Goal: Answer question/provide support: Answer question/provide support

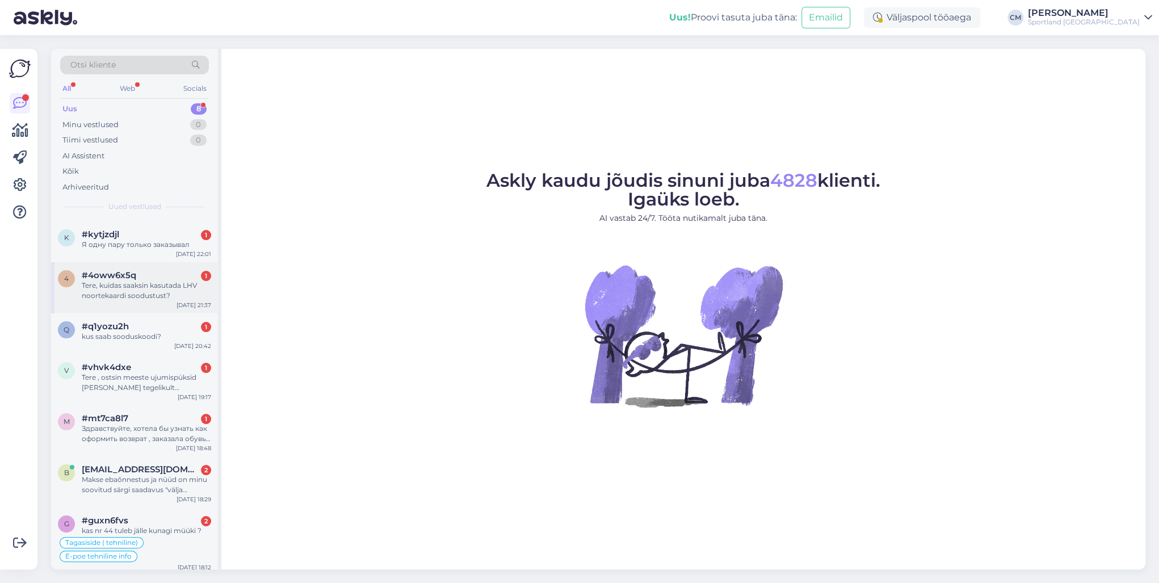
scroll to position [53, 0]
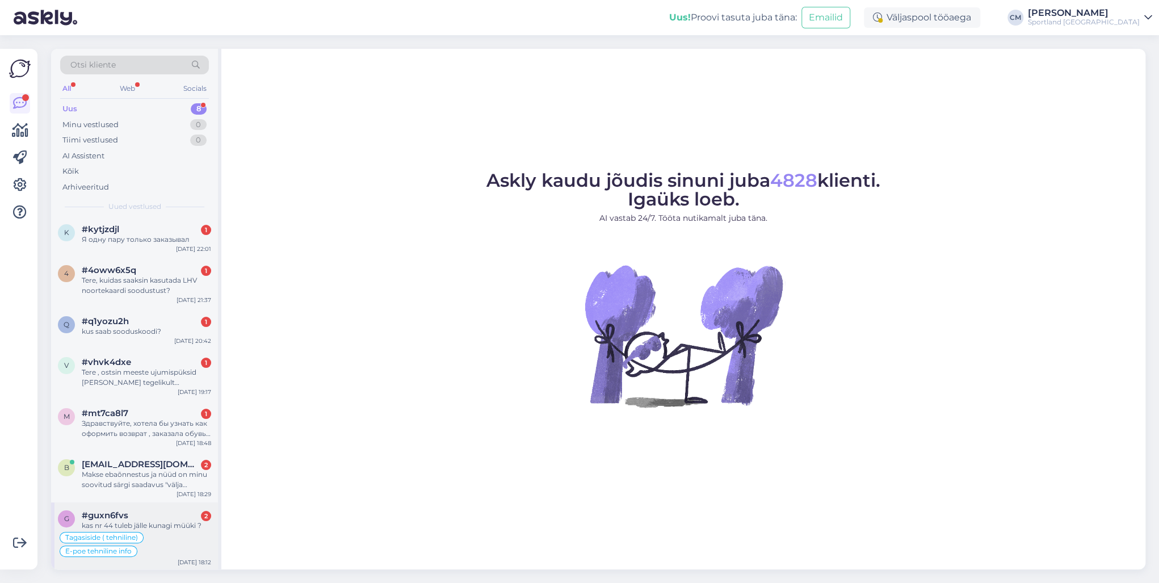
click at [154, 419] on div "g #guxn6fvs 2 kas nr 44 tuleb jälle kunagi müüki ? Tagasiside ( tehniline) E-[P…" at bounding box center [134, 536] width 167 height 68
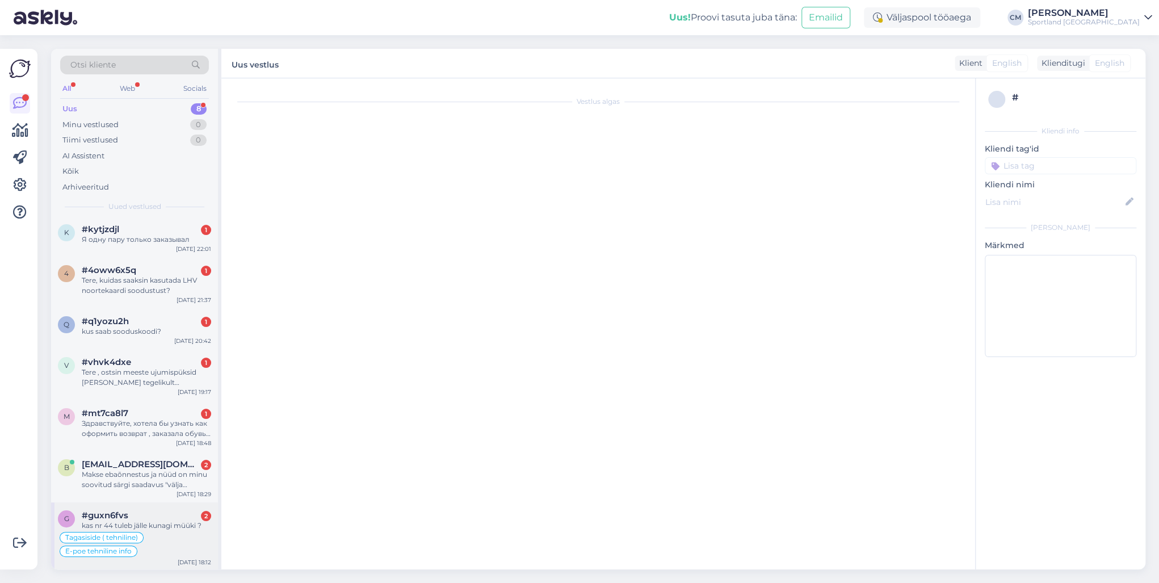
scroll to position [335, 0]
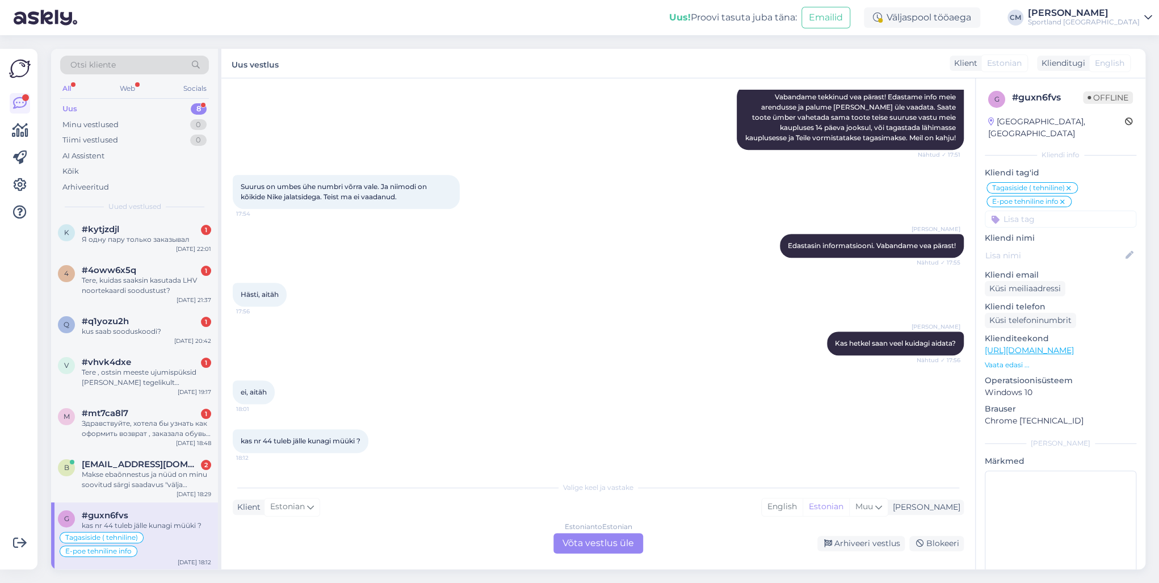
click at [602, 419] on div "Estonian to Estonian Võta vestlus üle" at bounding box center [598, 543] width 90 height 20
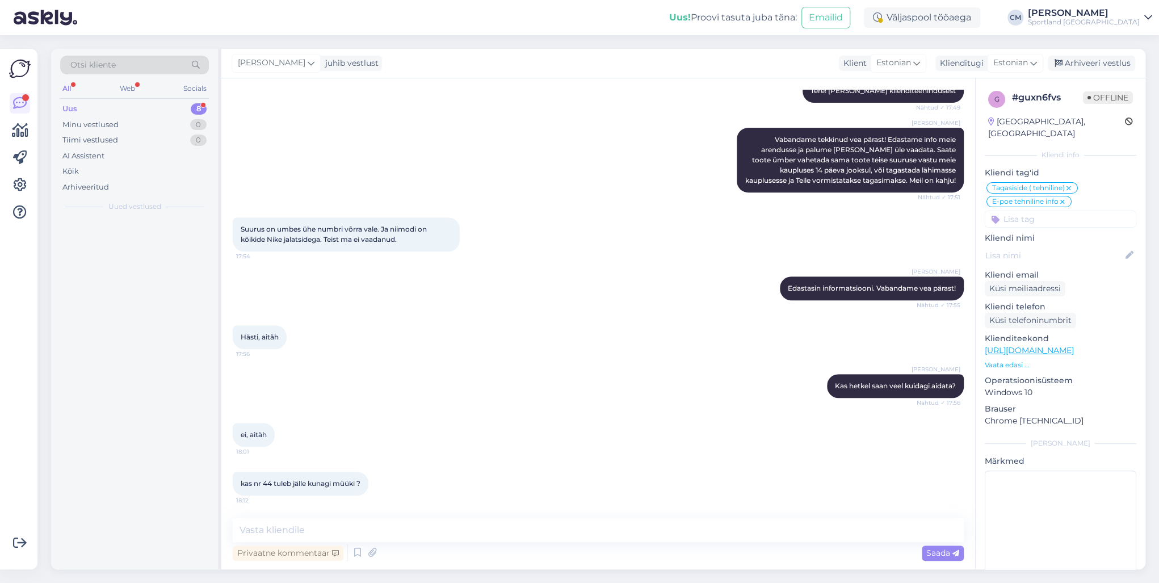
scroll to position [0, 0]
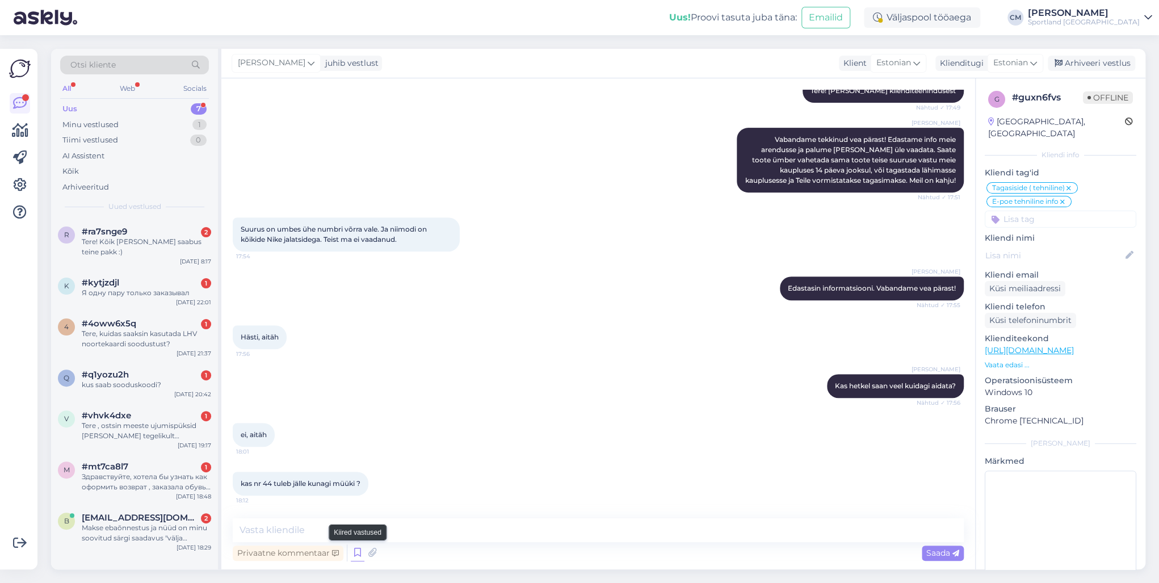
click at [355, 419] on icon at bounding box center [358, 552] width 14 height 17
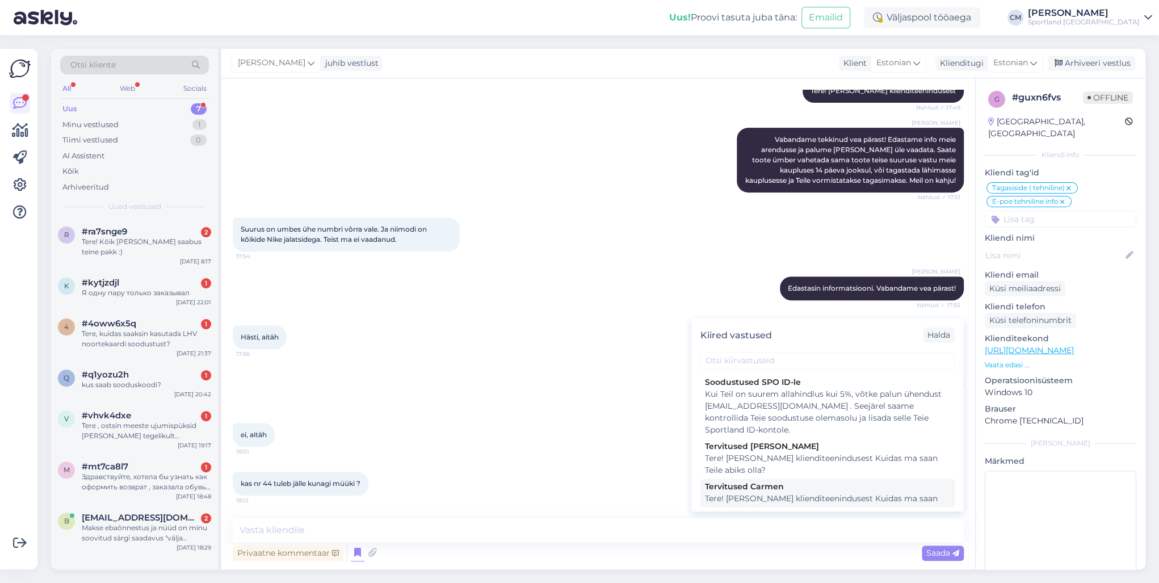
click at [756, 419] on div "Tere! [PERSON_NAME] klienditeenindusest Kuidas ma saan Teile abiks olla?" at bounding box center [827, 504] width 245 height 24
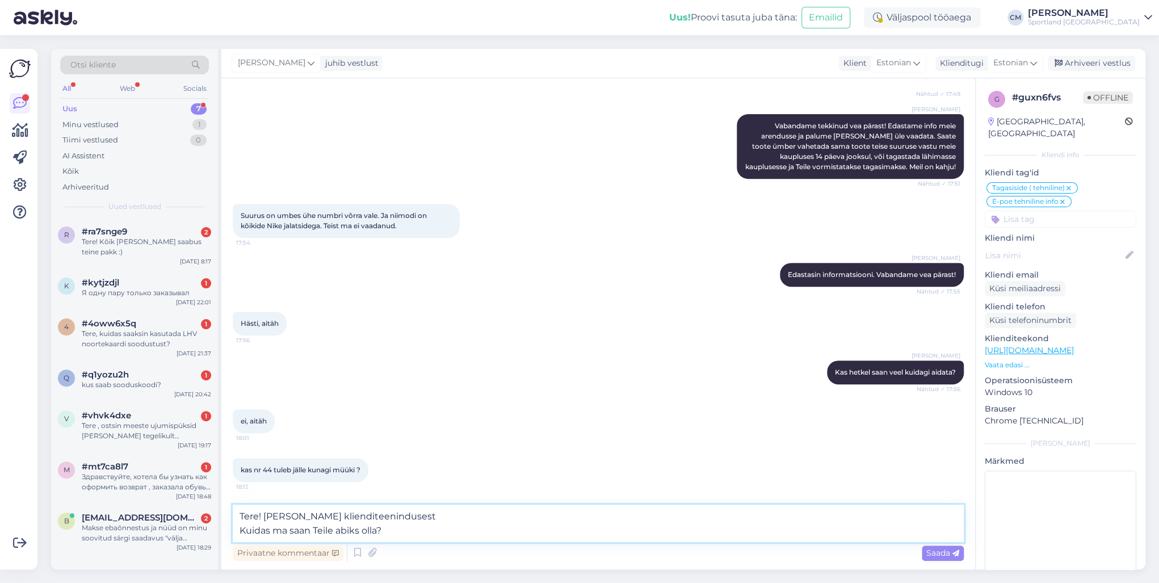
drag, startPoint x: 452, startPoint y: 531, endPoint x: 237, endPoint y: 531, distance: 215.0
click at [237, 419] on textarea "Tere! [PERSON_NAME] klienditeenindusest Kuidas ma saan Teile abiks olla?" at bounding box center [598, 522] width 731 height 37
type textarea "Tere! [PERSON_NAME] klienditeenindusest"
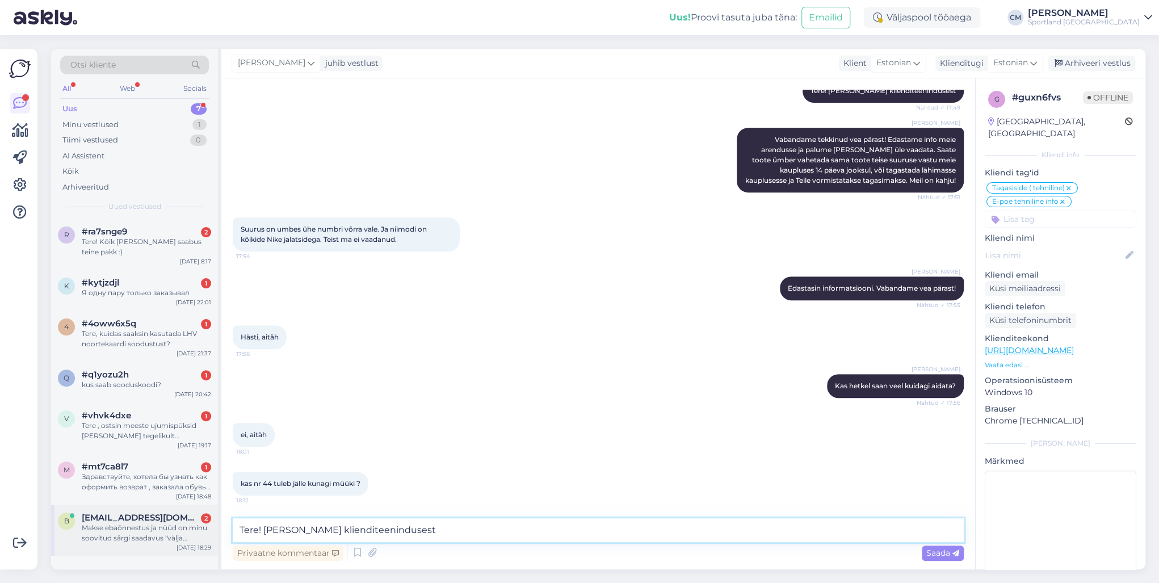
drag, startPoint x: 380, startPoint y: 528, endPoint x: 204, endPoint y: 529, distance: 175.3
click at [204, 419] on div "Otsi kliente All Web Socials Uus 7 Minu vestlused 1 Tiimi vestlused 0 AI Assist…" at bounding box center [598, 309] width 1094 height 520
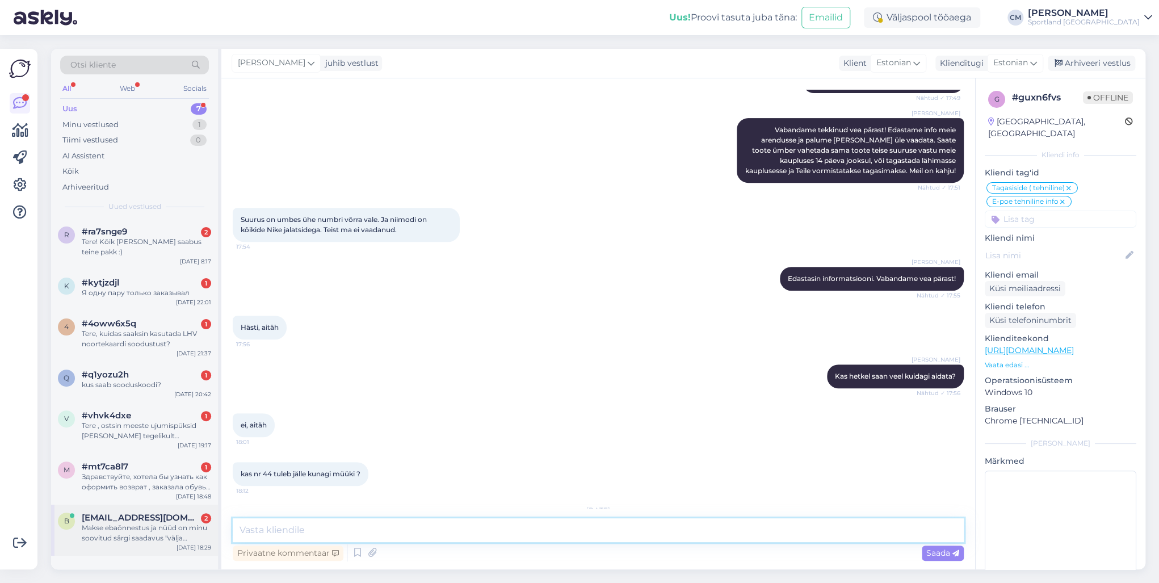
scroll to position [365, 0]
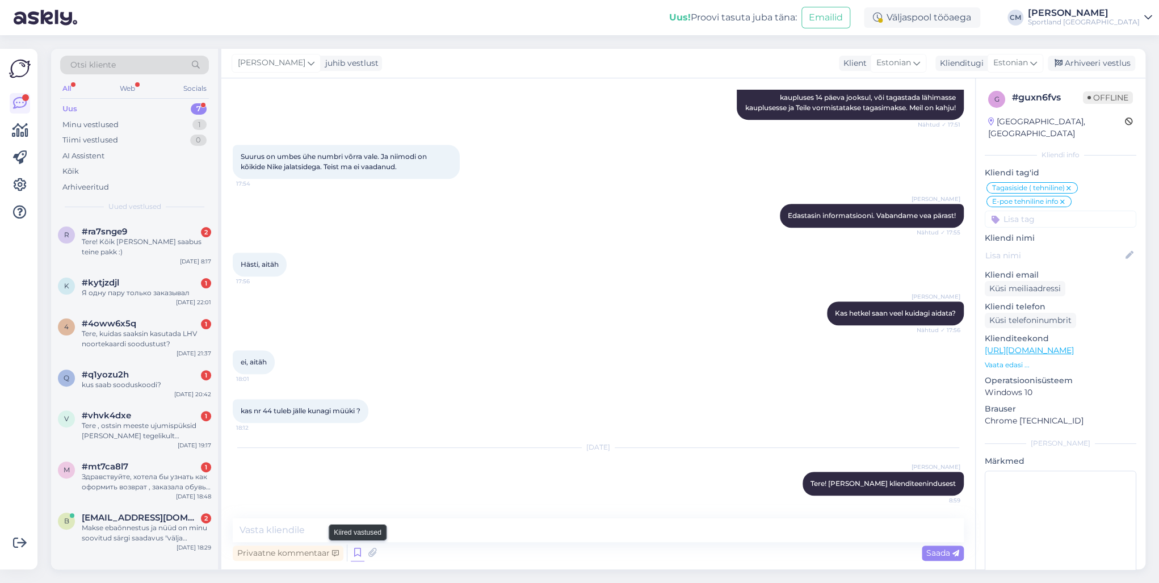
click at [352, 419] on icon at bounding box center [358, 552] width 14 height 17
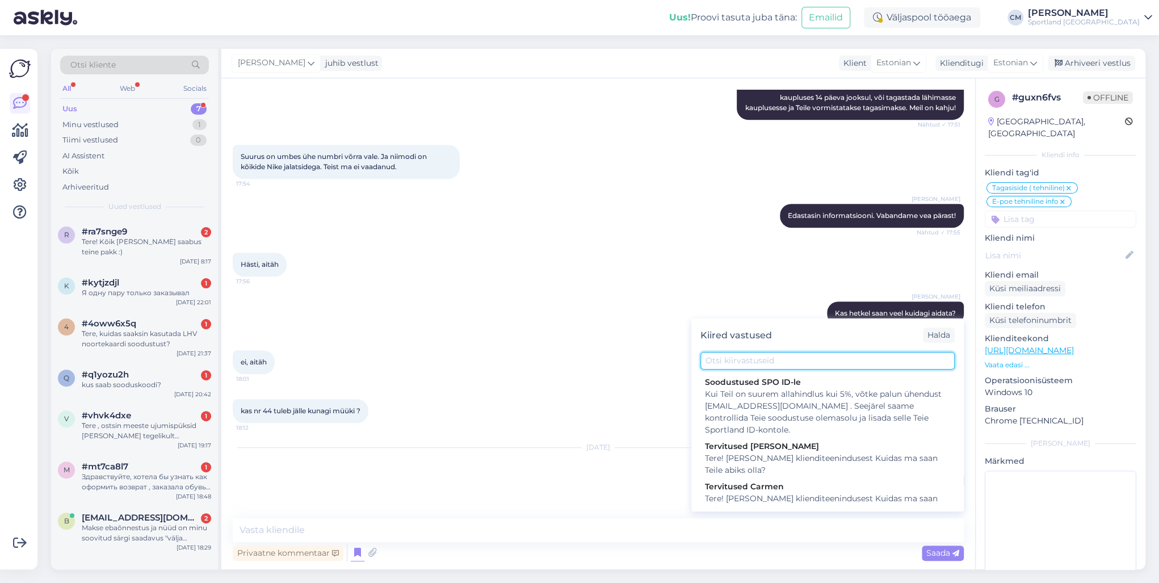
click at [792, 359] on input "text" at bounding box center [827, 361] width 254 height 18
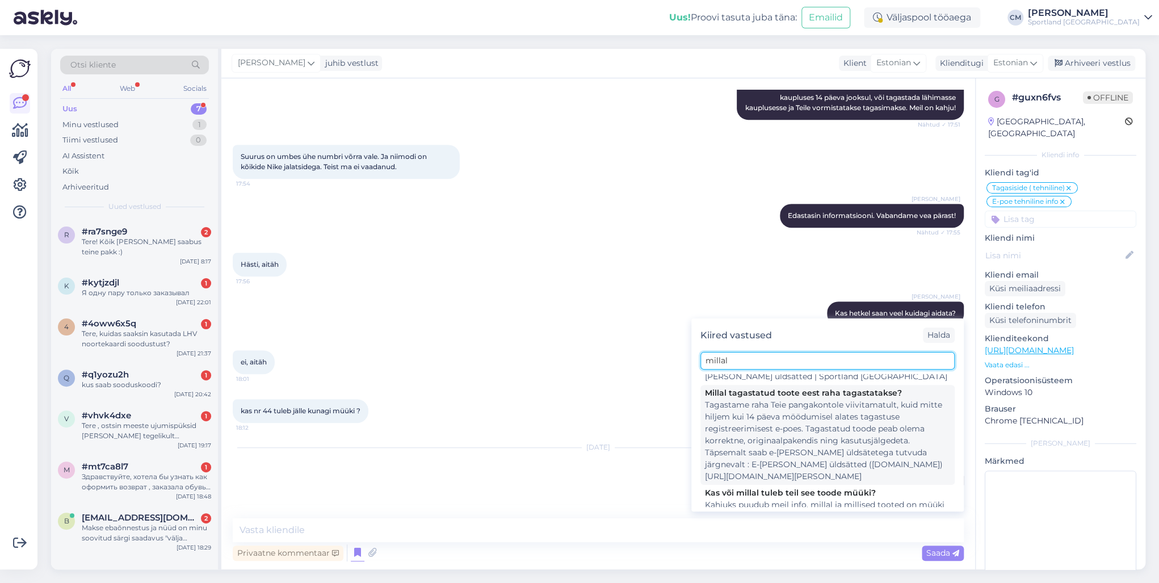
scroll to position [142, 0]
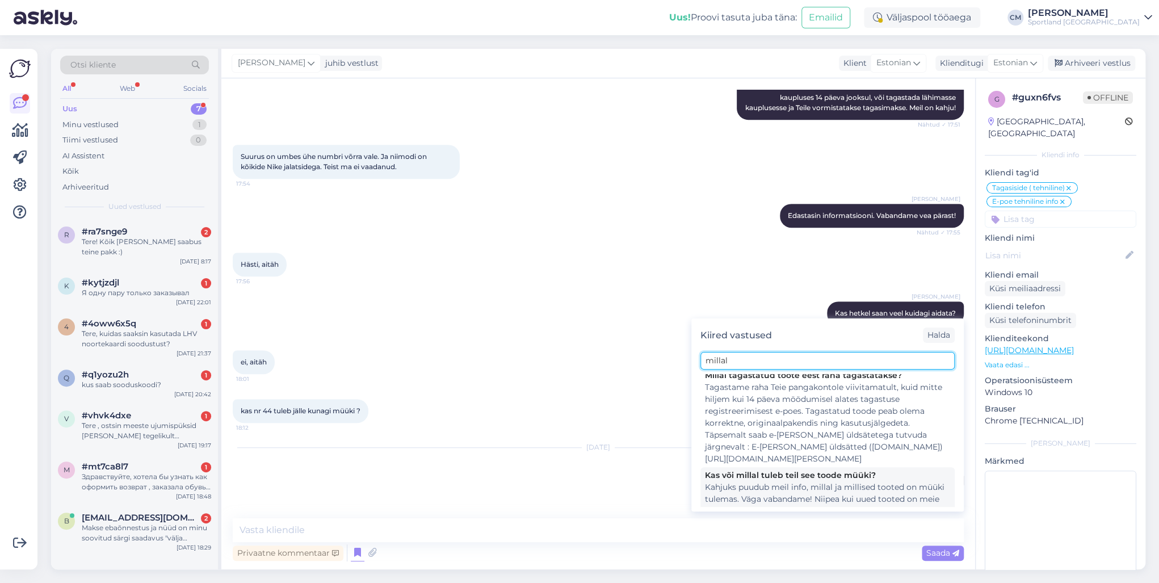
type input "millal"
click at [838, 419] on div "Kas või millal tuleb teil see toode müüki?" at bounding box center [827, 475] width 245 height 12
type textarea "Kahjuks puudub meil info, millal ja millised tooted on müüki tulemas. Väga vaba…"
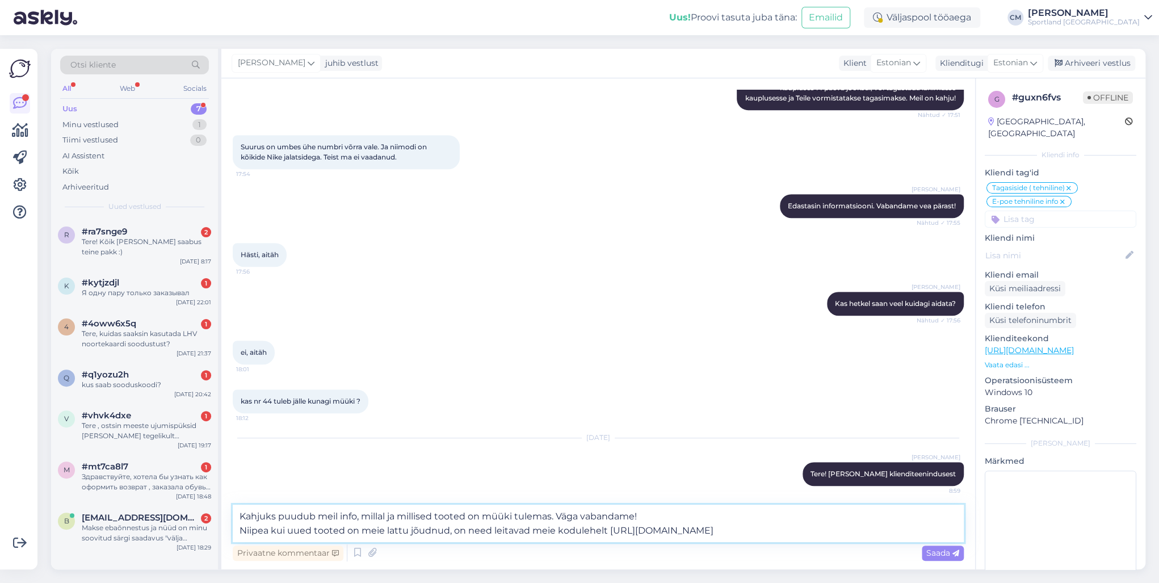
click at [816, 419] on textarea "Kahjuks puudub meil info, millal ja millised tooted on müüki tulemas. Väga vaba…" at bounding box center [598, 522] width 731 height 37
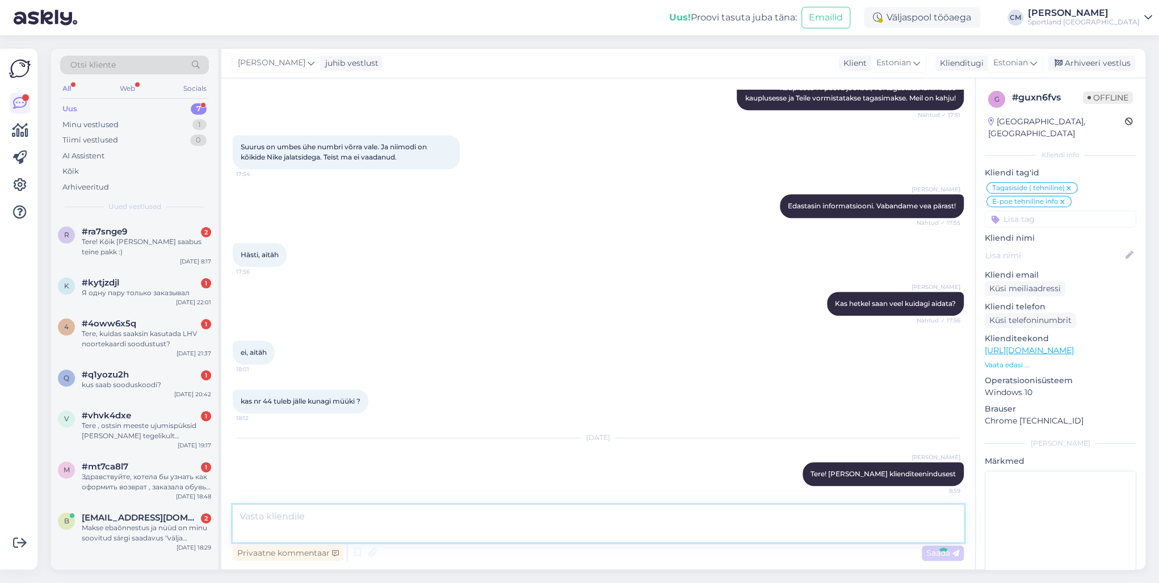
scroll to position [445, 0]
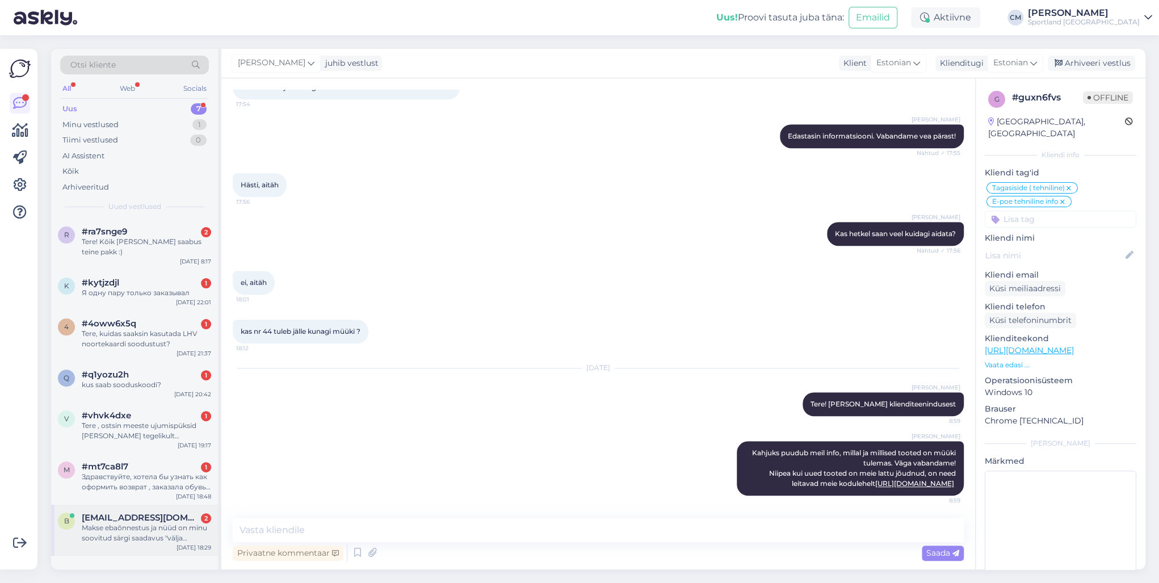
click at [179, 419] on div "[EMAIL_ADDRESS][DOMAIN_NAME] 2" at bounding box center [146, 517] width 129 height 10
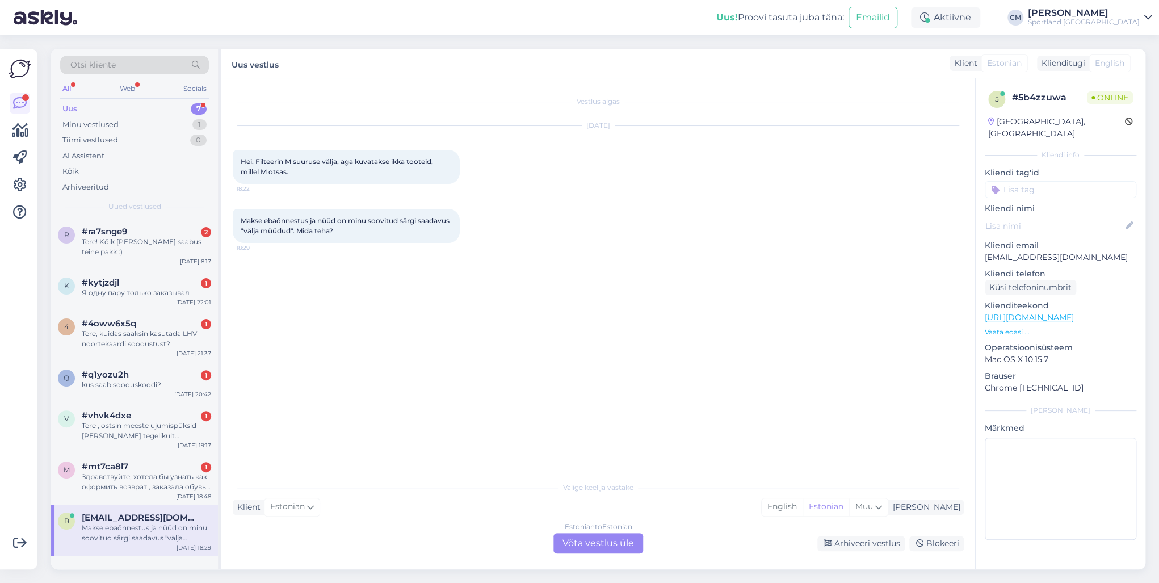
click at [613, 419] on div "Estonian to Estonian Võta vestlus üle" at bounding box center [598, 543] width 90 height 20
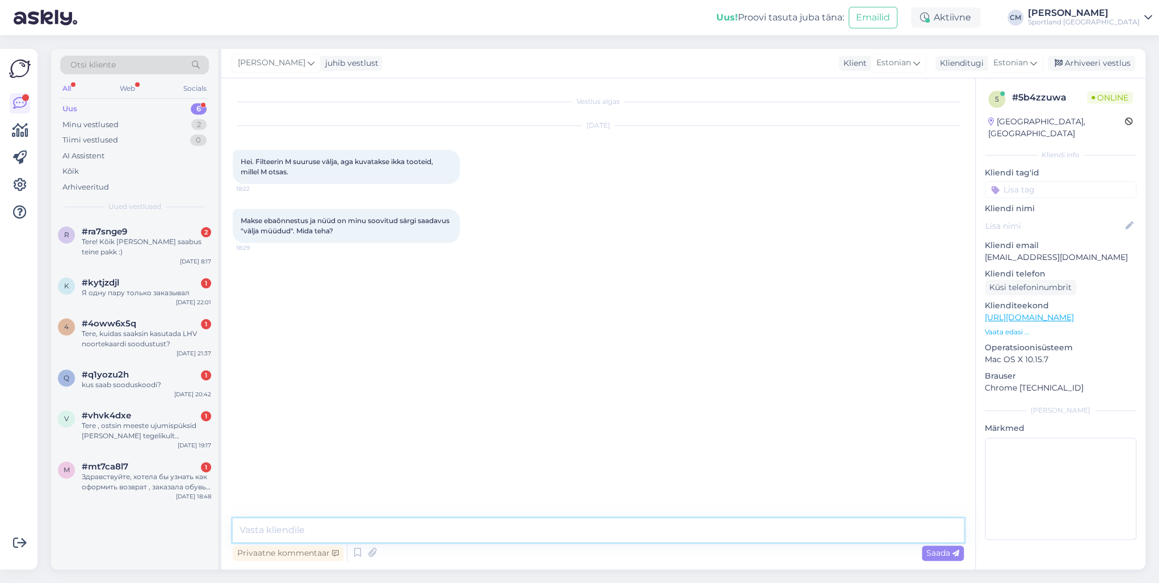
click at [540, 419] on textarea at bounding box center [598, 530] width 731 height 24
paste textarea "Tere! [PERSON_NAME] klienditeenindusest"
type textarea "Tere! [PERSON_NAME] klienditeenindusest"
click at [132, 419] on div "#mt7ca8l7 1" at bounding box center [146, 466] width 129 height 10
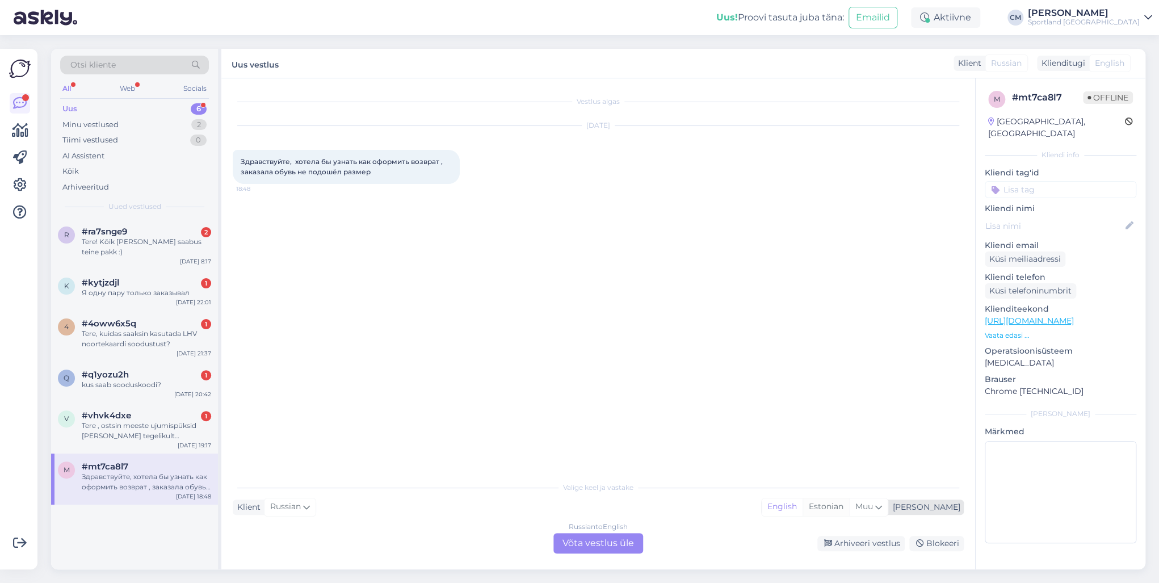
click at [849, 419] on div "Estonian" at bounding box center [825, 506] width 47 height 17
click at [622, 419] on div "Russian to Estonian Võta vestlus üle" at bounding box center [598, 543] width 90 height 20
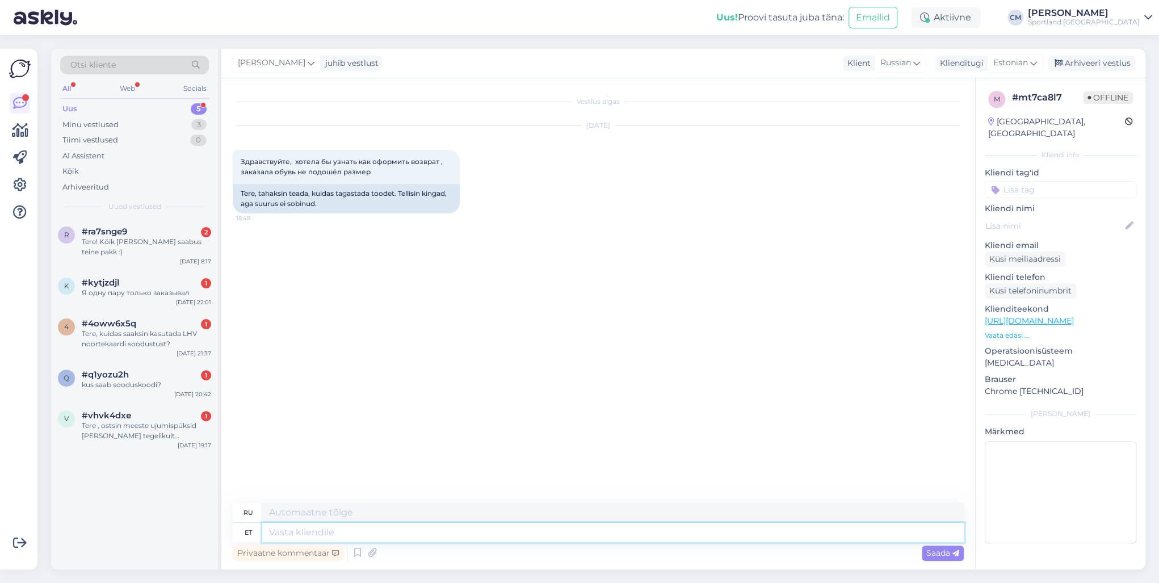
click at [403, 419] on textarea at bounding box center [612, 532] width 701 height 19
paste textarea "Tere! [PERSON_NAME] klienditeenindusest"
type textarea "Tere! [PERSON_NAME] klienditeenindusest"
type textarea "Здравствуйте! Меня зовут [PERSON_NAME], я из службы поддержки клиентов."
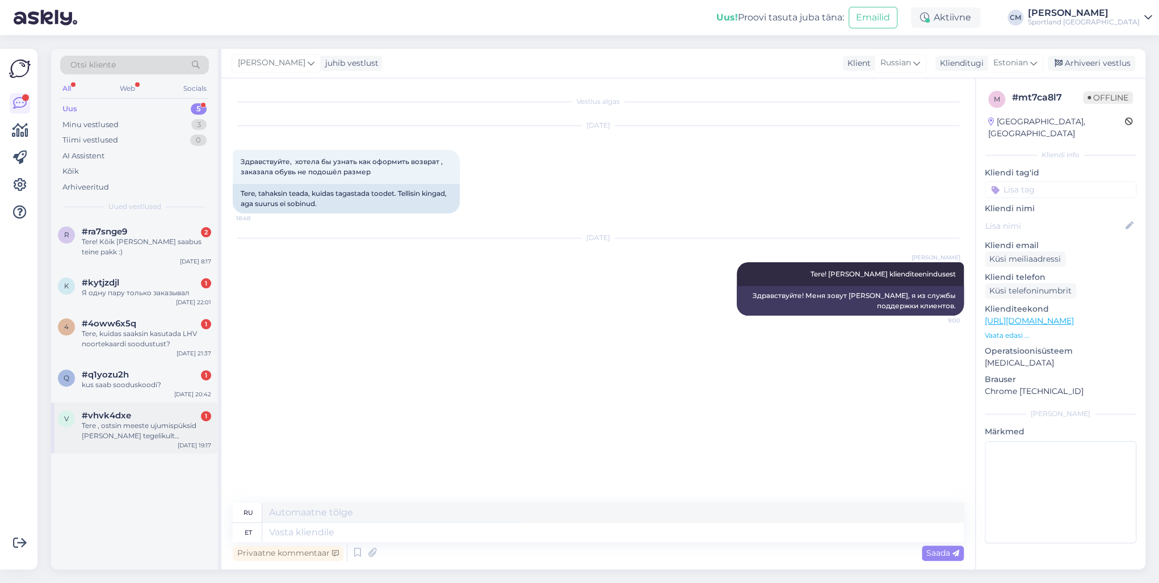
click at [79, 419] on div "v #vhvk4dxe 1 Tere , ostsin meeste ujumispüksid [PERSON_NAME] tegelikult [PERSO…" at bounding box center [134, 425] width 153 height 31
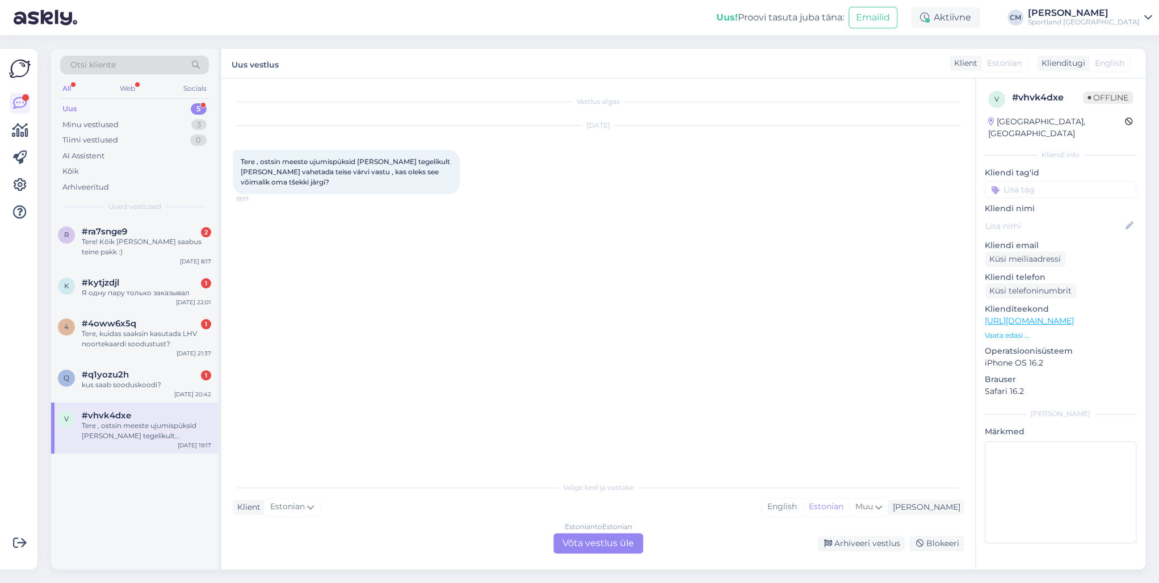
click at [561, 419] on div "Estonian to Estonian Võta vestlus üle" at bounding box center [598, 543] width 90 height 20
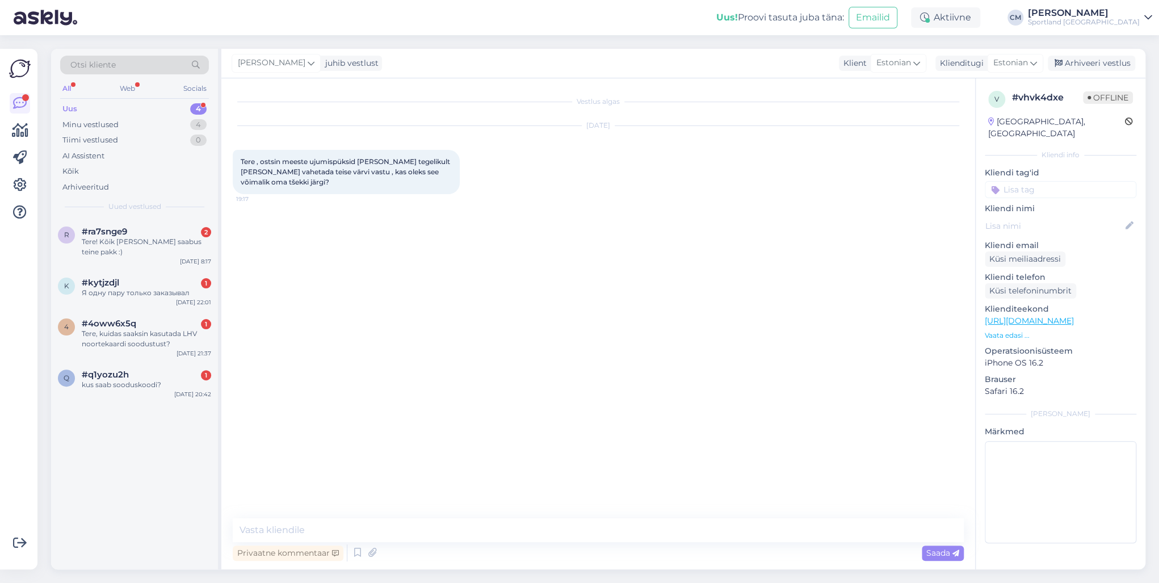
click at [500, 419] on textarea at bounding box center [598, 530] width 731 height 24
type textarea "Tere! [PERSON_NAME] klienditeenindusest"
click at [181, 381] on div "kus saab sooduskoodi?" at bounding box center [146, 385] width 129 height 10
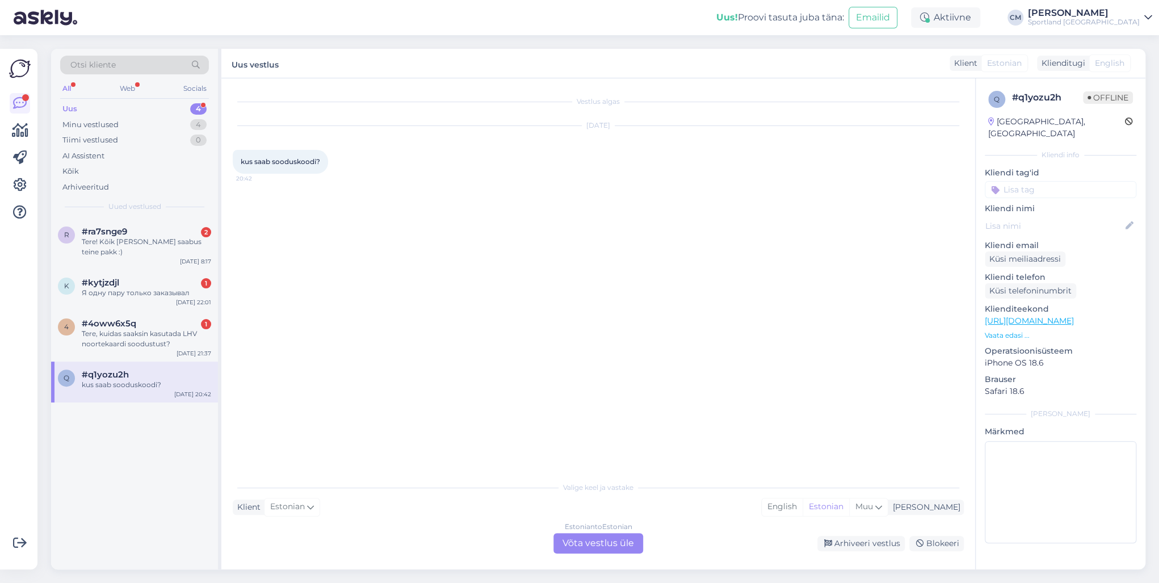
click at [610, 419] on div "Estonian to Estonian Võta vestlus üle" at bounding box center [598, 543] width 90 height 20
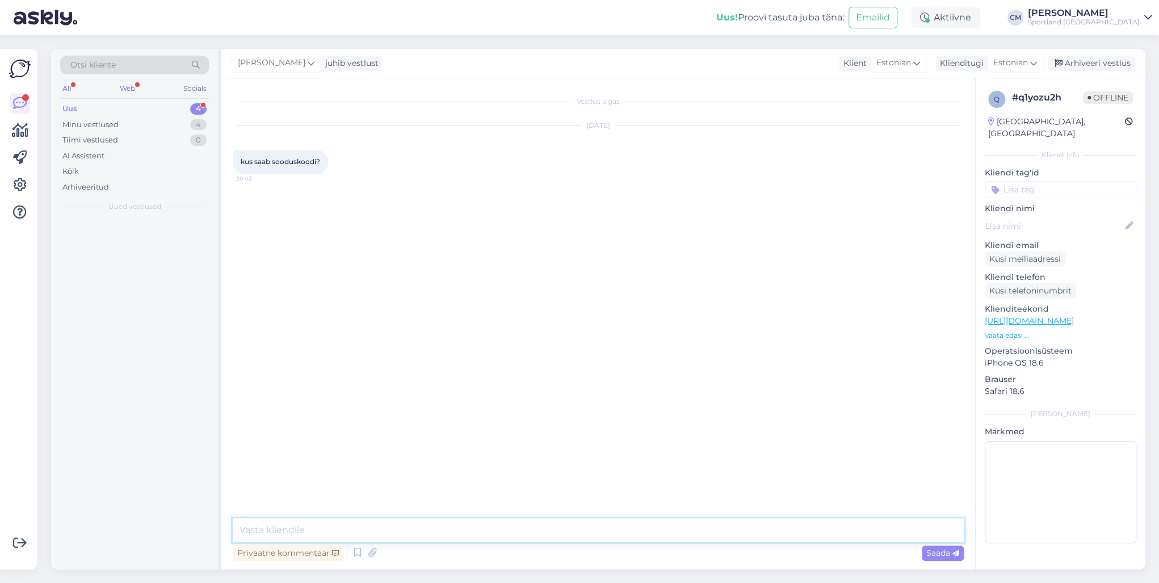
click at [563, 419] on textarea at bounding box center [598, 530] width 731 height 24
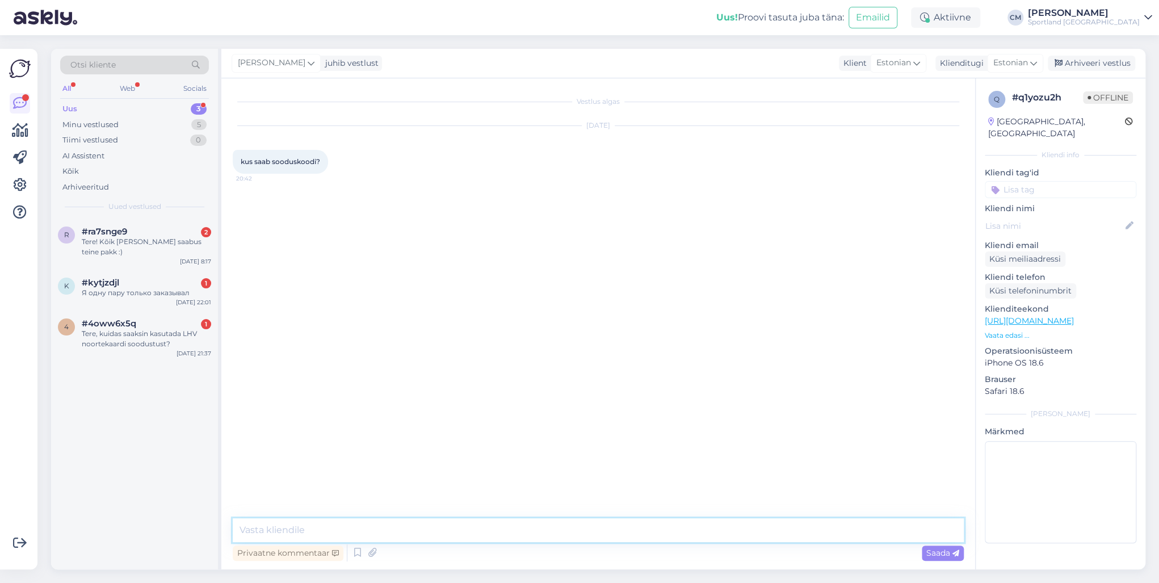
paste textarea "Tere! [PERSON_NAME] klienditeenindusest"
type textarea "Tere! [PERSON_NAME] klienditeenindusest"
click at [183, 355] on div "[DATE] 21:37" at bounding box center [193, 353] width 35 height 9
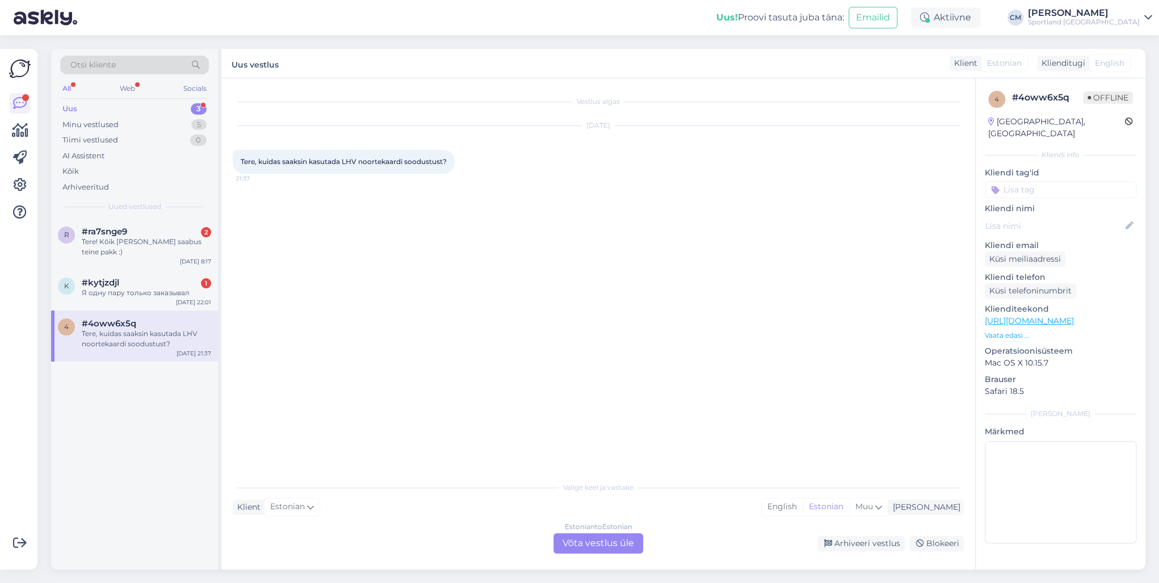
click at [572, 419] on div "Vestlus algas [DATE] Tere, kuidas saaksin kasutada LHV noortekaardi soodustust?…" at bounding box center [597, 323] width 753 height 491
click at [563, 419] on div "Estonian to Estonian Võta vestlus üle" at bounding box center [598, 543] width 90 height 20
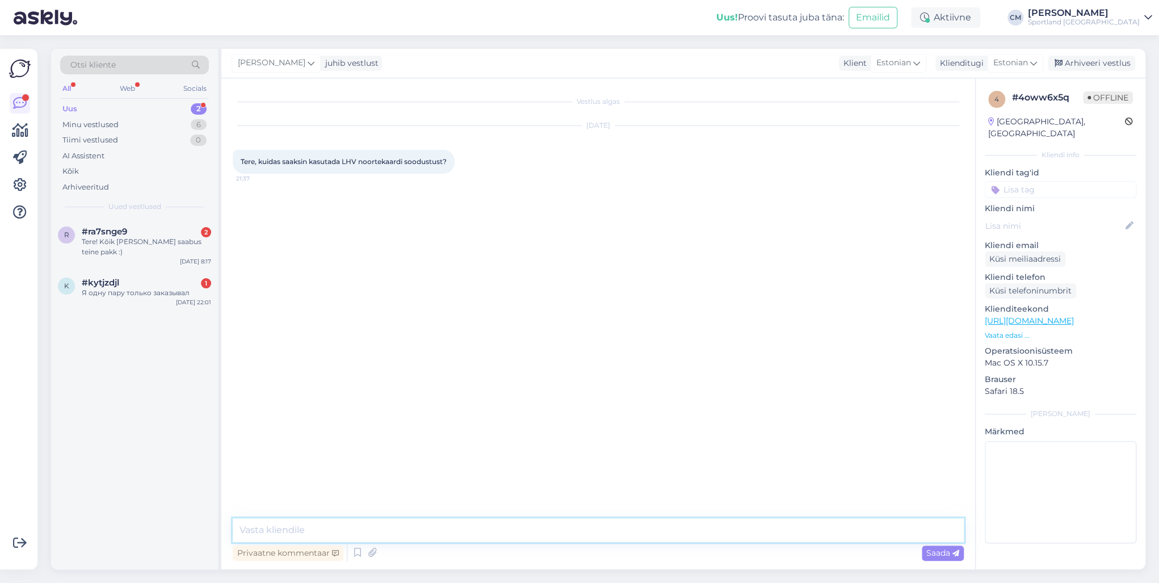
click at [477, 419] on textarea at bounding box center [598, 530] width 731 height 24
paste textarea "Tere! [PERSON_NAME] klienditeenindusest"
type textarea "Tere! [PERSON_NAME] klienditeenindusest"
click at [127, 293] on div "Я одну пару только заказывал" at bounding box center [146, 293] width 129 height 10
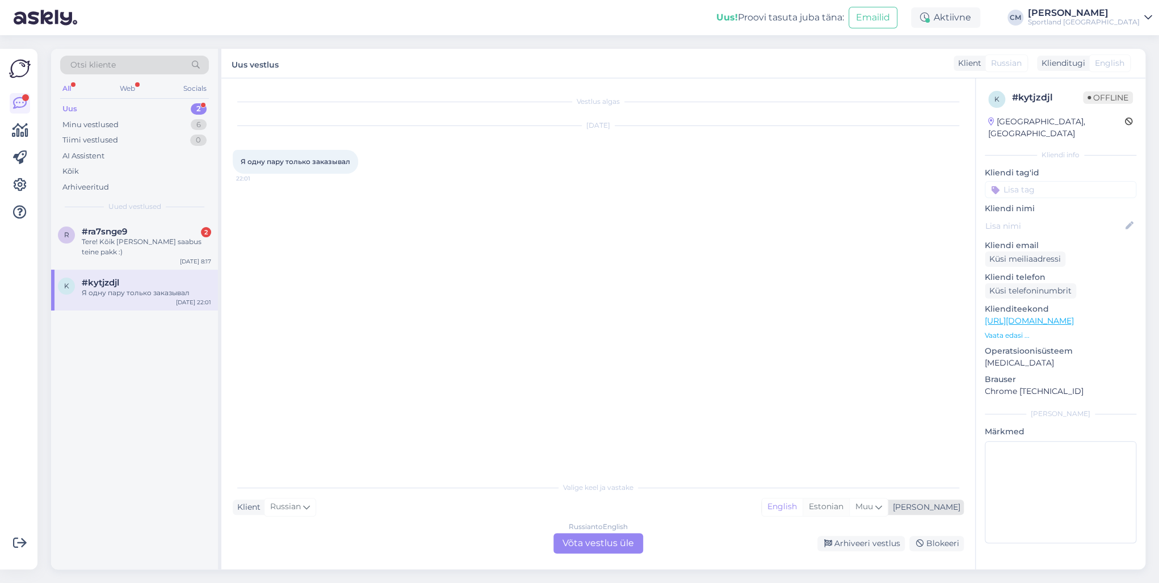
click at [849, 419] on div "Estonian" at bounding box center [825, 506] width 47 height 17
click at [598, 419] on div "Russian to Estonian Võta vestlus üle" at bounding box center [598, 543] width 90 height 20
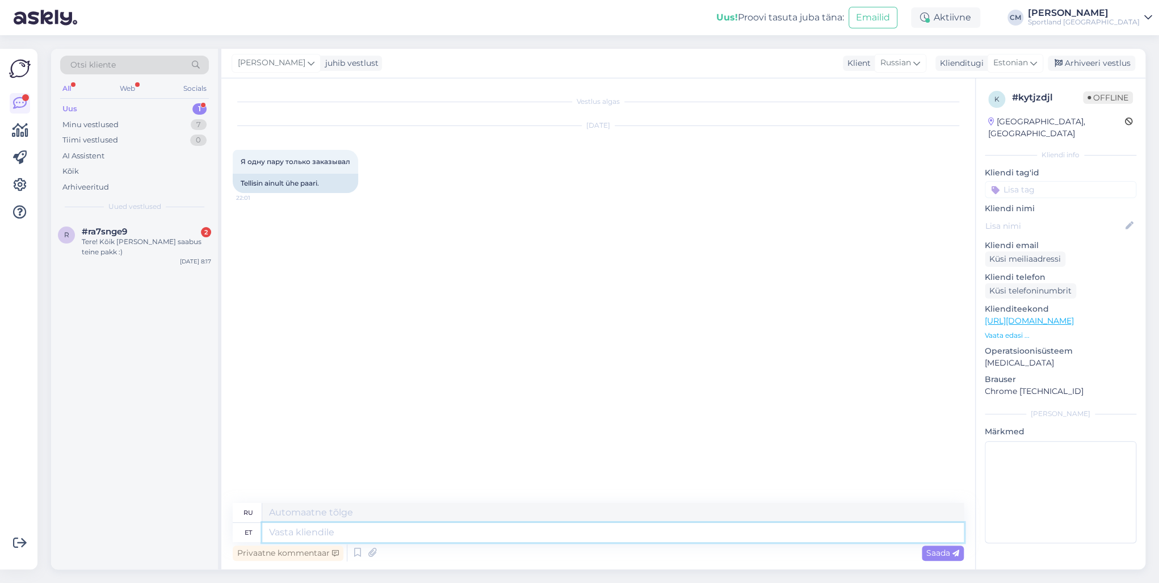
click at [509, 419] on textarea at bounding box center [612, 532] width 701 height 19
paste textarea "Tere! [PERSON_NAME] klienditeenindusest"
type textarea "Tere! [PERSON_NAME] klienditeenindusest"
type textarea "Здравствуйте! Меня зовут [PERSON_NAME], я из службы поддержки клиентов."
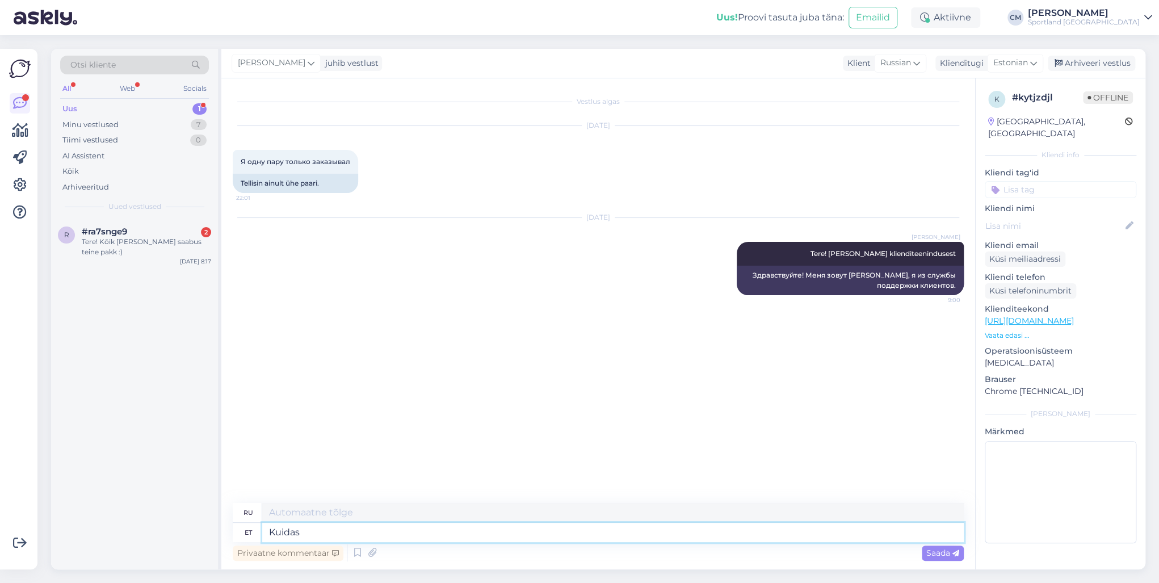
type textarea "Kuidas s"
type textarea "Как"
type textarea "Kuidas saan a"
type textarea "Как я могу"
type textarea "Kuidas saan aidata?"
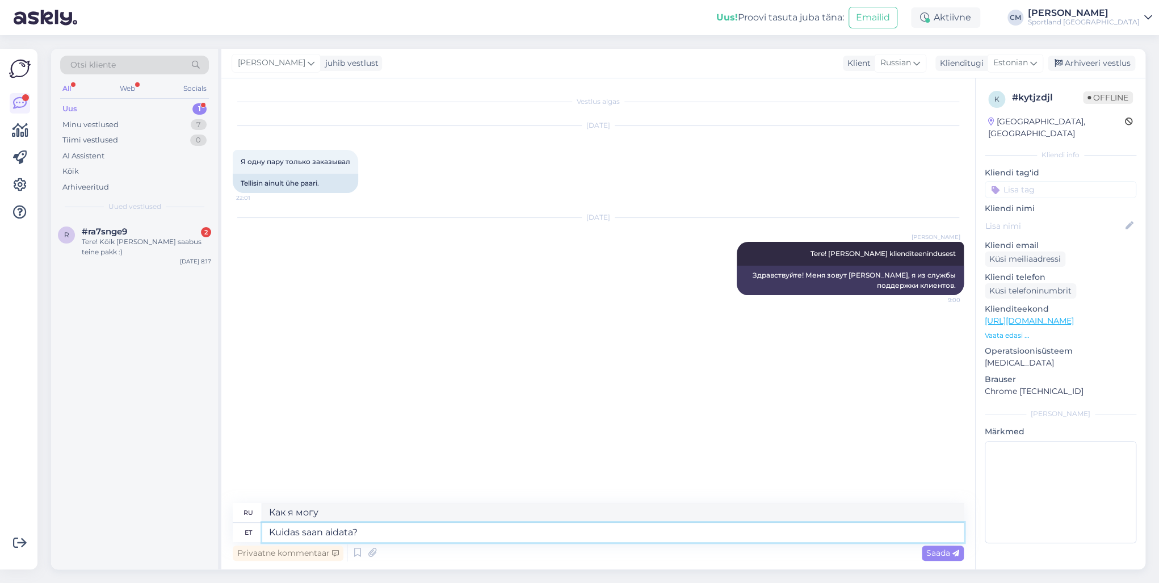
type textarea "Чем я могу помочь?"
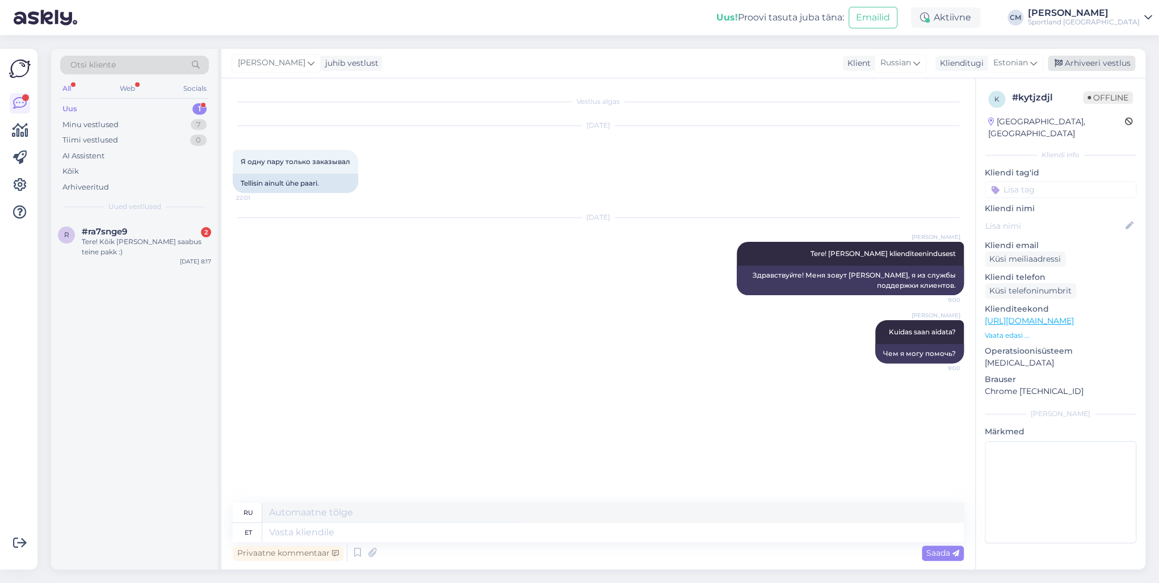
click at [867, 67] on div "Arhiveeri vestlus" at bounding box center [1090, 63] width 87 height 15
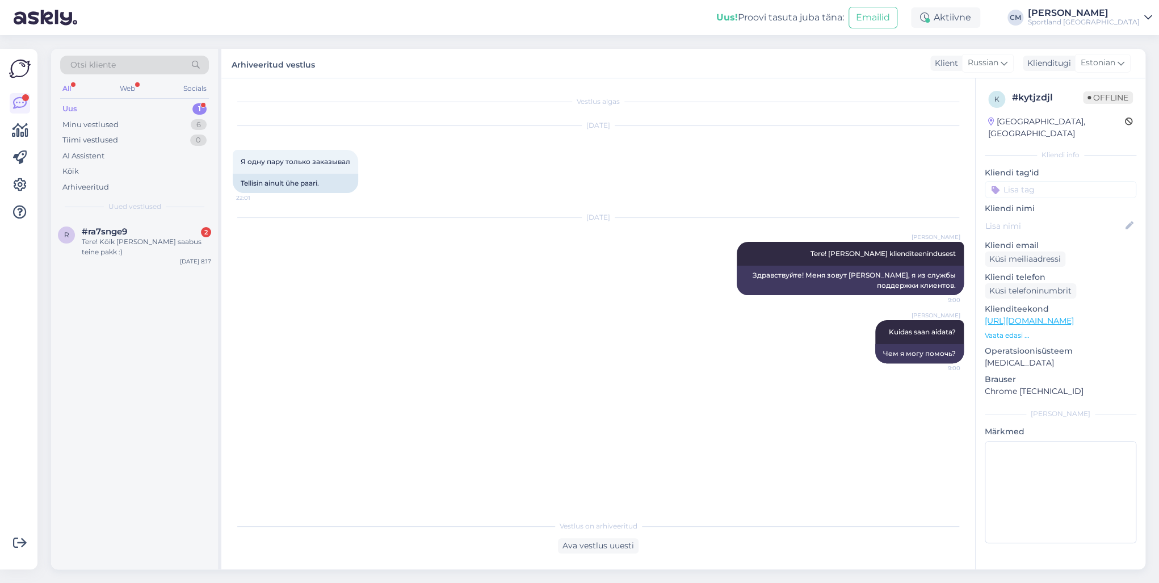
click at [125, 213] on div "Otsi kliente All Web Socials Uus 1 Minu vestlused 6 Tiimi vestlused 0 AI Assist…" at bounding box center [134, 134] width 167 height 170
click at [125, 222] on div "r #ra7snge9 2 Tere! Kõik [PERSON_NAME] saabus teine pakk :) [DATE] 8:17" at bounding box center [134, 243] width 167 height 51
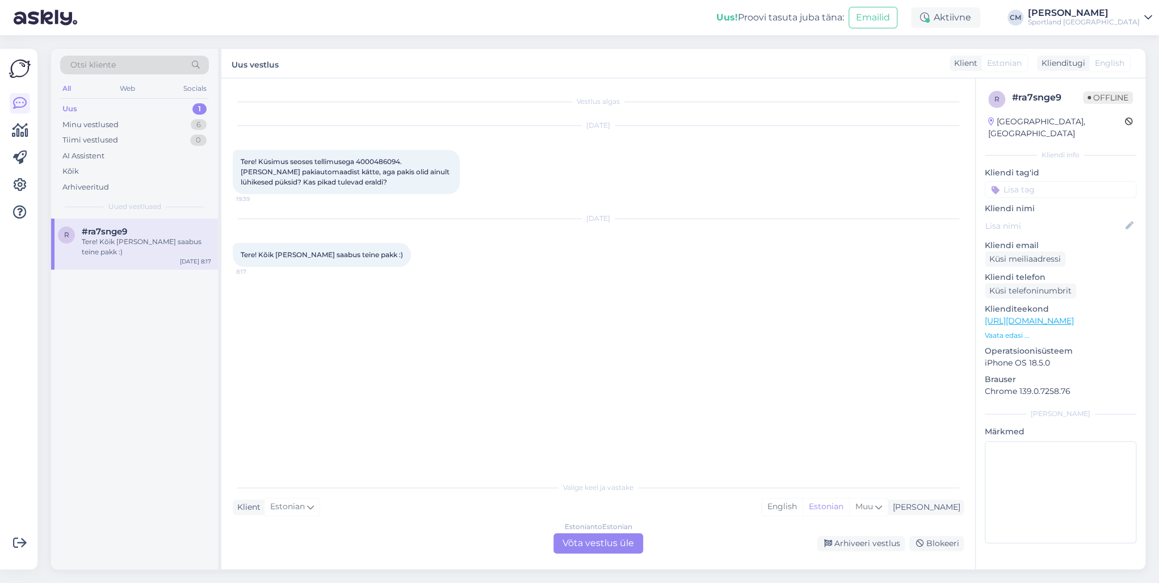
click at [581, 419] on div "Estonian to Estonian Võta vestlus üle" at bounding box center [598, 543] width 90 height 20
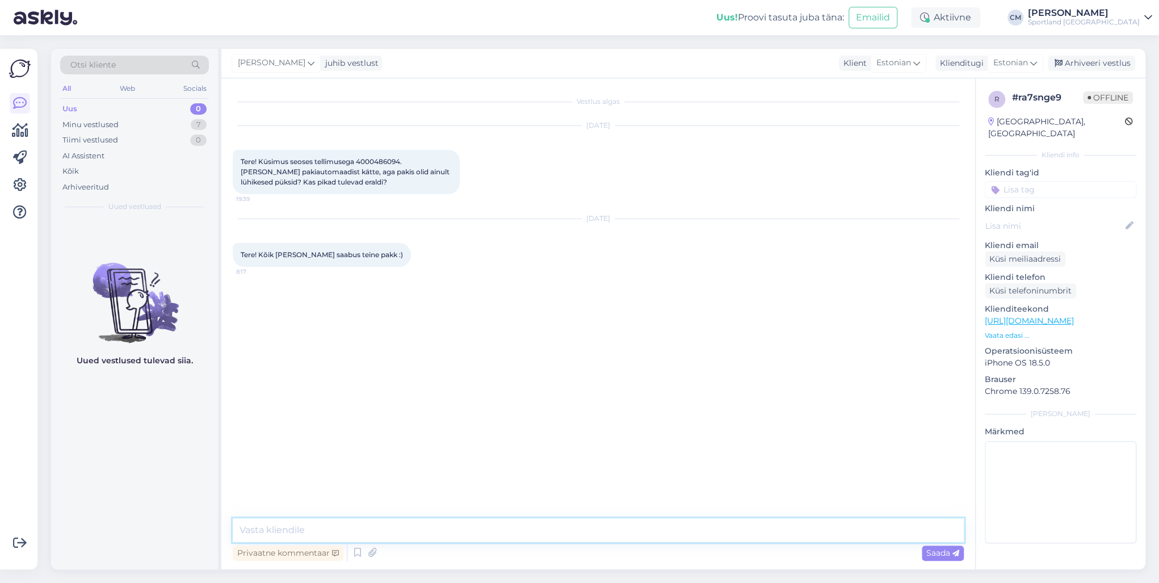
click at [515, 419] on textarea at bounding box center [598, 530] width 731 height 24
paste textarea "Tere! [PERSON_NAME] klienditeenindusest"
type textarea "Tere! [PERSON_NAME] klienditeenindusest"
type textarea "Väga tore kuulda!"
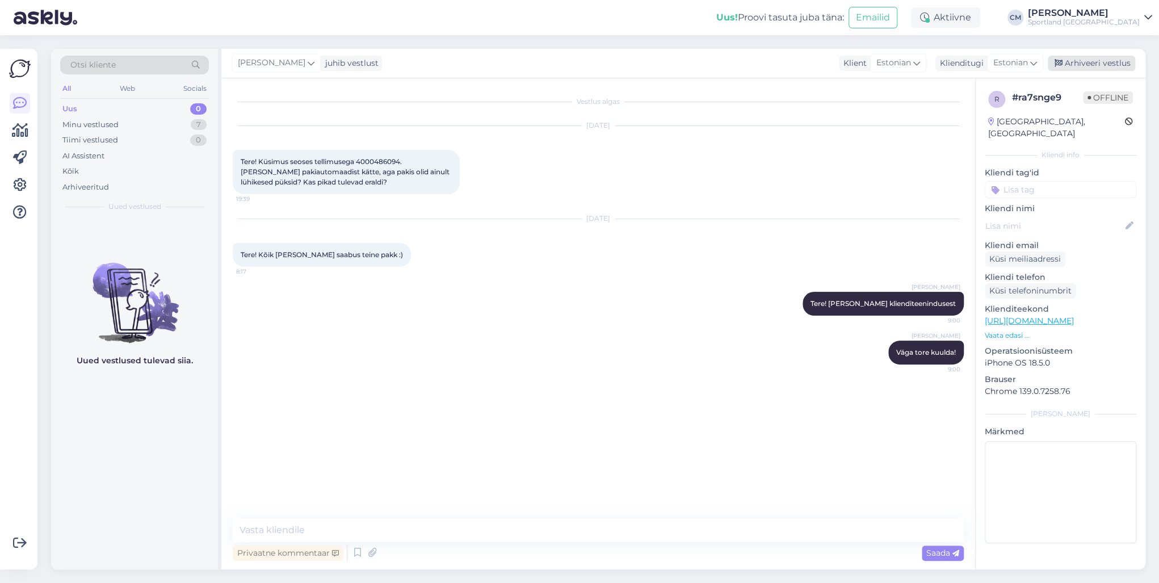
click at [867, 62] on icon at bounding box center [1058, 64] width 8 height 8
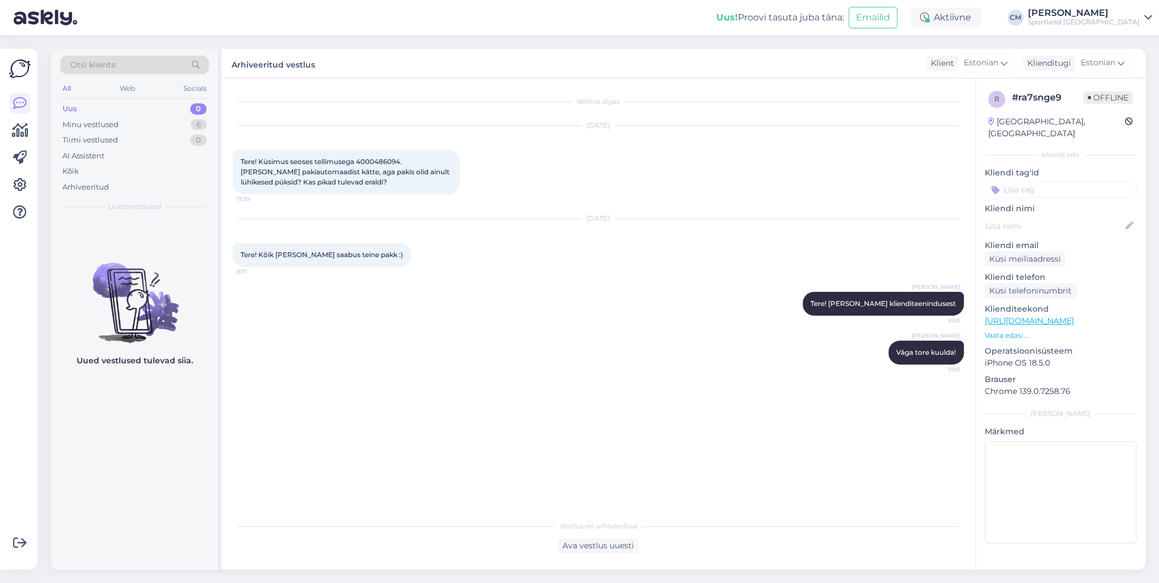
click at [867, 181] on input at bounding box center [1059, 189] width 151 height 17
type input "tellimuse"
click at [867, 216] on span "Tellimuse üldine info" at bounding box center [1060, 219] width 69 height 7
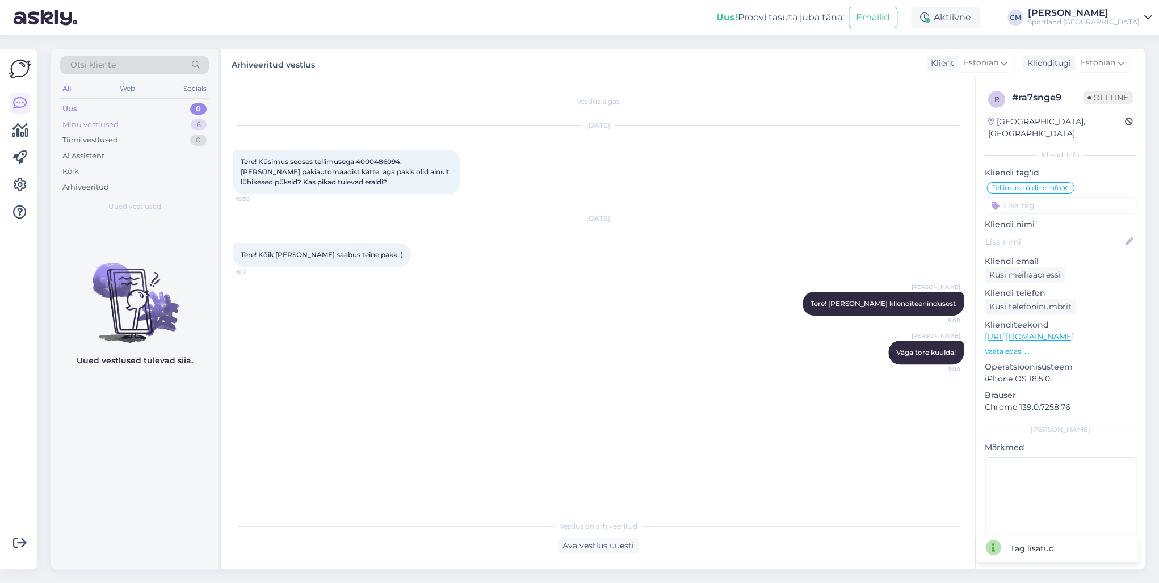
click at [163, 124] on div "Minu vestlused 6" at bounding box center [134, 125] width 149 height 16
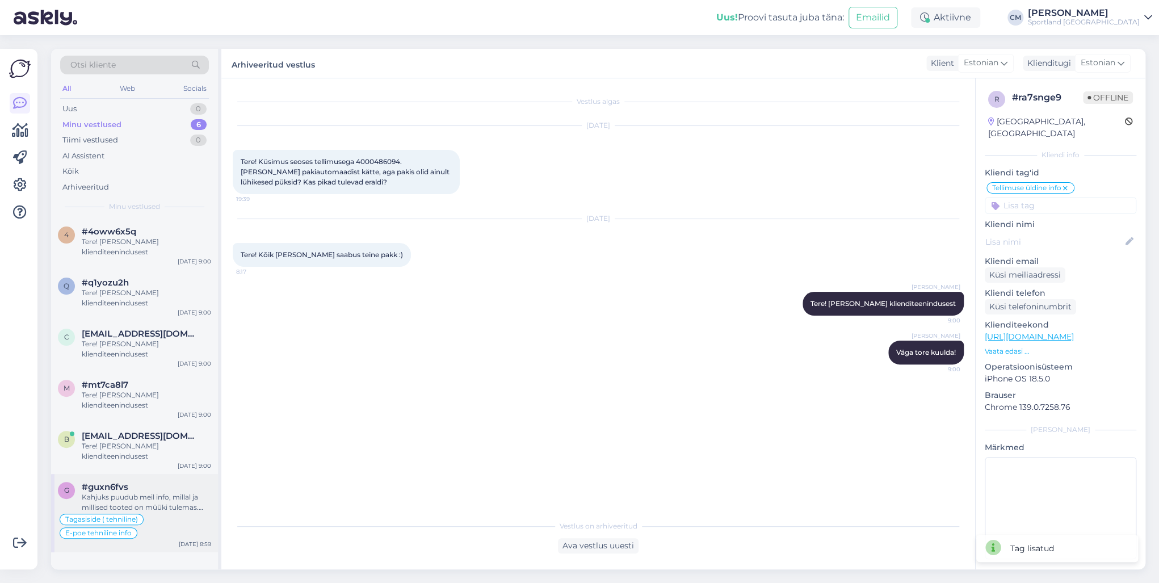
click at [182, 419] on div "#guxn6fvs" at bounding box center [146, 487] width 129 height 10
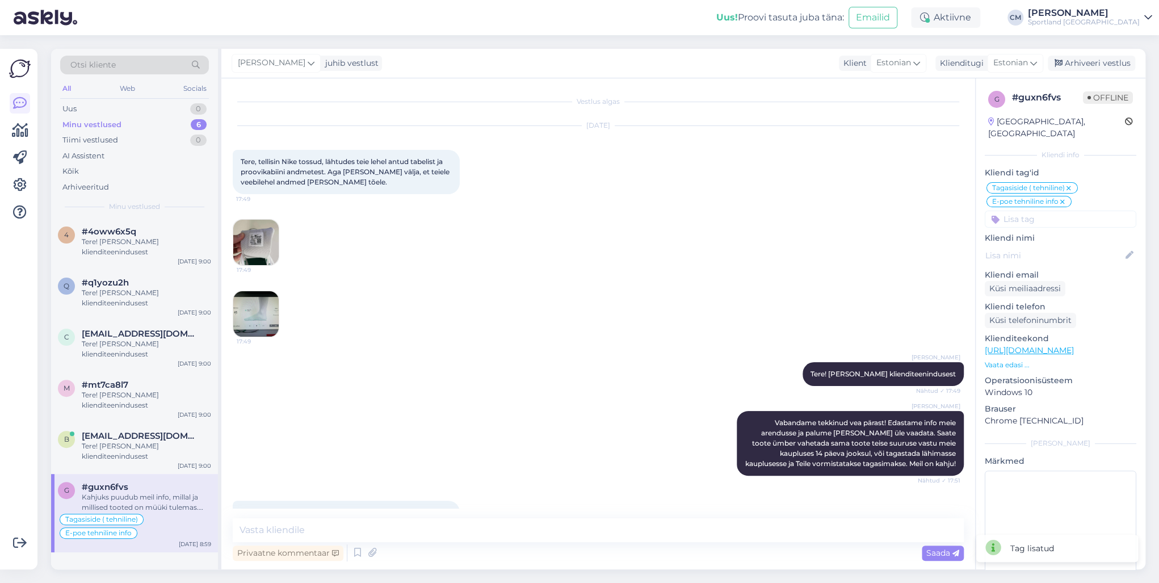
scroll to position [445, 0]
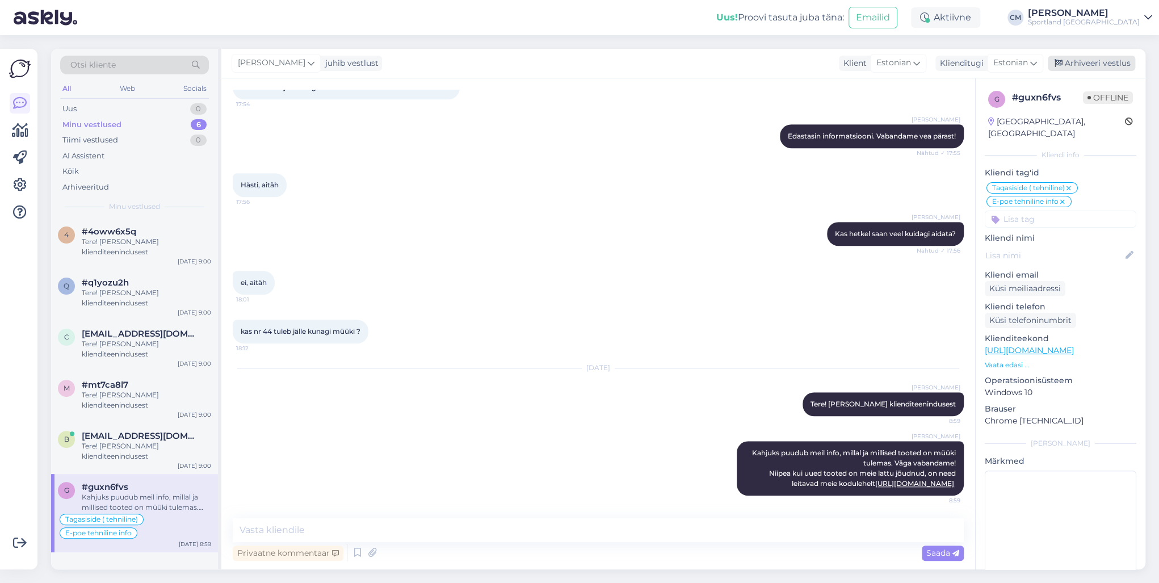
click at [867, 56] on div "Arhiveeri vestlus" at bounding box center [1090, 63] width 87 height 15
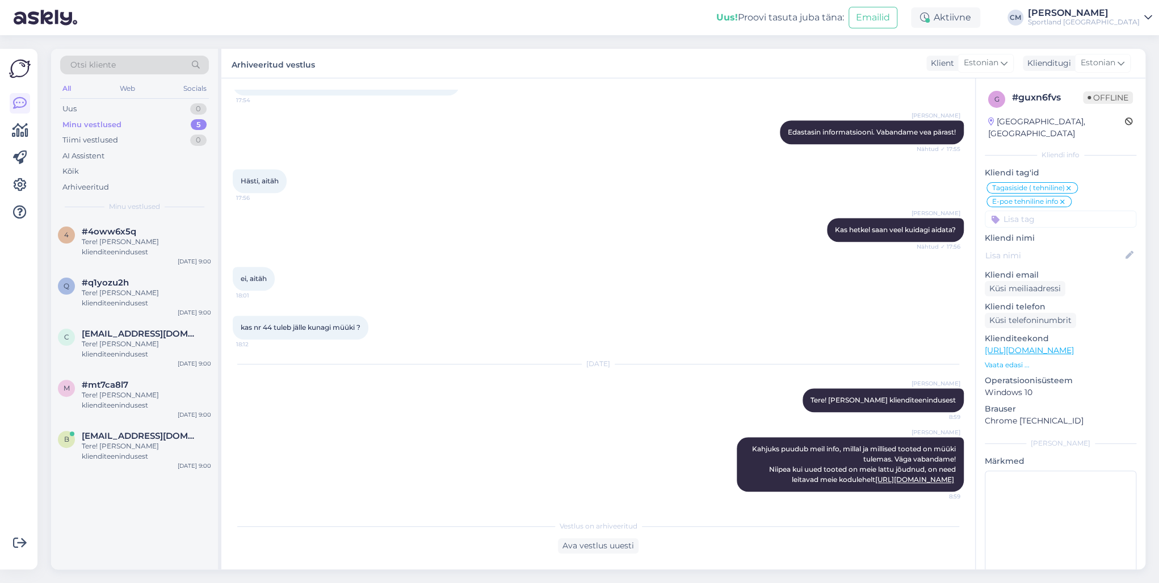
click at [867, 211] on input at bounding box center [1059, 218] width 151 height 17
type input "lisan"
click at [867, 246] on span "Lattu lisandumine (toode)" at bounding box center [1060, 249] width 89 height 7
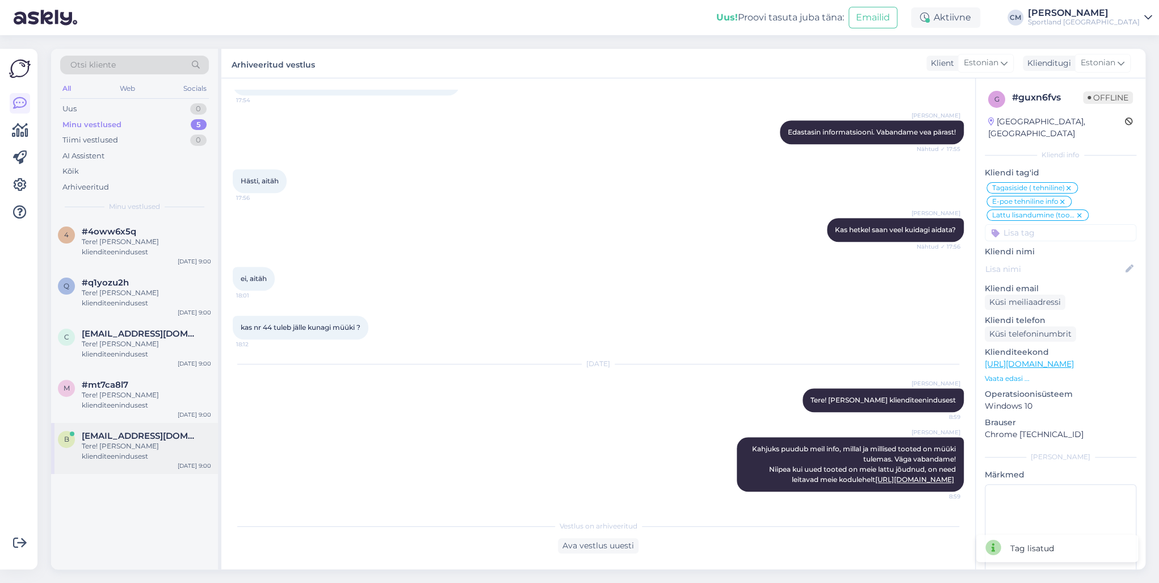
click at [178, 419] on div "b [EMAIL_ADDRESS][DOMAIN_NAME] Tere! [PERSON_NAME] klienditeenindusest [DATE] 9…" at bounding box center [134, 448] width 167 height 51
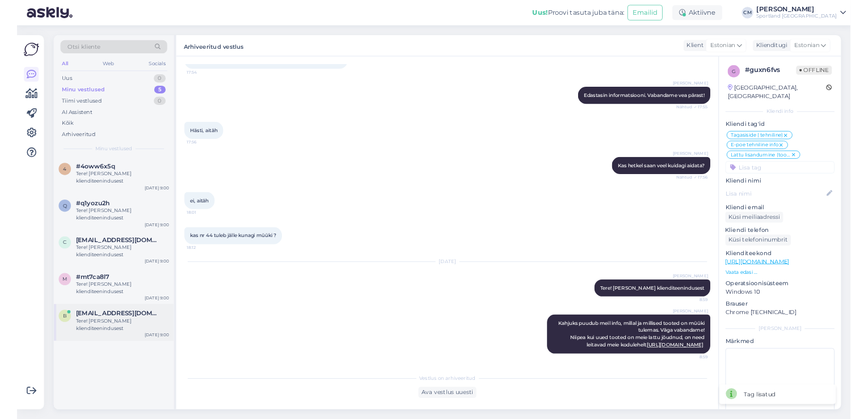
scroll to position [0, 0]
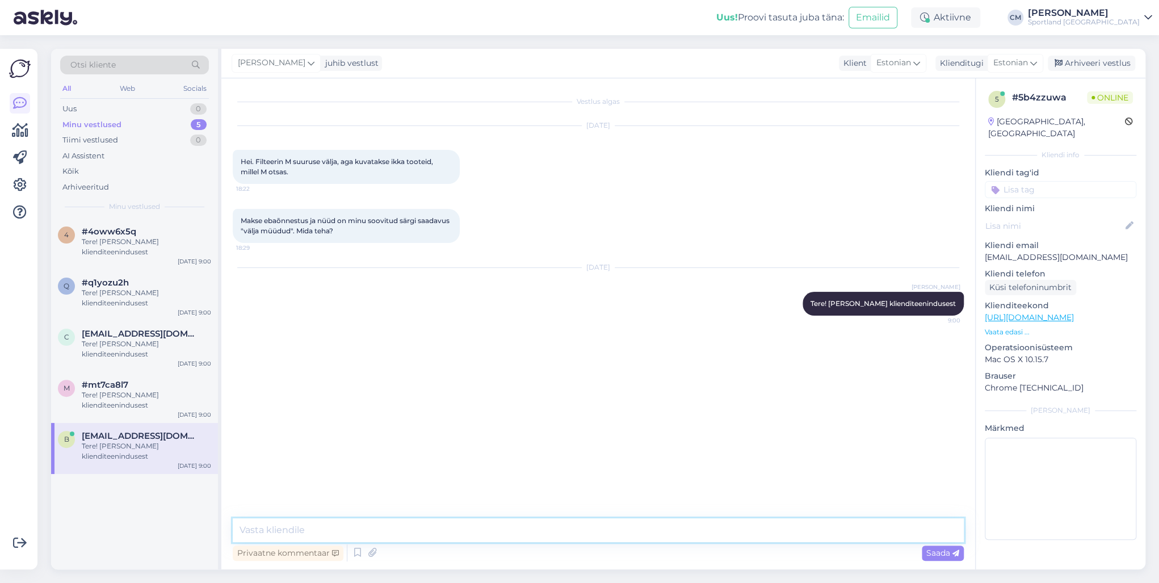
click at [304, 419] on textarea at bounding box center [598, 530] width 731 height 24
type textarea "[PERSON_NAME] nimele proovisite tellimust esitada?"
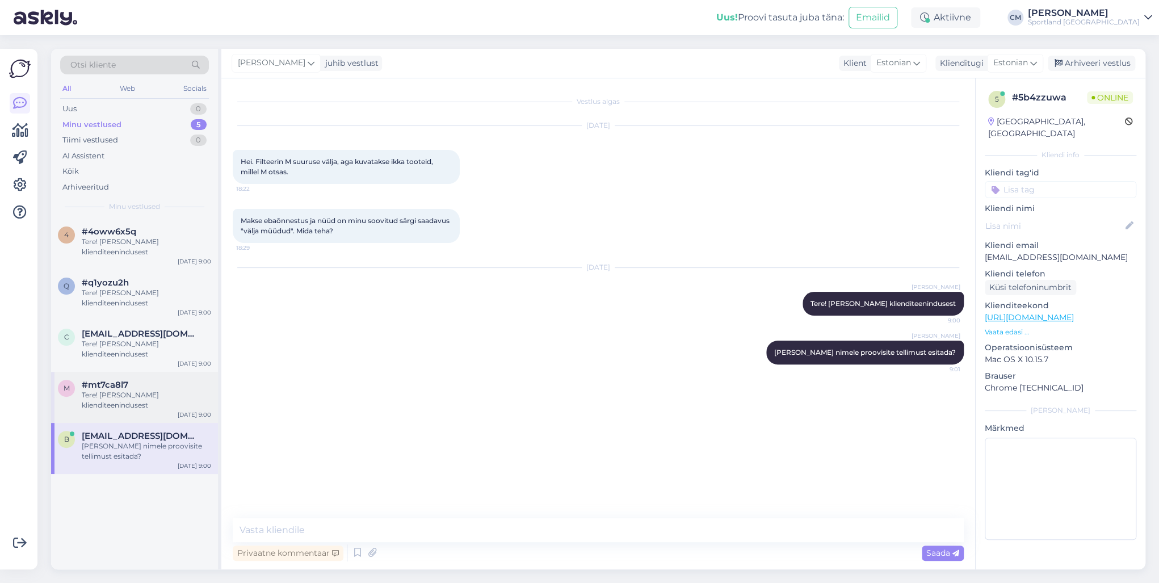
click at [137, 396] on div "Tere! [PERSON_NAME] klienditeenindusest" at bounding box center [146, 400] width 129 height 20
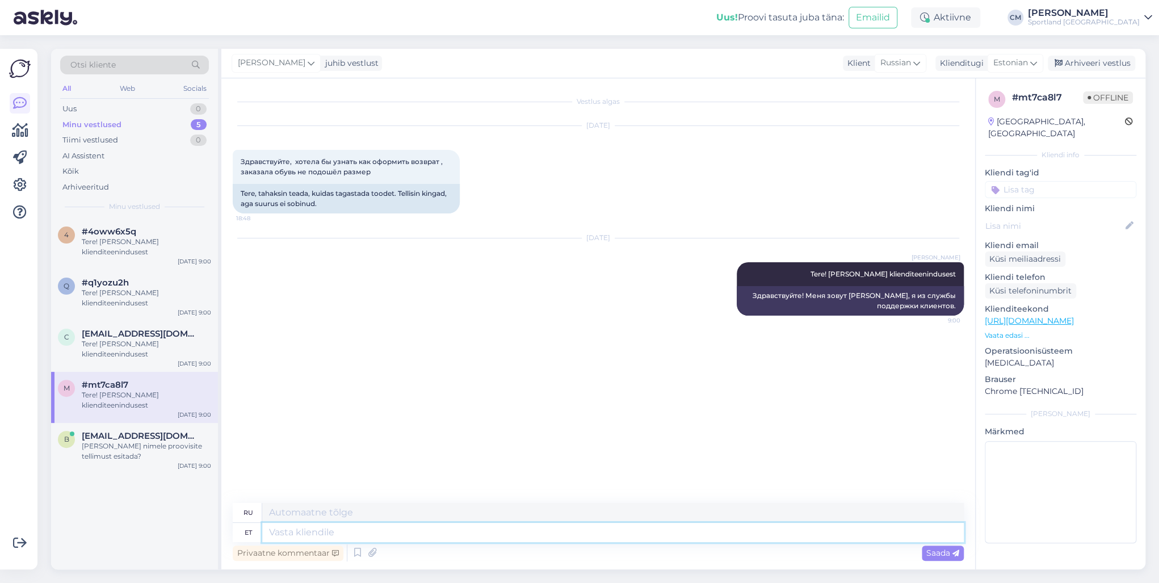
click at [297, 419] on textarea at bounding box center [612, 532] width 701 height 19
type textarea "Kas tege"
type textarea "Является"
type textarea "Kas tegemist e"
type textarea "Это вопрос"
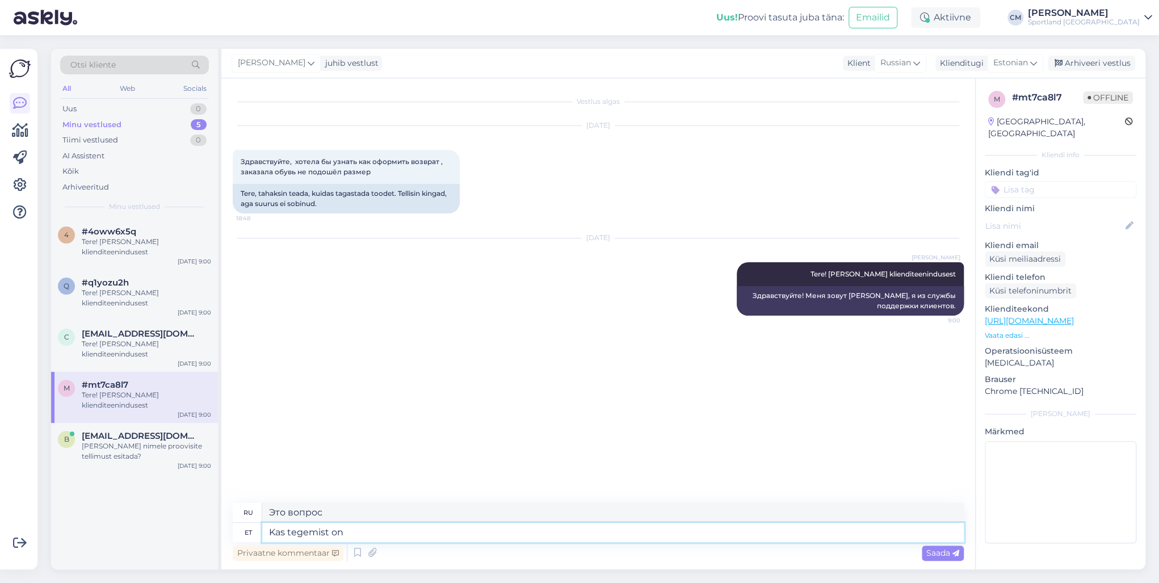
type textarea "Kas tegemist on e"
type textarea "Это?"
type textarea "Kas tegemist on e-[PERSON_NAME] t"
type textarea "Это интернет-магазин?"
type textarea "Kas tegemist on e-[PERSON_NAME] tellimusega?"
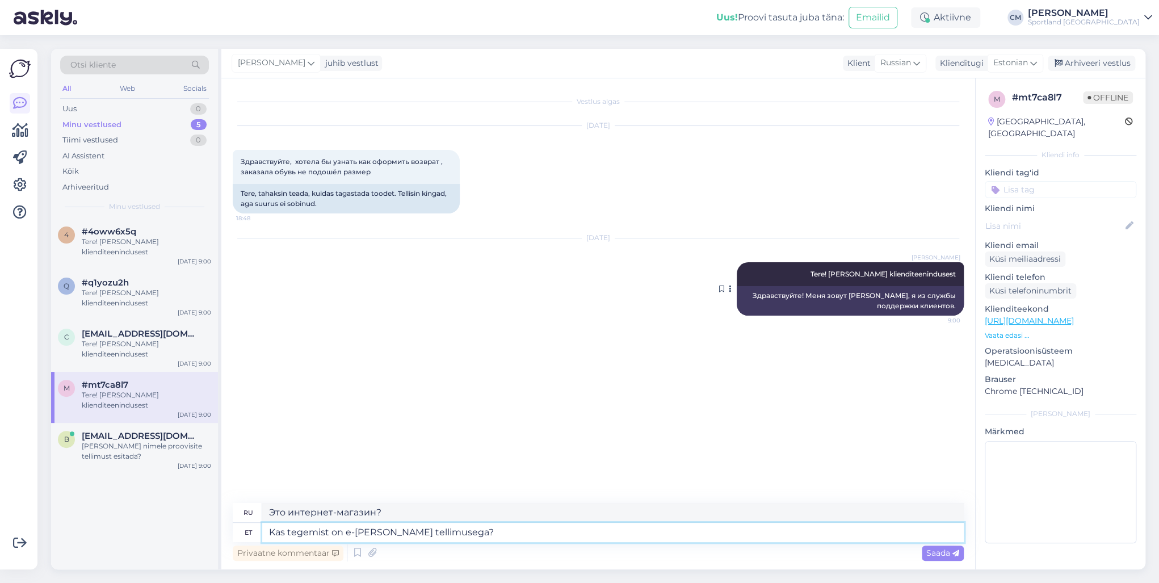
type textarea "Это заказ в интернет-магазине?"
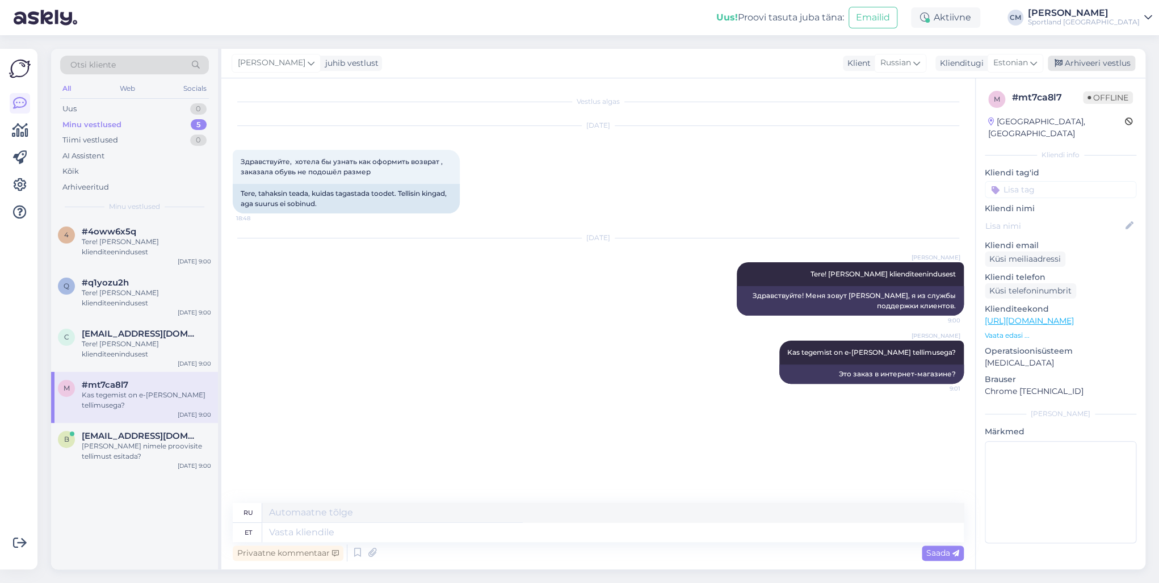
click at [867, 67] on div "Arhiveeri vestlus" at bounding box center [1090, 63] width 87 height 15
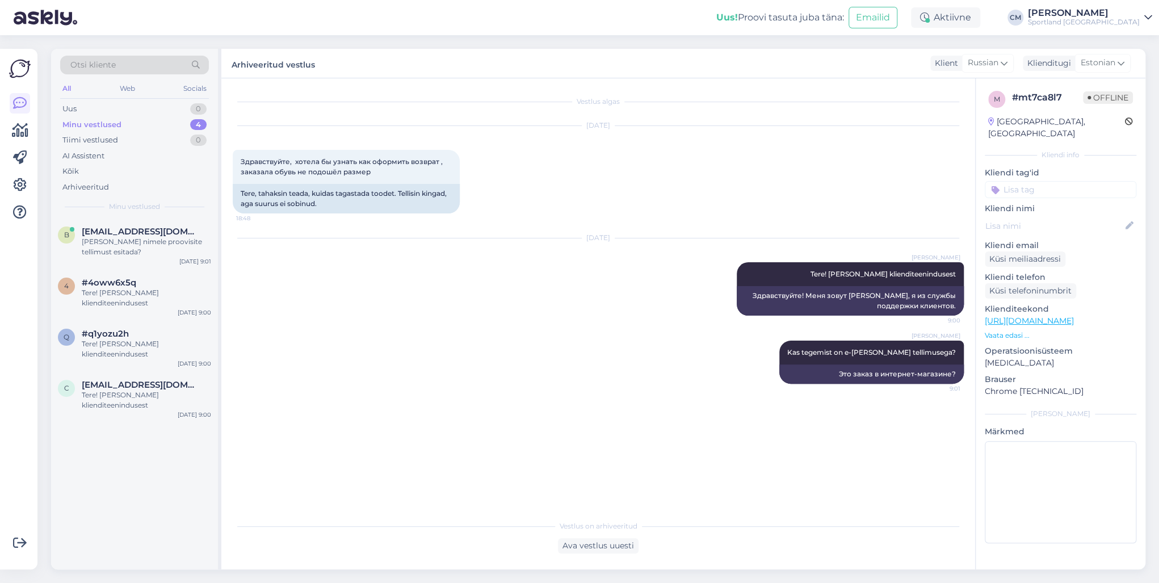
click at [867, 185] on input at bounding box center [1059, 189] width 151 height 17
type input "tagasta"
click at [867, 230] on span "Tagastamine (e-pood)" at bounding box center [1059, 233] width 75 height 7
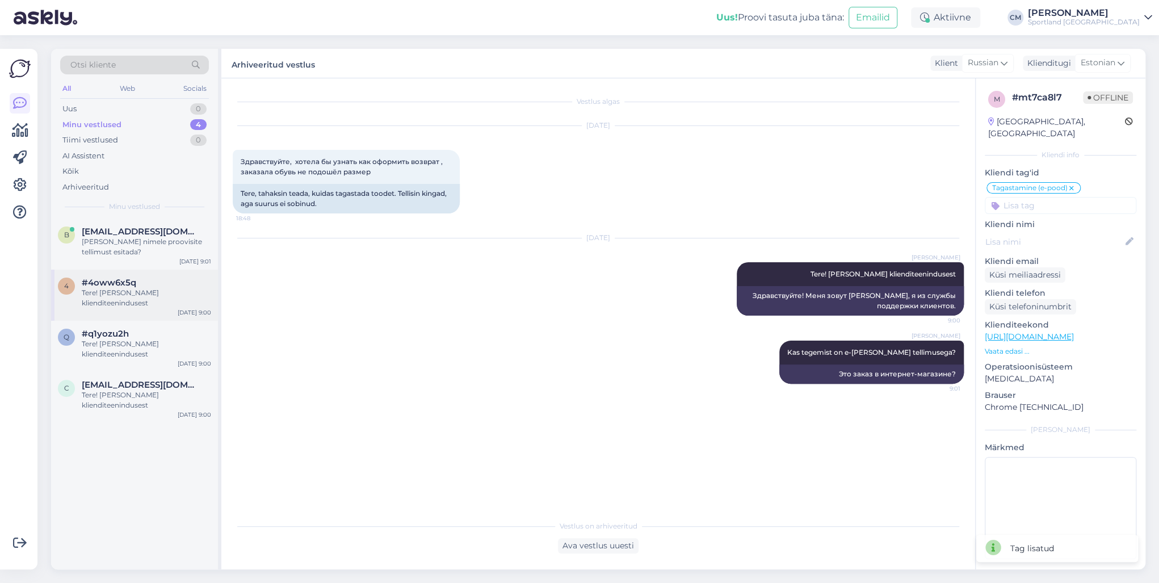
click at [100, 306] on div "Tere! [PERSON_NAME] klienditeenindusest" at bounding box center [146, 298] width 129 height 20
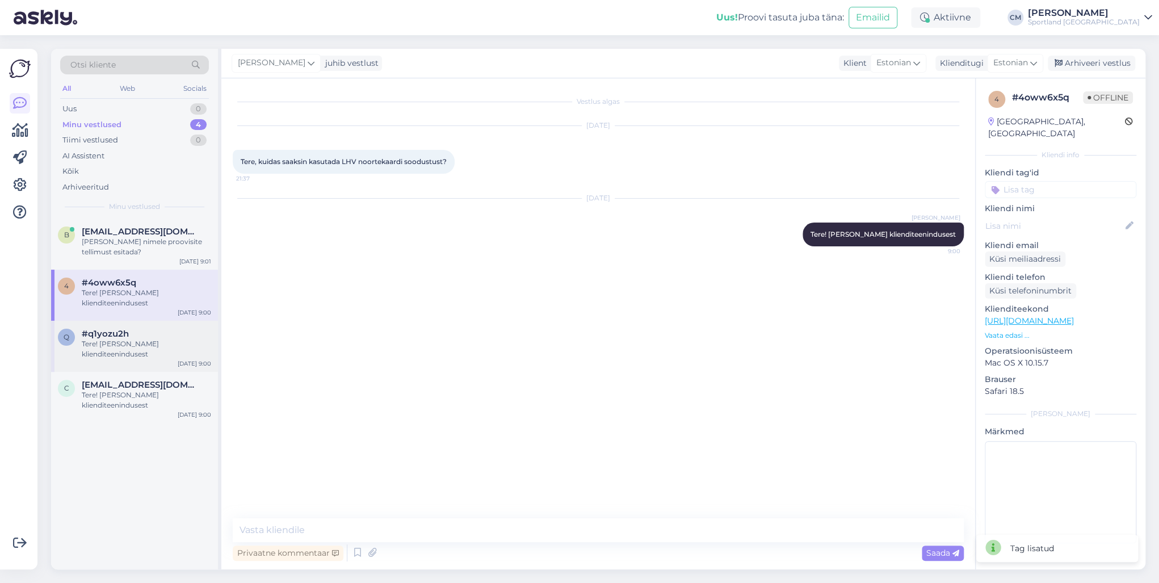
click at [100, 331] on span "#q1yozu2h" at bounding box center [105, 333] width 47 height 10
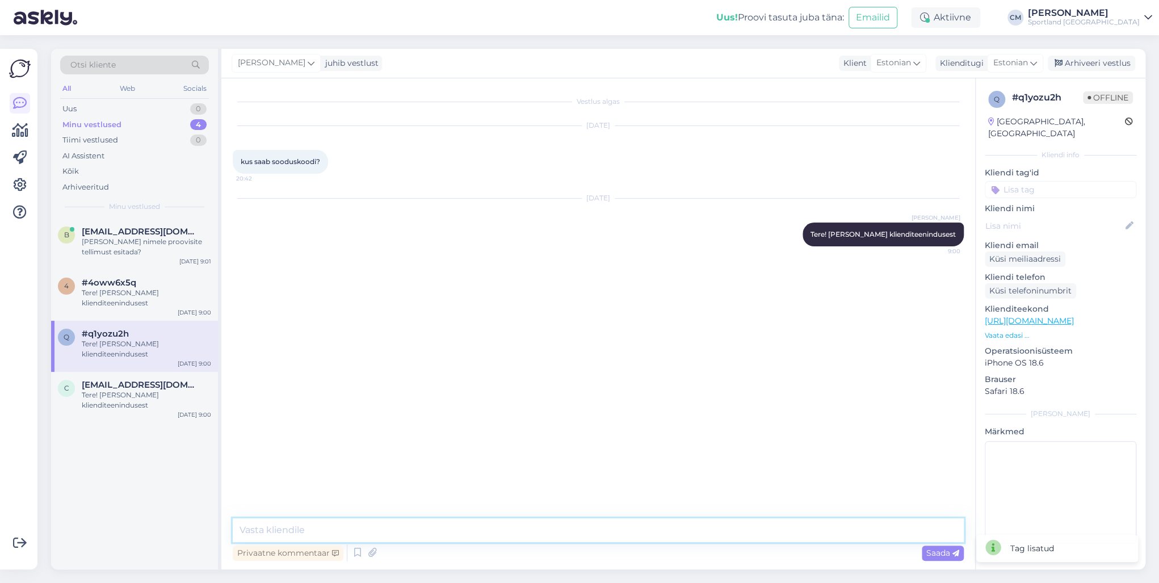
click at [330, 419] on textarea at bounding box center [598, 530] width 731 height 24
click at [447, 419] on textarea "Kahjuks ei [PERSON_NAME] sooduskoodi pakkuda. Vbaandame!" at bounding box center [598, 530] width 731 height 24
type textarea "Kahjuks ei [PERSON_NAME] sooduskoodi pakkuda. Vabandame!"
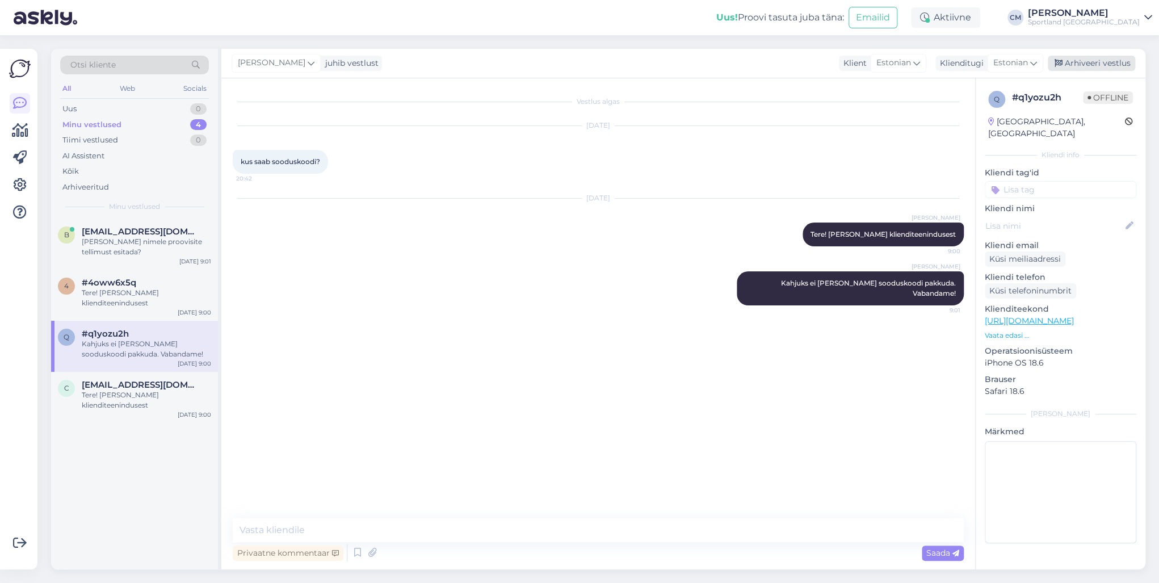
click at [867, 64] on div "Arhiveeri vestlus" at bounding box center [1090, 63] width 87 height 15
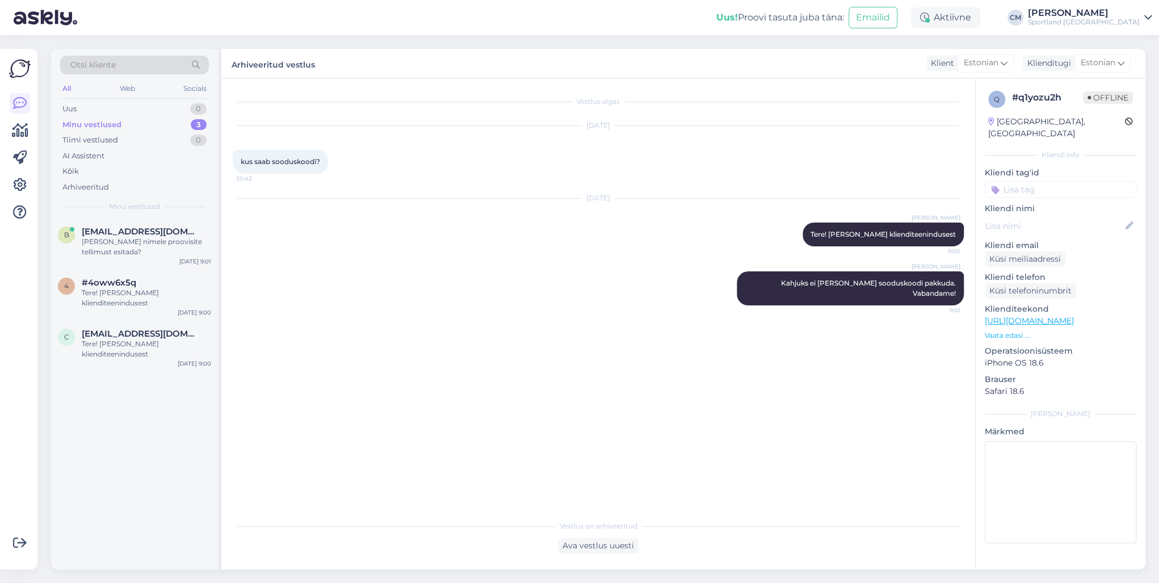
click at [867, 181] on input at bounding box center [1059, 189] width 151 height 17
type input "sood"
click at [867, 214] on div "Soodustused" at bounding box center [1059, 220] width 151 height 32
click at [867, 216] on span "Soodustused" at bounding box center [1060, 219] width 45 height 7
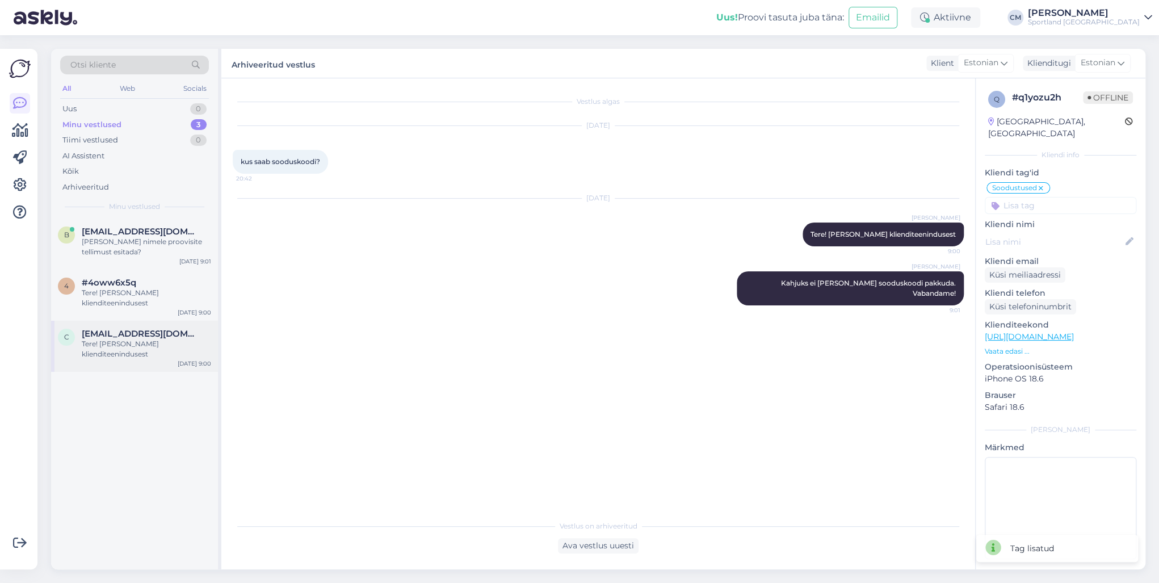
click at [152, 334] on span "[EMAIL_ADDRESS][DOMAIN_NAME]" at bounding box center [141, 333] width 118 height 10
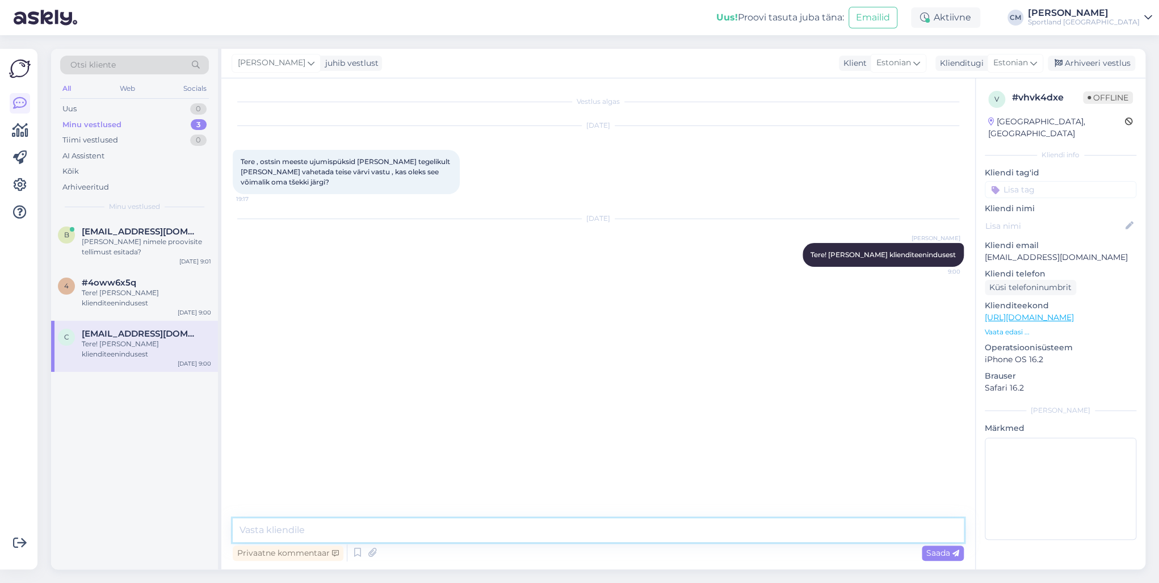
click at [314, 419] on textarea at bounding box center [598, 530] width 731 height 24
type textarea "Jah, tšeki alusel saate 14 päeva jooksul toote ümber vahetada."
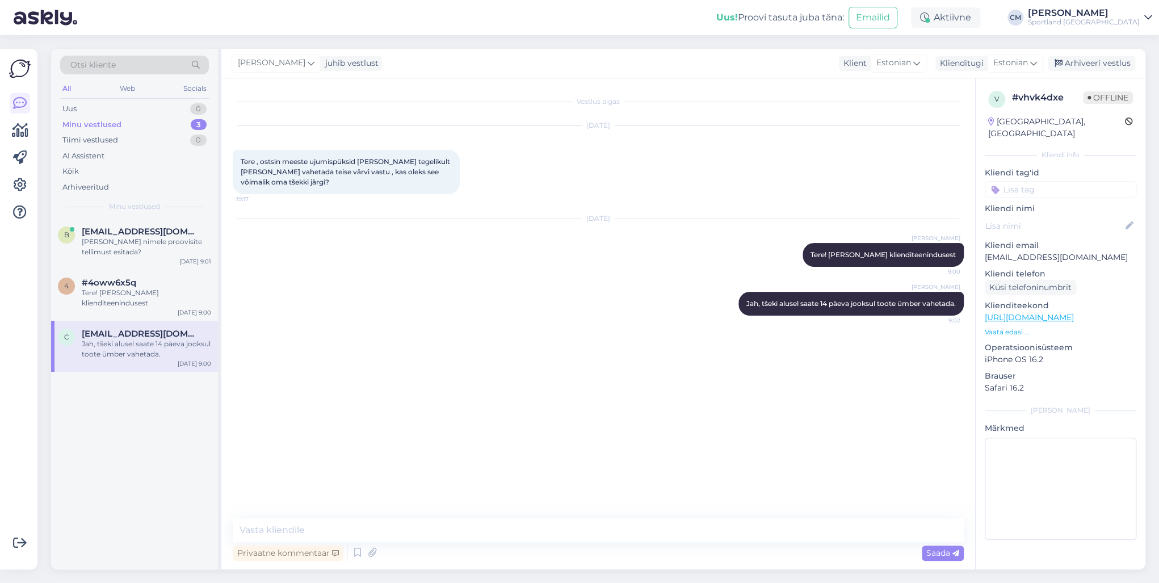
click at [867, 54] on div "[PERSON_NAME] juhib vestlust Klient [DEMOGRAPHIC_DATA] Klienditugi [DEMOGRAPHIC…" at bounding box center [683, 64] width 924 height 30
click at [867, 59] on div "Arhiveeri vestlus" at bounding box center [1090, 63] width 87 height 15
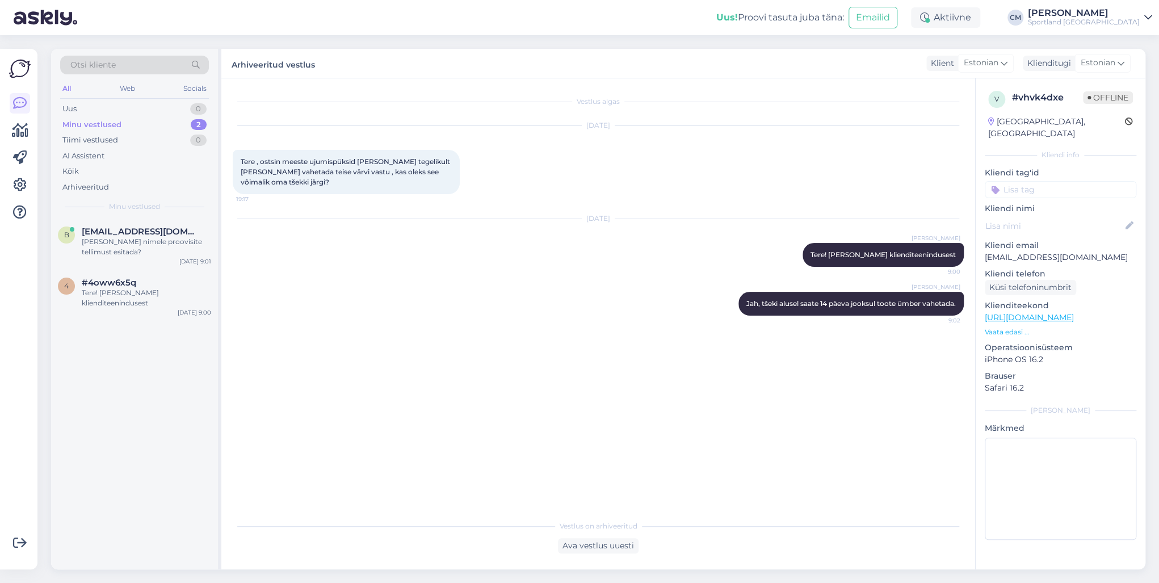
click at [867, 167] on p "Kliendi tag'id" at bounding box center [1059, 173] width 151 height 12
click at [867, 169] on div "Kliendi tag'id Võidu lunastamine Vaba aeg Üritused Ujumine Turvaelemendiga tood…" at bounding box center [1059, 182] width 151 height 31
click at [867, 181] on input at bounding box center [1059, 189] width 151 height 17
type input "vahet"
click at [867, 216] on span "Toodete vahetamine (kauplus)" at bounding box center [1060, 219] width 91 height 7
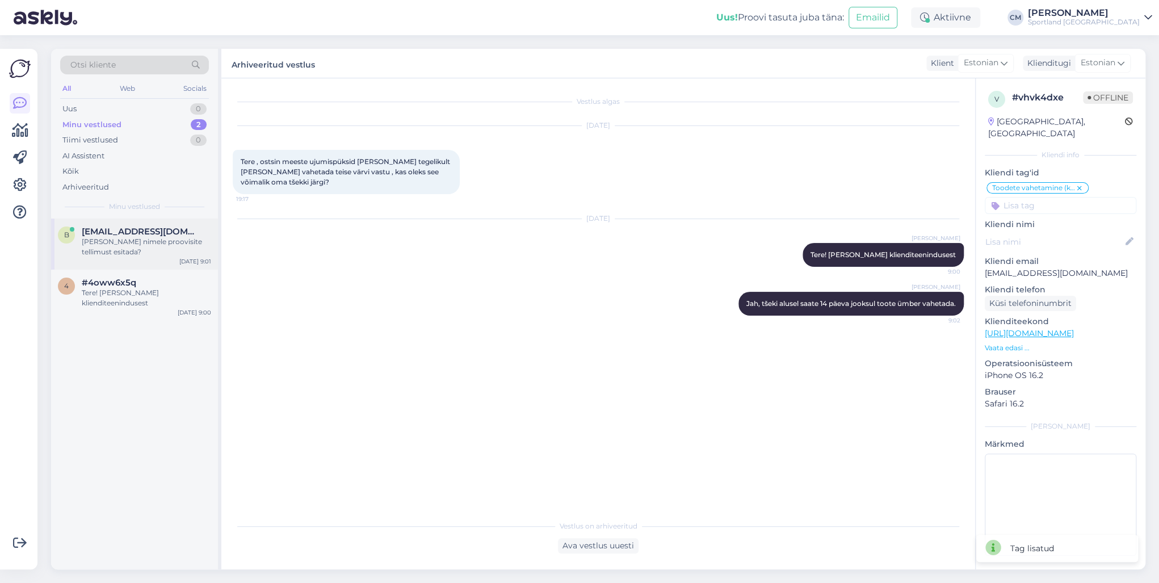
click at [167, 248] on div "[PERSON_NAME] nimele proovisite tellimust esitada?" at bounding box center [146, 247] width 129 height 20
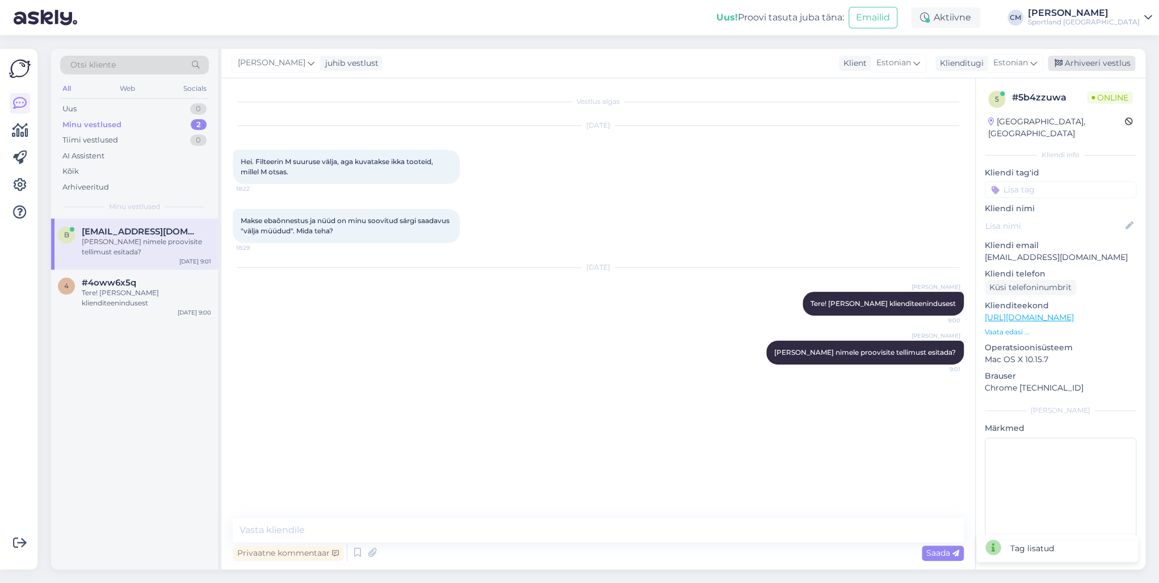
click at [867, 65] on div "Arhiveeri vestlus" at bounding box center [1090, 63] width 87 height 15
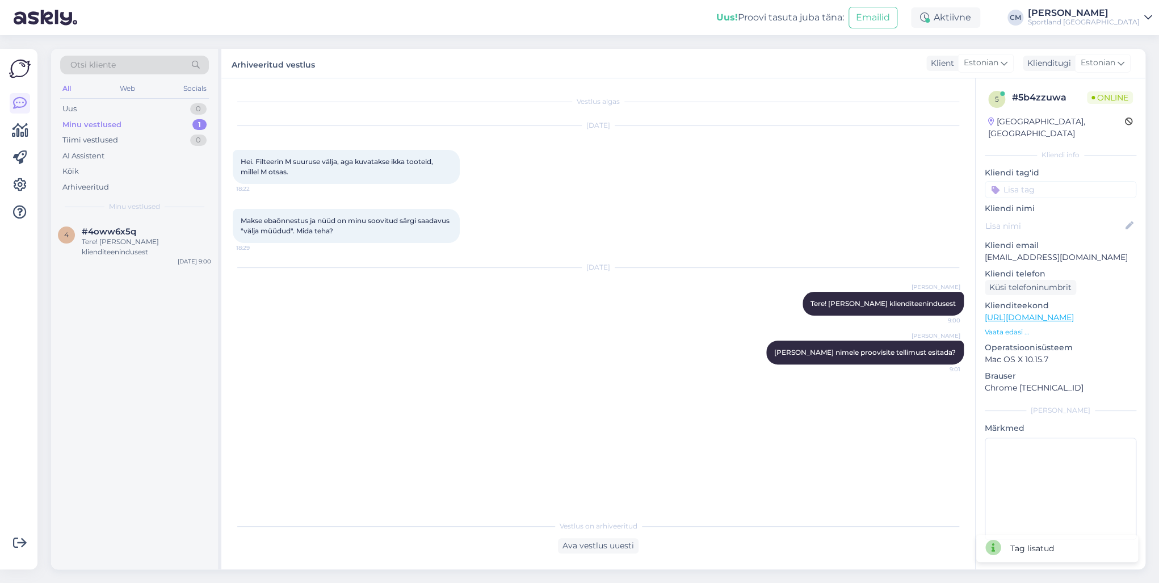
click at [867, 181] on input at bounding box center [1059, 189] width 151 height 17
type input "pro"
click at [867, 216] on span "Tellimuse probleemid" at bounding box center [1060, 219] width 73 height 7
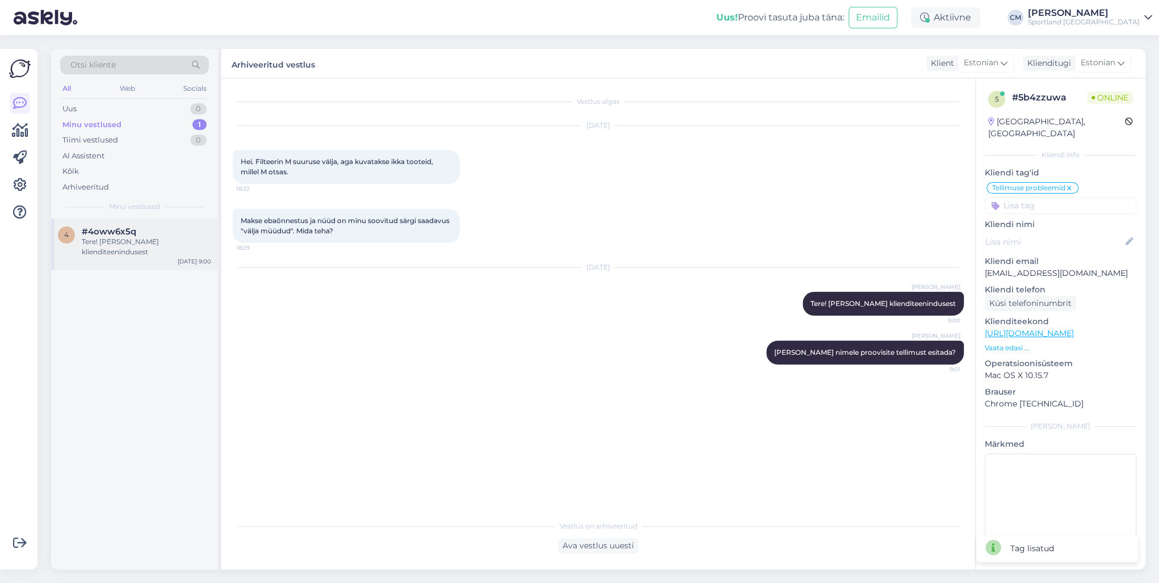
click at [129, 229] on span "#4oww6x5q" at bounding box center [109, 231] width 54 height 10
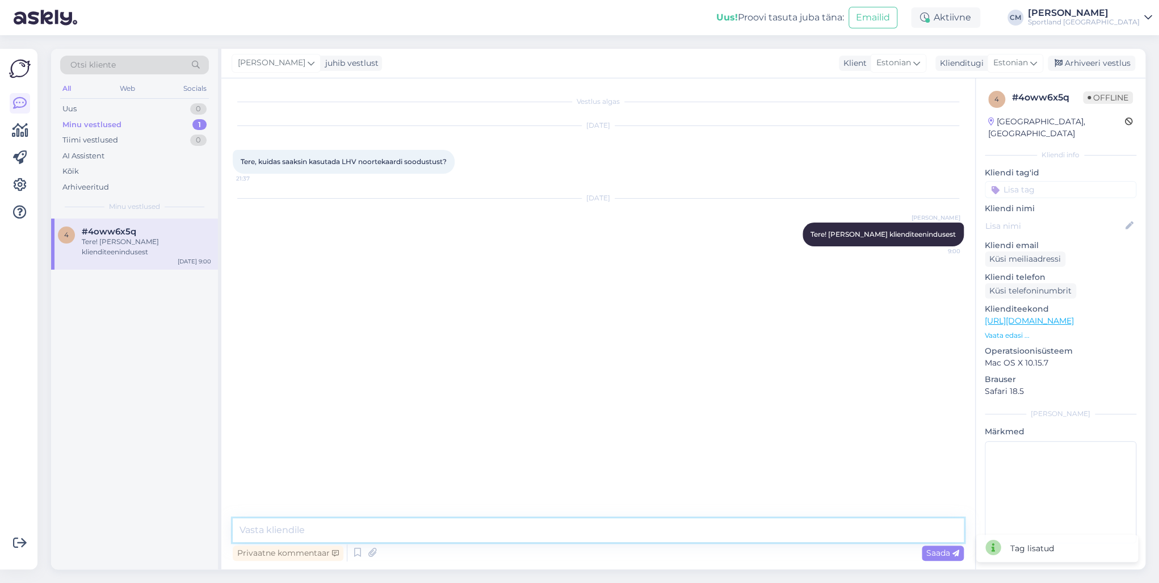
click at [278, 419] on textarea at bounding box center [598, 530] width 731 height 24
type textarea "Teil peaks olema sel juhul sooduskood."
click at [867, 53] on div "[PERSON_NAME] juhib vestlust Klient [DEMOGRAPHIC_DATA] Klienditugi [DEMOGRAPHIC…" at bounding box center [683, 64] width 924 height 30
click at [867, 59] on div "Arhiveeri vestlus" at bounding box center [1090, 63] width 87 height 15
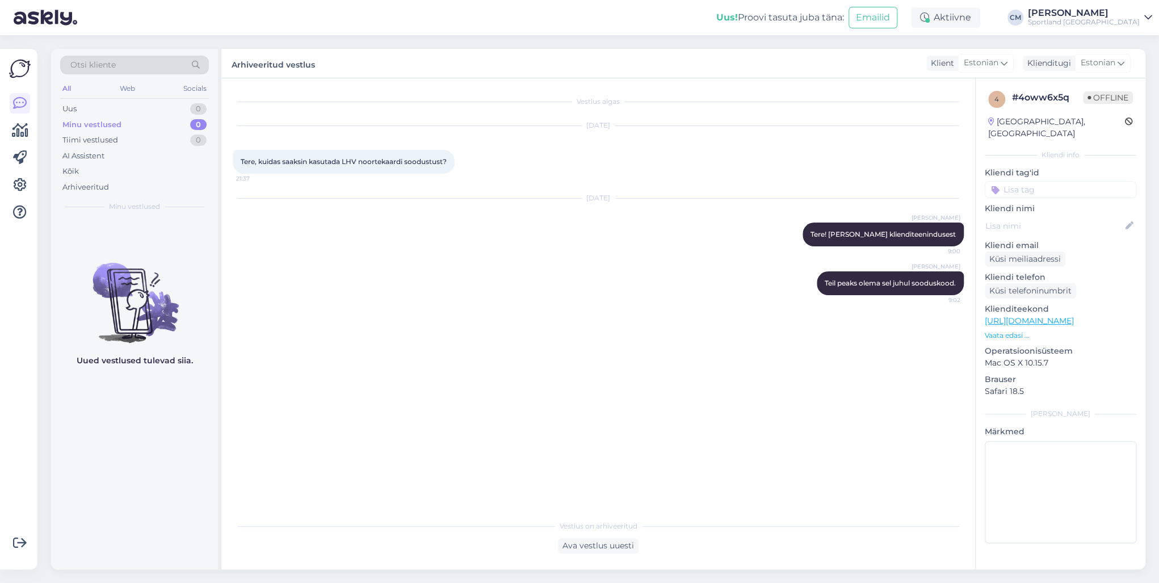
click at [867, 181] on input at bounding box center [1059, 189] width 151 height 17
type input "soodu"
click at [867, 214] on div "Soodustused" at bounding box center [1060, 219] width 56 height 11
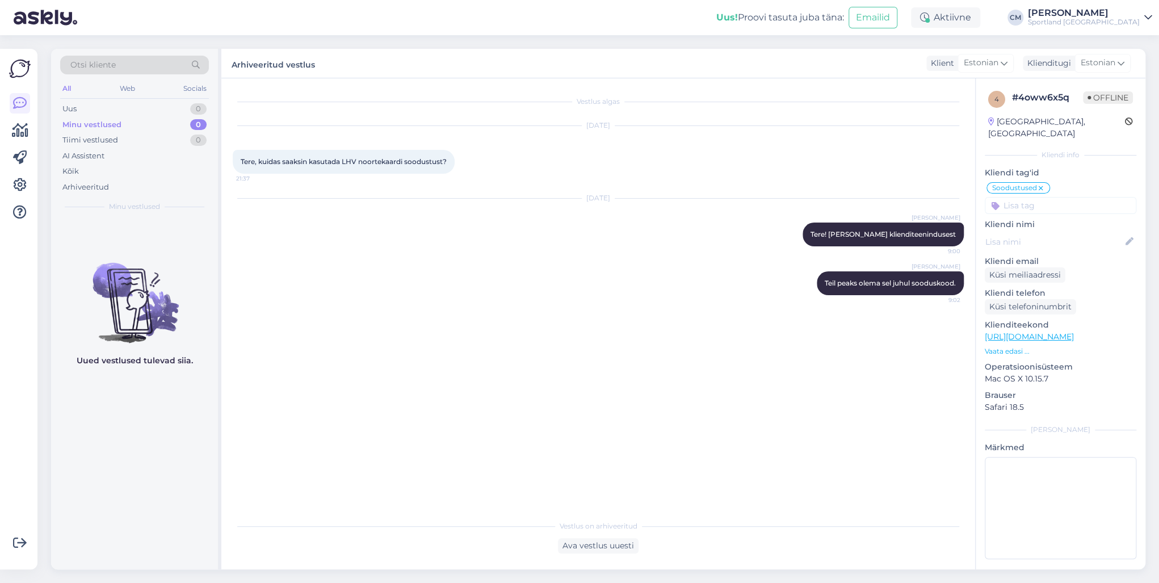
click at [234, 130] on div "[DATE]" at bounding box center [598, 125] width 731 height 10
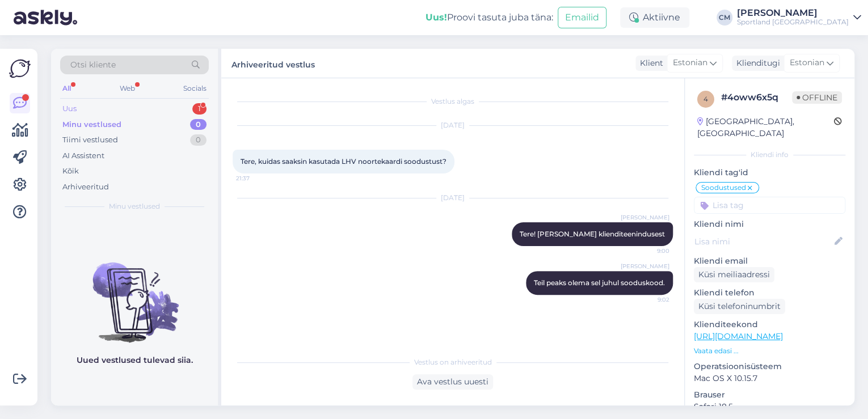
click at [179, 102] on div "Uus 1" at bounding box center [134, 109] width 149 height 16
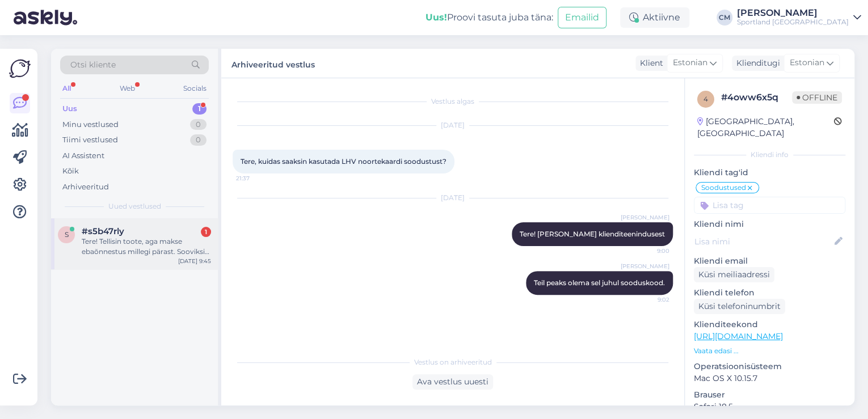
click at [148, 241] on div "Tere! Tellisin toote, aga makse ebaõnnestus millegi pärast. Sooviksin siiski se…" at bounding box center [146, 247] width 129 height 20
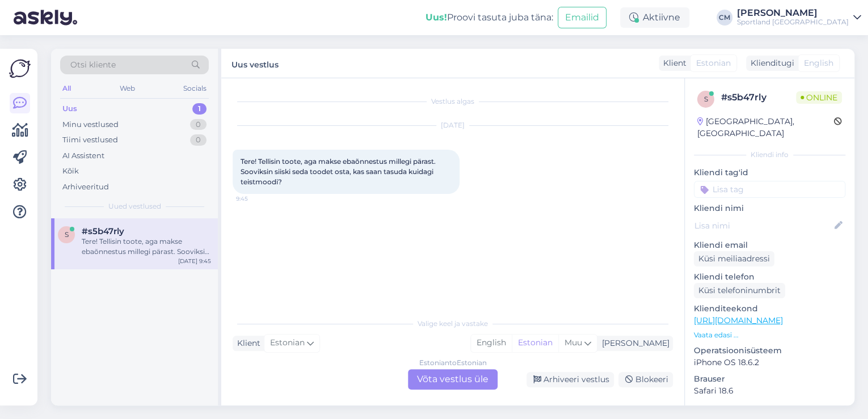
click at [472, 384] on div "Estonian to Estonian Võta vestlus üle" at bounding box center [453, 379] width 90 height 20
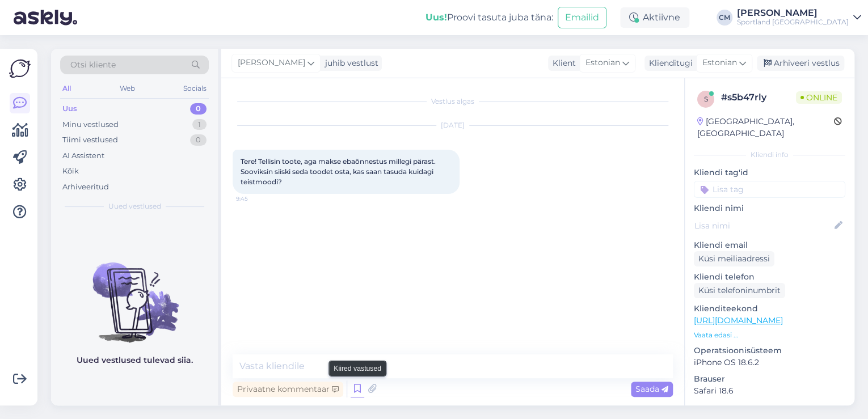
click at [355, 385] on icon at bounding box center [358, 389] width 14 height 17
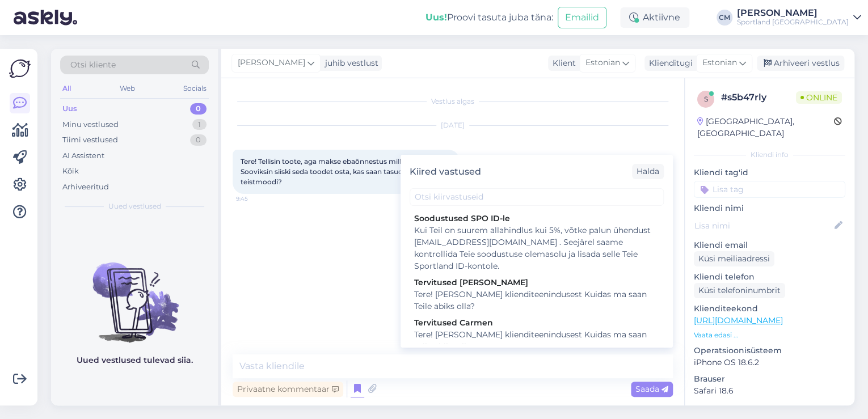
click at [508, 336] on div "Tere! [PERSON_NAME] klienditeenindusest Kuidas ma saan Teile abiks olla?" at bounding box center [536, 341] width 245 height 24
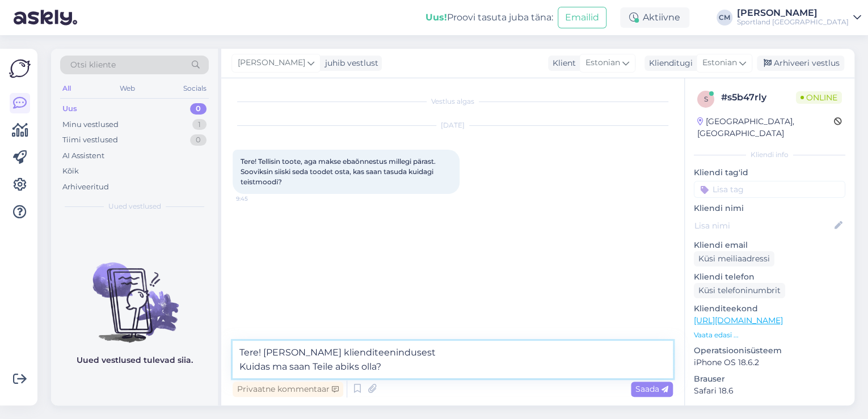
drag, startPoint x: 445, startPoint y: 372, endPoint x: 188, endPoint y: 374, distance: 257.6
click at [188, 374] on div "Otsi kliente All Web Socials Uus 0 Minu vestlused 1 Tiimi vestlused 0 AI Assist…" at bounding box center [452, 227] width 803 height 357
type textarea "Tere! [PERSON_NAME] klienditeenindusest"
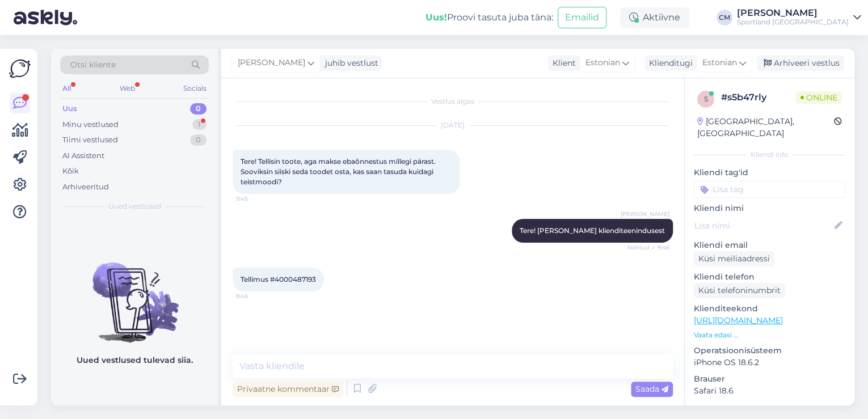
click at [309, 277] on span "Tellimus #4000487193" at bounding box center [278, 279] width 75 height 9
copy div "4000487193 9:46"
click at [328, 362] on textarea at bounding box center [453, 367] width 440 height 24
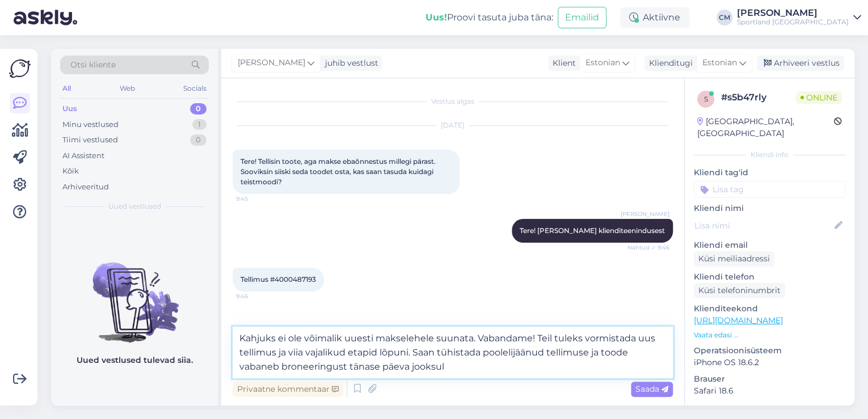
type textarea "Kahjuks ei ole võimalik uuesti makselehele suunata. Vabandame! Teil tuleks vorm…"
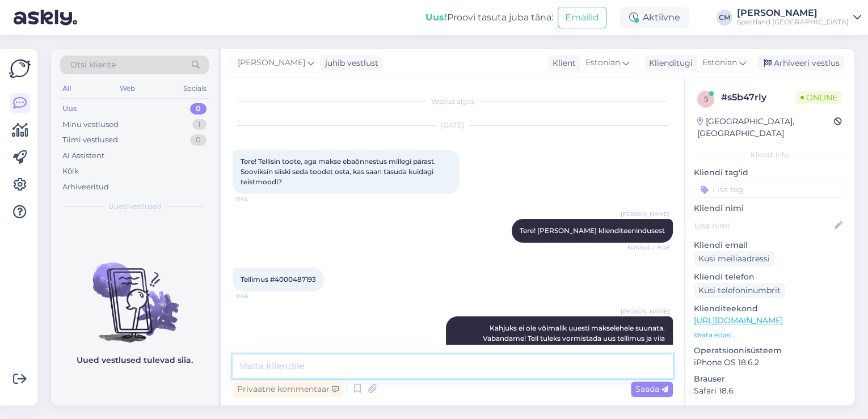
scroll to position [49, 0]
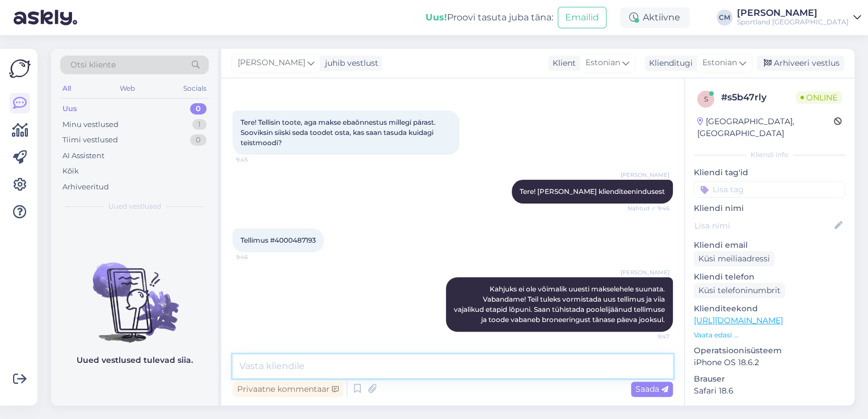
click at [430, 369] on textarea at bounding box center [453, 367] width 440 height 24
type textarea "V"
type textarea "K"
click at [756, 181] on input at bounding box center [769, 189] width 151 height 17
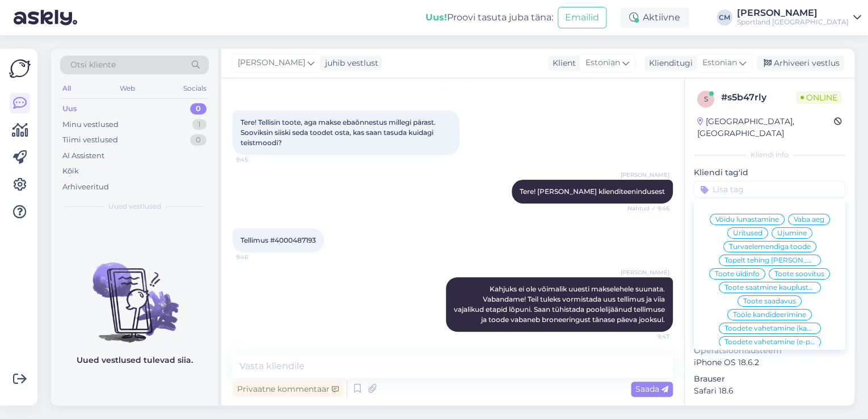
type input "p"
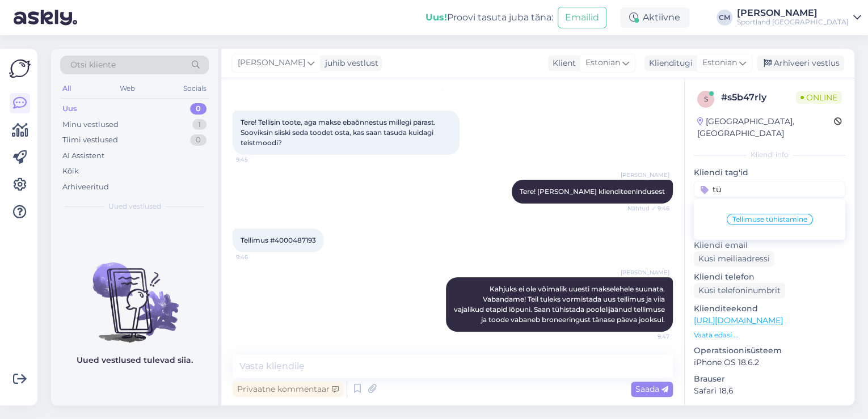
type input "tü"
click at [757, 216] on span "Tellimuse tühistamine" at bounding box center [769, 219] width 75 height 7
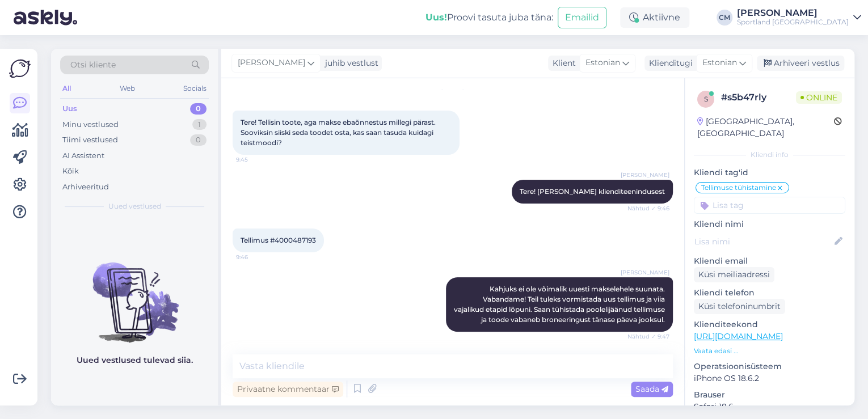
scroll to position [98, 0]
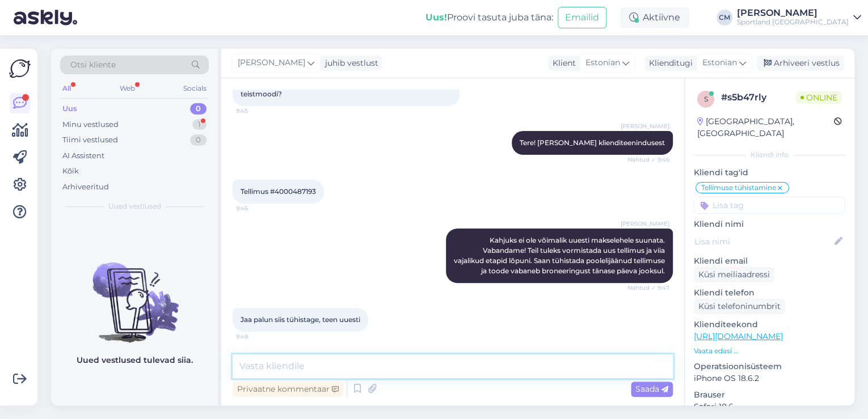
click at [441, 356] on textarea at bounding box center [453, 367] width 440 height 24
type textarea "Teeme nii, tühistasin."
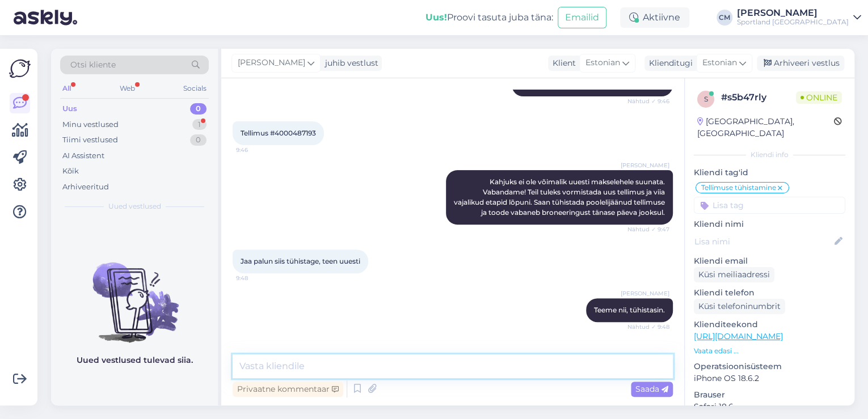
scroll to position [195, 0]
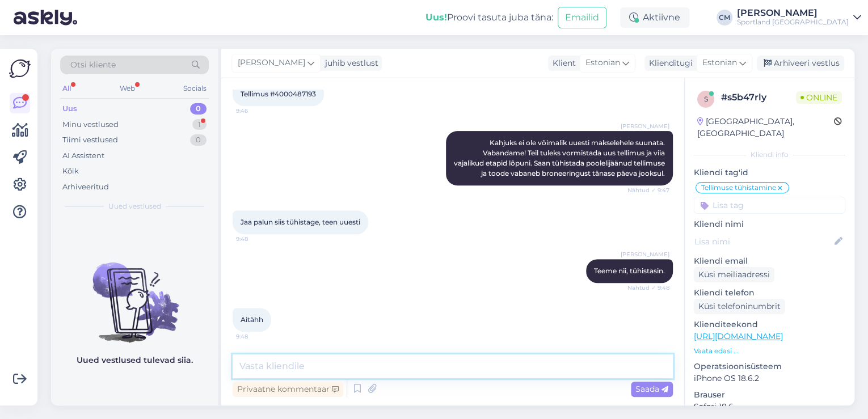
click at [374, 370] on textarea at bounding box center [453, 367] width 440 height 24
type textarea "Kas hetkel saan veel abiks olla? :)"
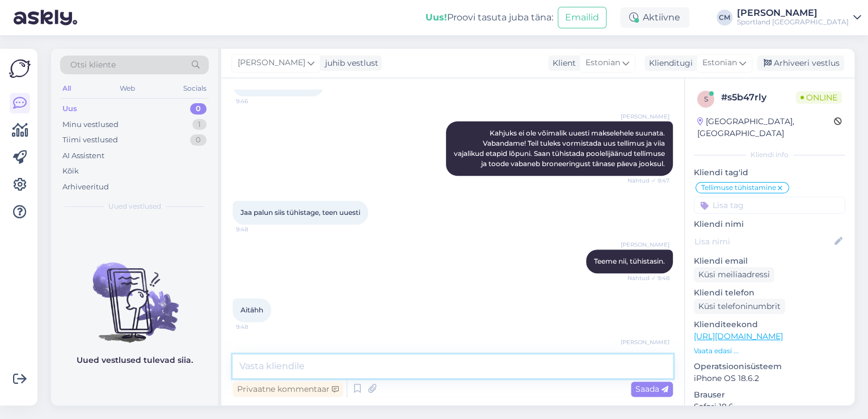
scroll to position [244, 0]
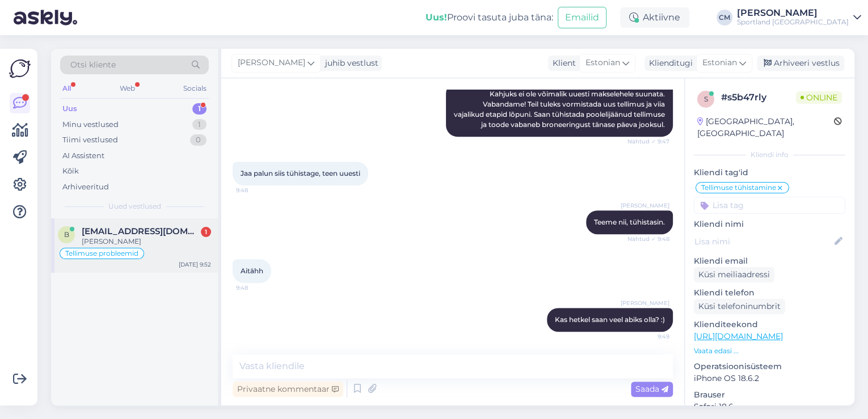
click at [151, 238] on div "[PERSON_NAME]" at bounding box center [146, 242] width 129 height 10
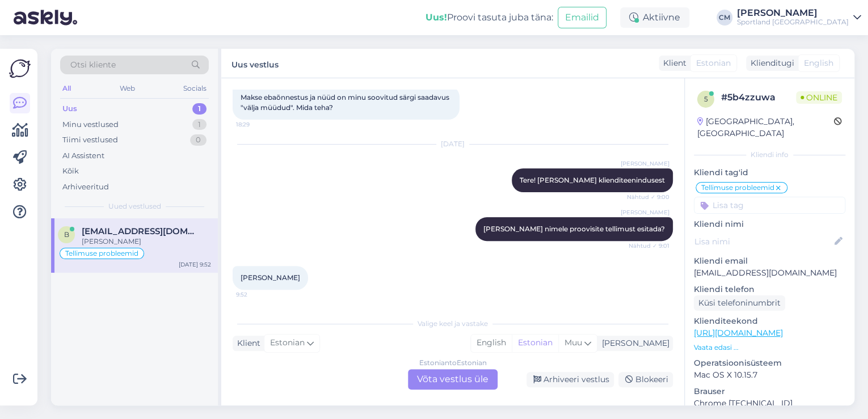
click at [474, 384] on div "Estonian to Estonian Võta vestlus üle" at bounding box center [453, 379] width 90 height 20
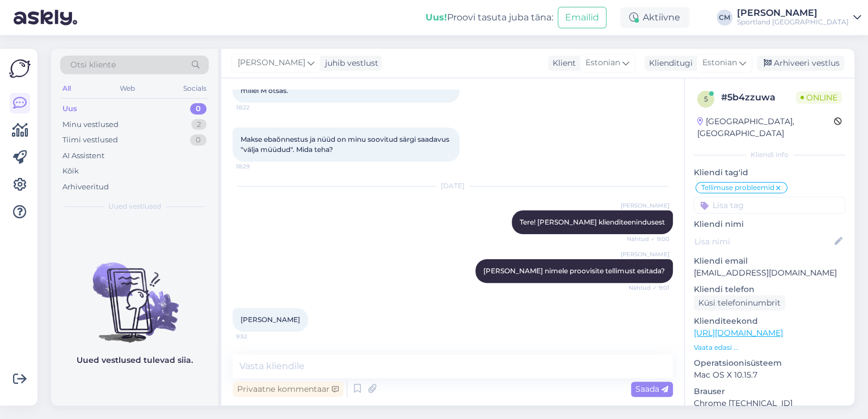
scroll to position [81, 0]
click at [420, 378] on div "Privaatne kommentaar Saada" at bounding box center [453, 389] width 440 height 22
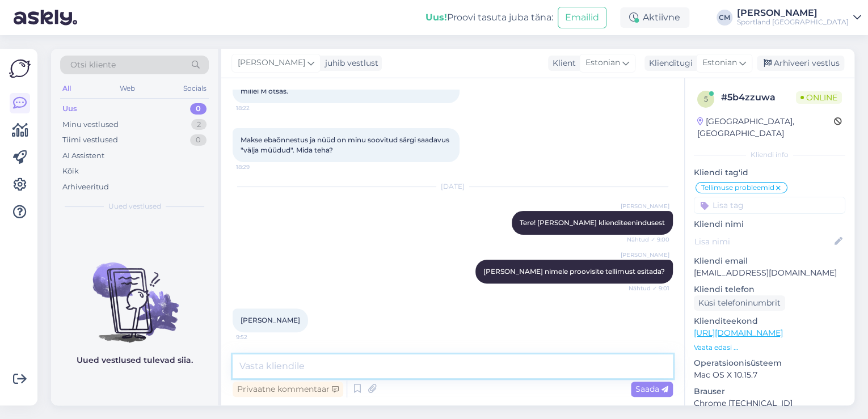
click at [423, 373] on textarea at bounding box center [453, 367] width 440 height 24
type textarea "Tere!"
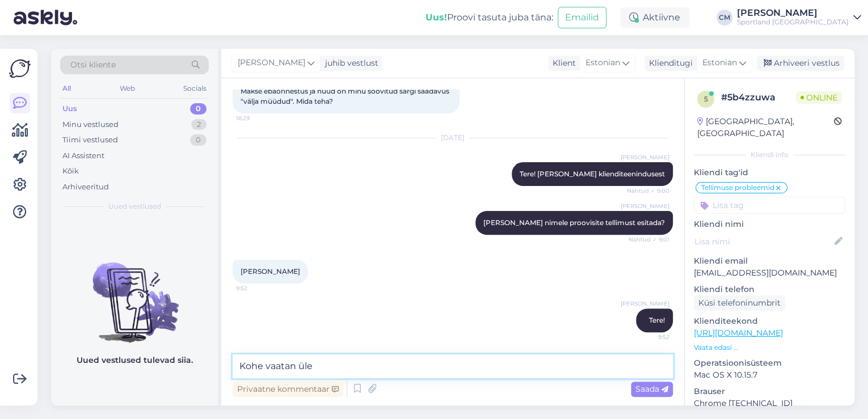
type textarea "Kohe vaatan üle."
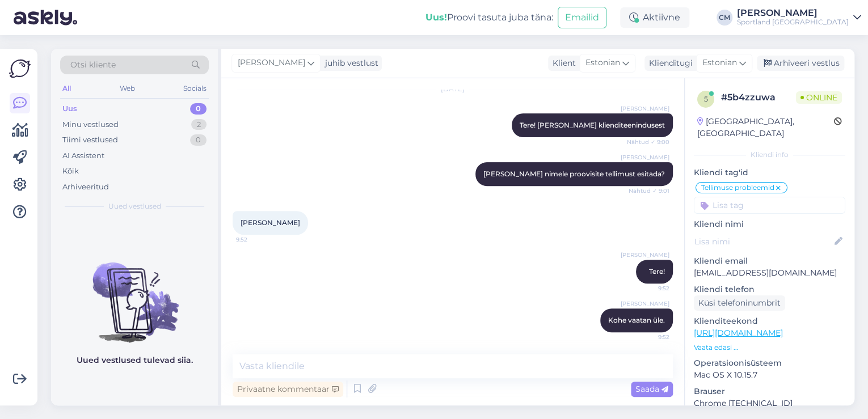
drag, startPoint x: 296, startPoint y: 225, endPoint x: 223, endPoint y: 224, distance: 73.2
click at [223, 224] on div "Vestlus algas [DATE] Hei. Filteerin M suuruse välja, aga kuvatakse ikka tooteid…" at bounding box center [452, 241] width 463 height 327
copy span "[PERSON_NAME]"
click at [431, 383] on div "Privaatne kommentaar Saada" at bounding box center [453, 389] width 440 height 22
click at [431, 374] on textarea at bounding box center [453, 367] width 440 height 24
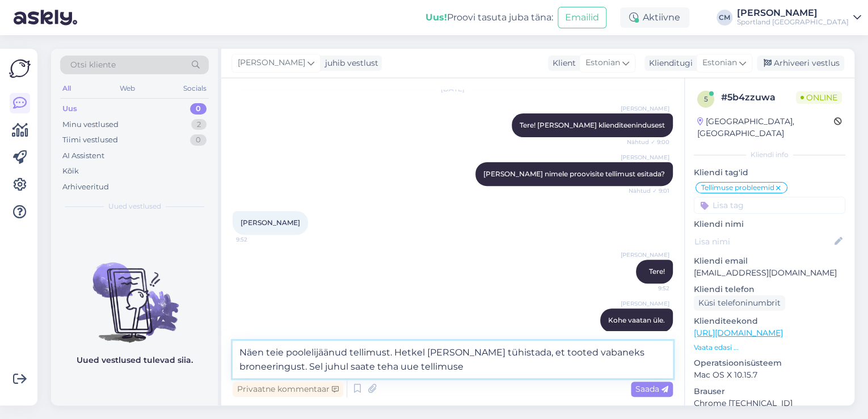
type textarea "Näen teie poolelijäänud tellimust. Hetkel [PERSON_NAME] tühistada, et tooted va…"
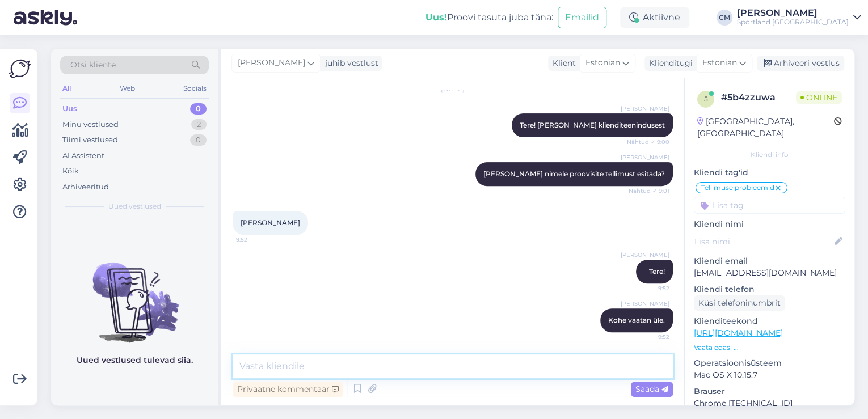
scroll to position [247, 0]
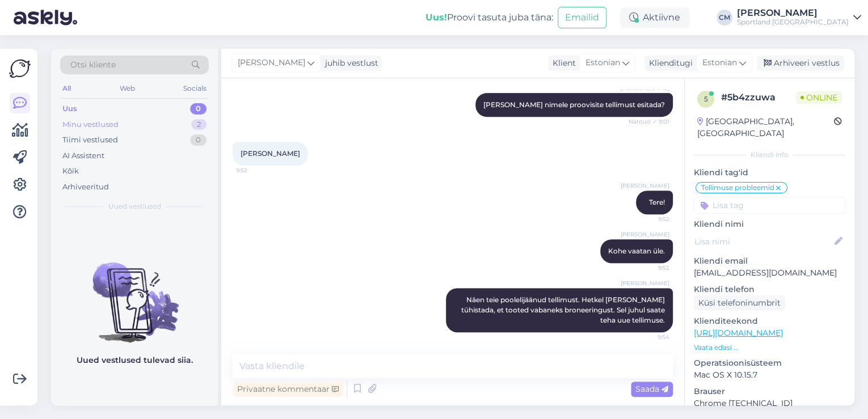
click at [191, 124] on div "2" at bounding box center [198, 124] width 15 height 11
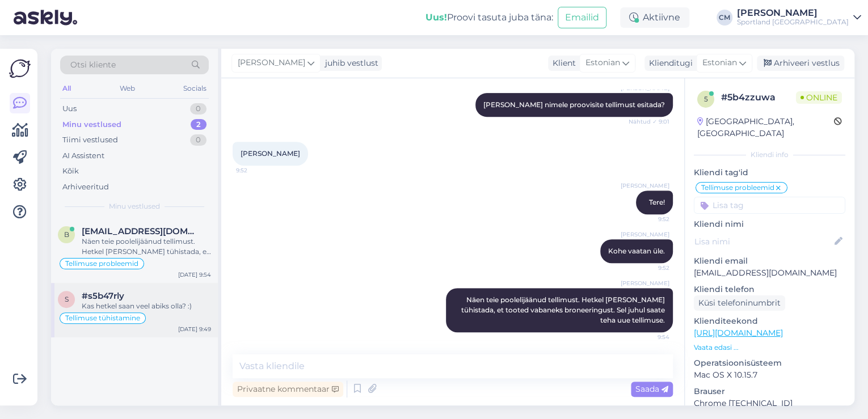
click at [141, 295] on div "#s5b47rly" at bounding box center [146, 296] width 129 height 10
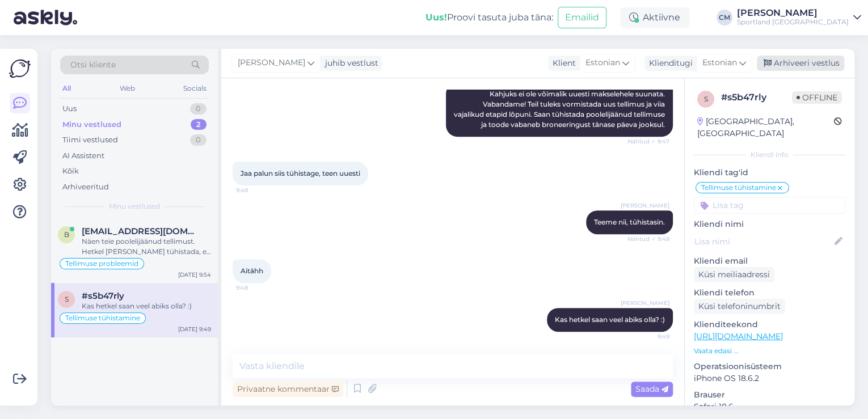
click at [803, 58] on div "Arhiveeri vestlus" at bounding box center [800, 63] width 87 height 15
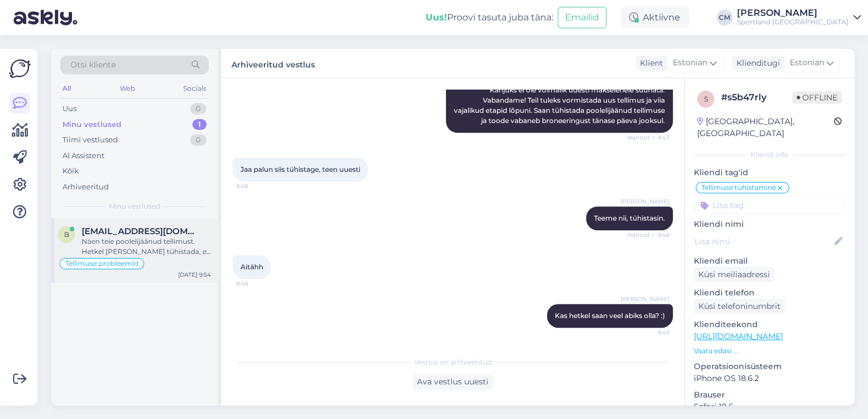
click at [132, 245] on div "Näen teie poolelijäänud tellimust. Hetkel [PERSON_NAME] tühistada, et tooted va…" at bounding box center [146, 247] width 129 height 20
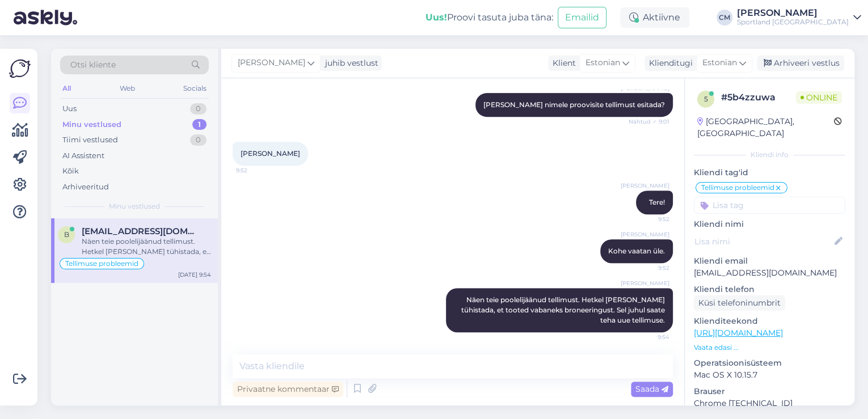
click at [747, 198] on input at bounding box center [769, 205] width 151 height 17
type input "tüh"
click at [754, 229] on div "Tellimuse tühistamine" at bounding box center [769, 236] width 151 height 32
click at [761, 232] on span "Tellimuse tühistamine" at bounding box center [769, 235] width 75 height 7
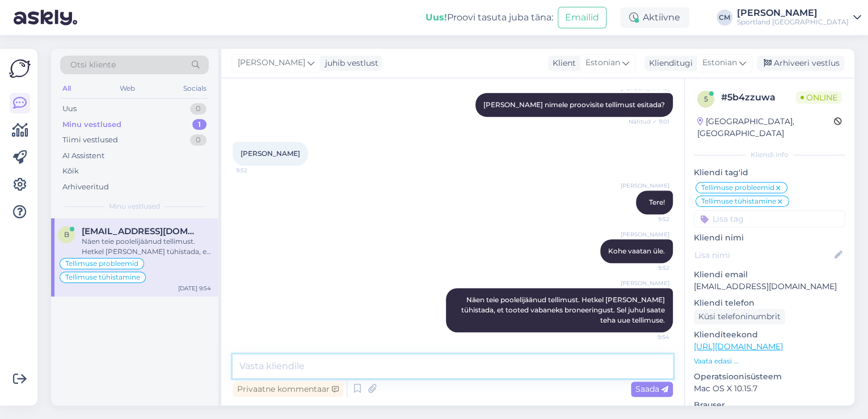
click at [434, 362] on textarea at bounding box center [453, 367] width 440 height 24
type textarea "Kas saan hetkel veel aidata?"
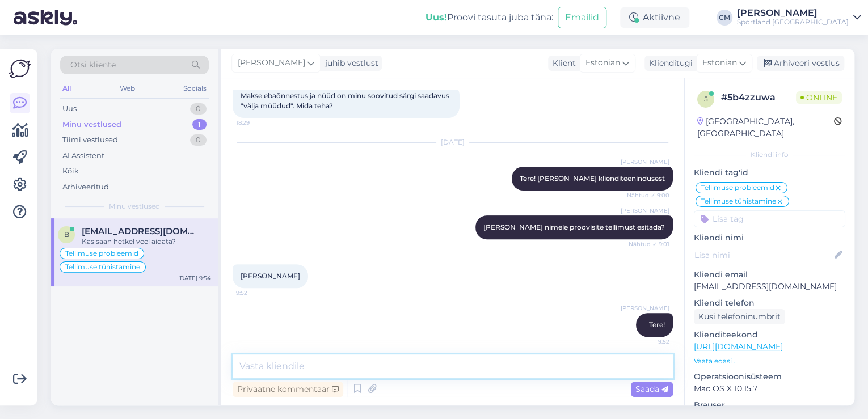
scroll to position [296, 0]
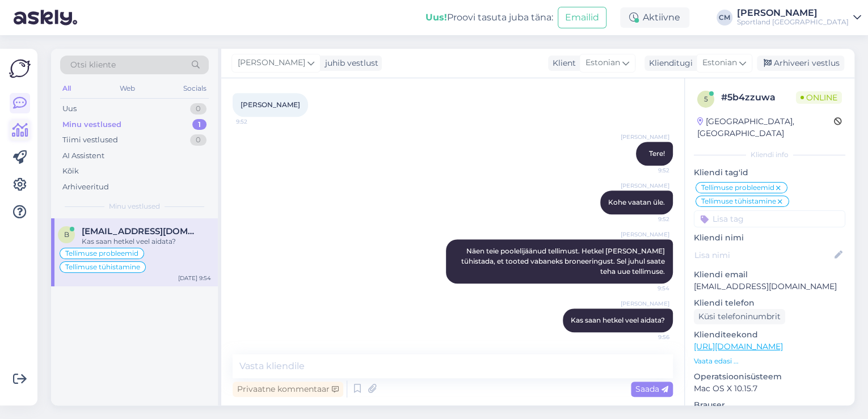
click at [15, 137] on icon at bounding box center [20, 131] width 16 height 14
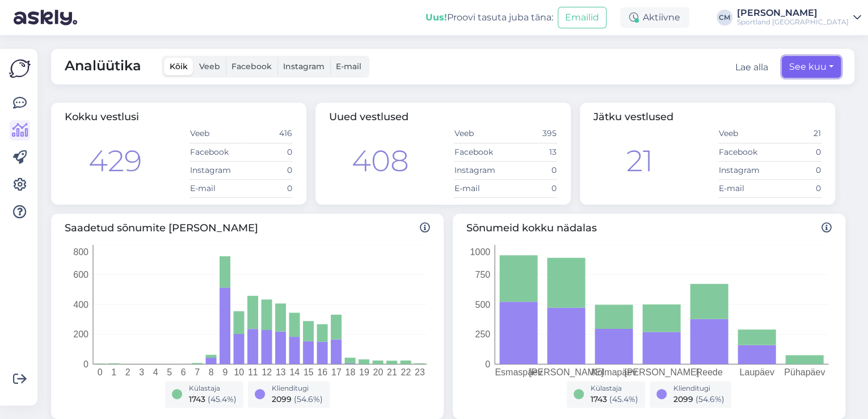
click at [801, 71] on button "See kuu" at bounding box center [811, 67] width 59 height 22
select select "7"
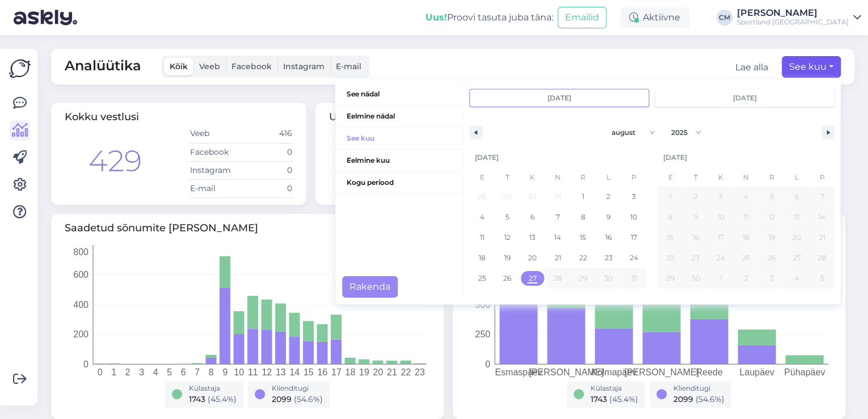
click at [529, 273] on span "27" at bounding box center [533, 278] width 8 height 20
type input "[DATE]"
click at [359, 285] on button "Rakenda" at bounding box center [370, 287] width 56 height 22
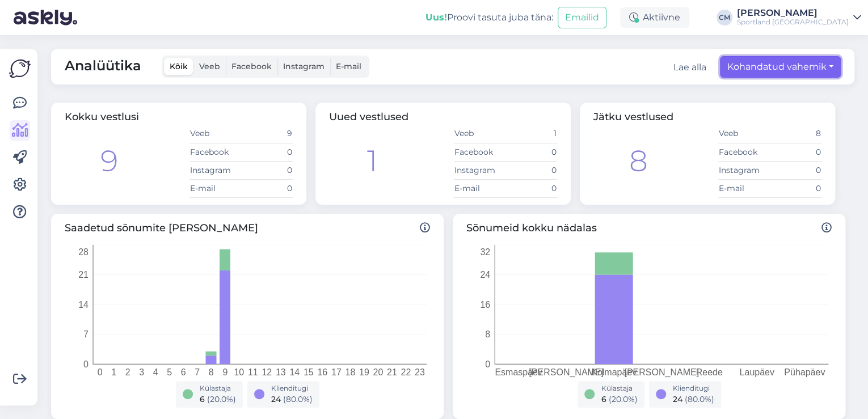
click at [814, 70] on button "Kohandatud vahemik" at bounding box center [780, 67] width 121 height 22
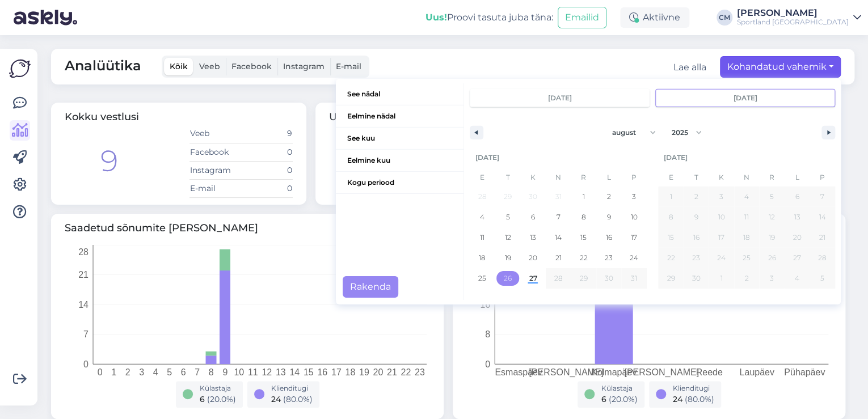
click at [495, 281] on span "26" at bounding box center [508, 278] width 26 height 15
type input "[DATE]"
click at [504, 283] on span "26" at bounding box center [508, 278] width 8 height 20
type input "[DATE]"
click at [386, 287] on button "Rakenda" at bounding box center [371, 287] width 56 height 22
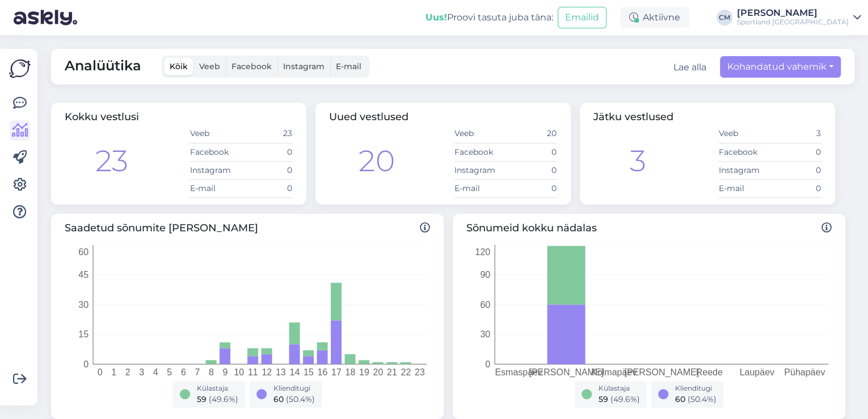
click at [740, 79] on div "Analüütika Kõik Veeb Facebook Instagram E-mail Lae alla Kohandatud vahemik See …" at bounding box center [452, 67] width 803 height 36
click at [740, 76] on button "Kohandatud vahemik" at bounding box center [780, 67] width 121 height 22
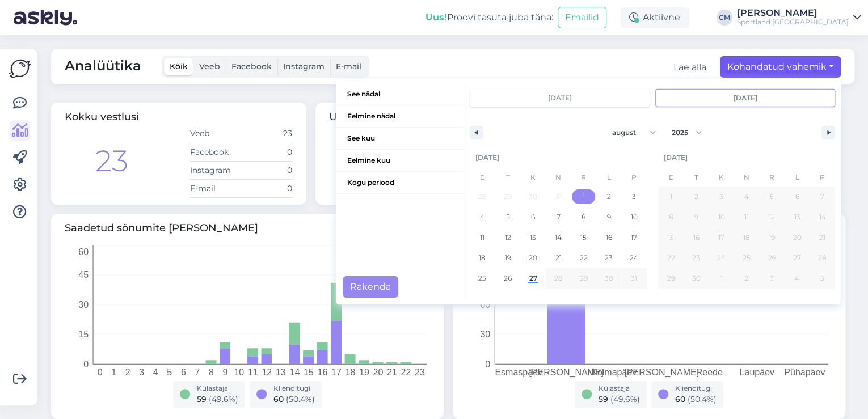
click at [583, 199] on span "1" at bounding box center [584, 197] width 2 height 20
click at [529, 284] on span "27" at bounding box center [533, 278] width 8 height 20
type input "[DATE]"
click at [374, 290] on button "Rakenda" at bounding box center [371, 287] width 56 height 22
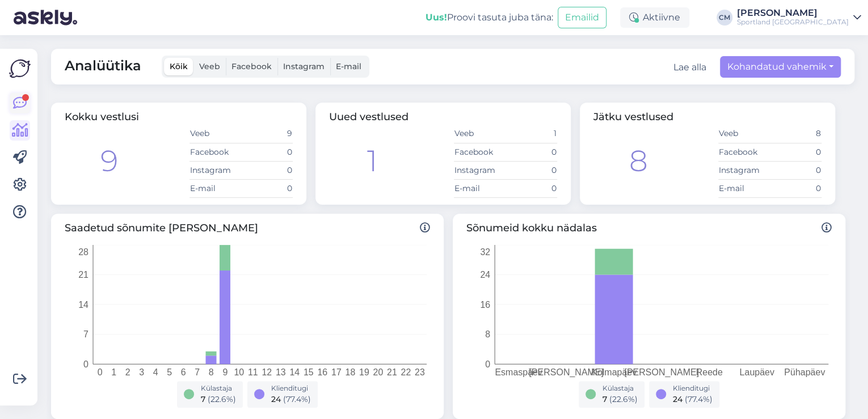
click at [25, 100] on div at bounding box center [25, 97] width 7 height 7
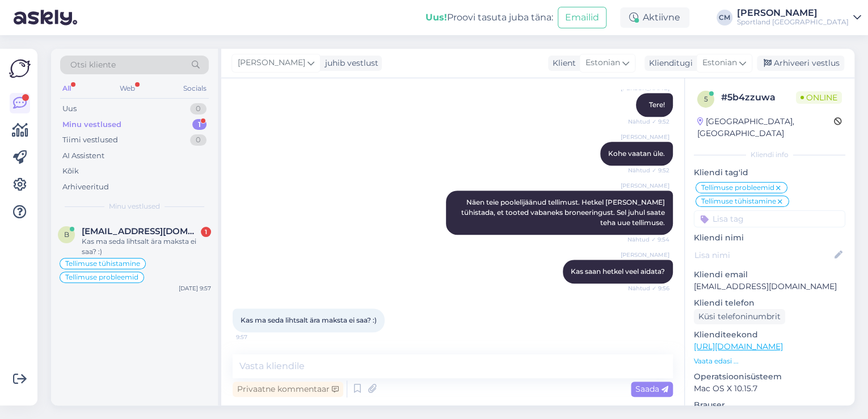
click at [149, 209] on span "Minu vestlused" at bounding box center [134, 206] width 51 height 10
click at [154, 237] on div "Kas ma seda lihtsalt ära maksta ei saa? :)" at bounding box center [146, 247] width 129 height 20
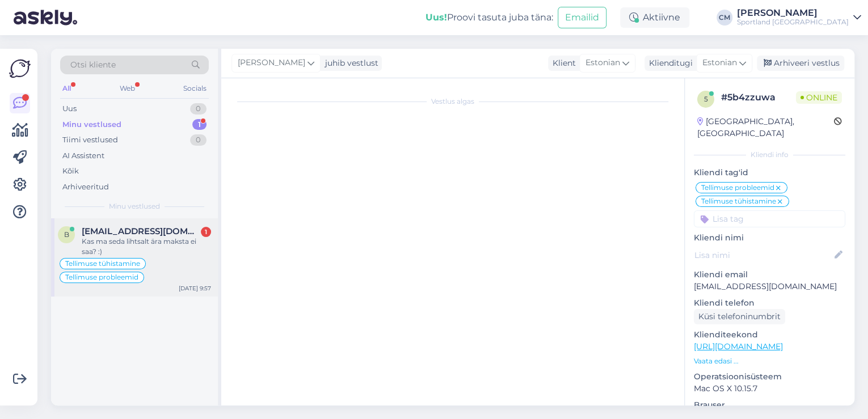
scroll to position [345, 0]
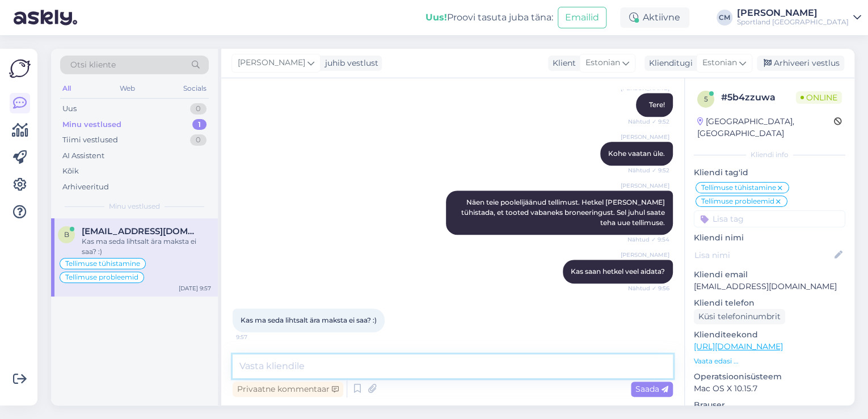
click at [315, 355] on textarea at bounding box center [453, 367] width 440 height 24
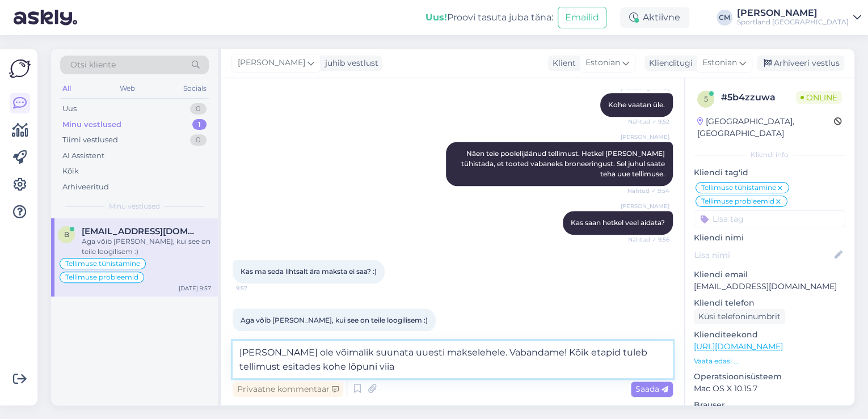
type textarea "[PERSON_NAME] ole võimalik suunata uuesti makselehele. Vabandame! Kõik etapid t…"
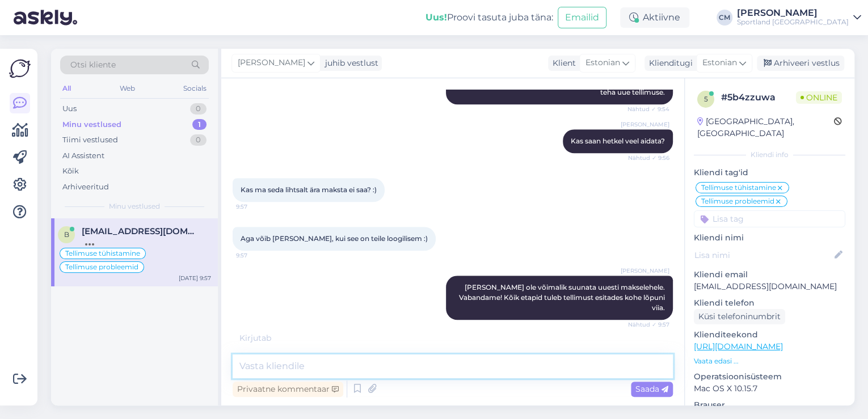
scroll to position [512, 0]
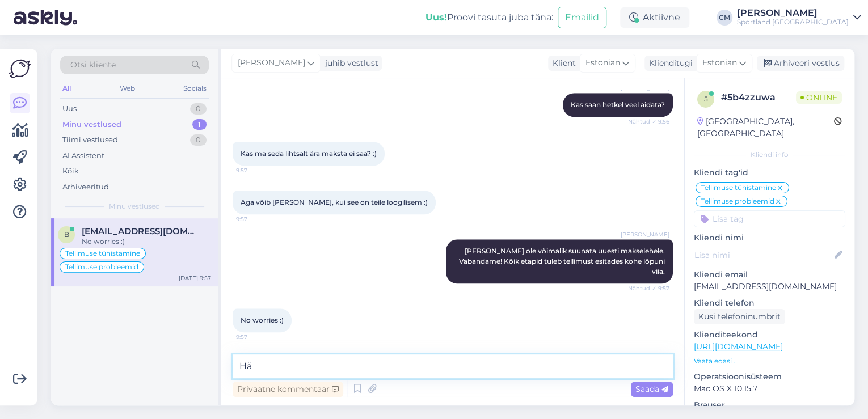
type textarea "H"
type textarea "K"
type textarea "H"
type textarea "K"
type textarea "Tühistasin ebaõnnestunud tellimuse."
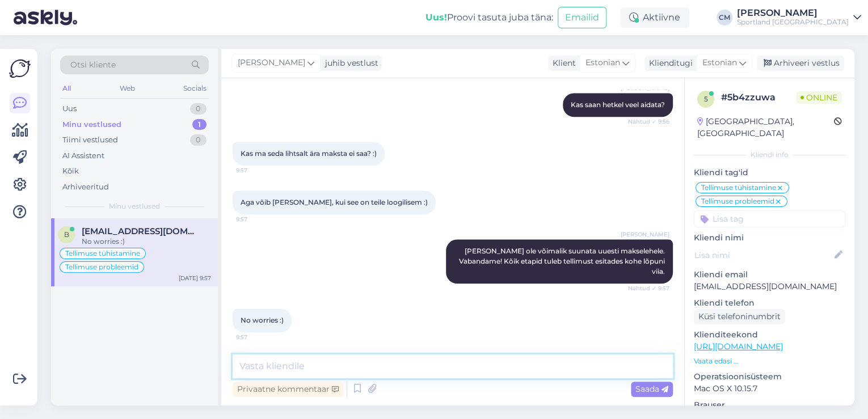
scroll to position [561, 0]
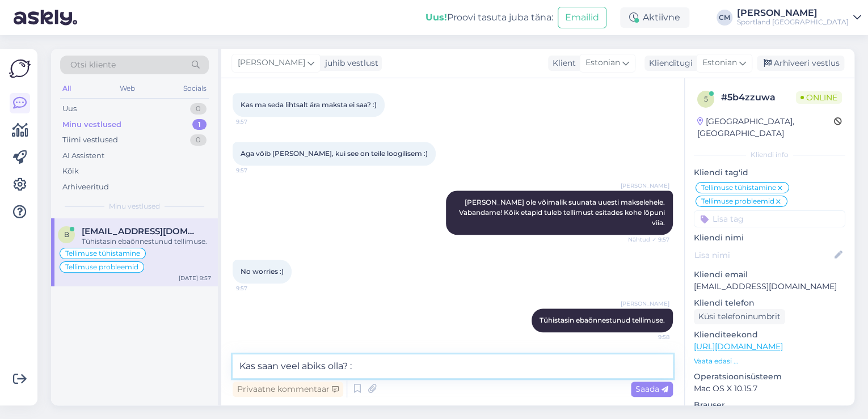
type textarea "Kas saan veel abiks olla? :)"
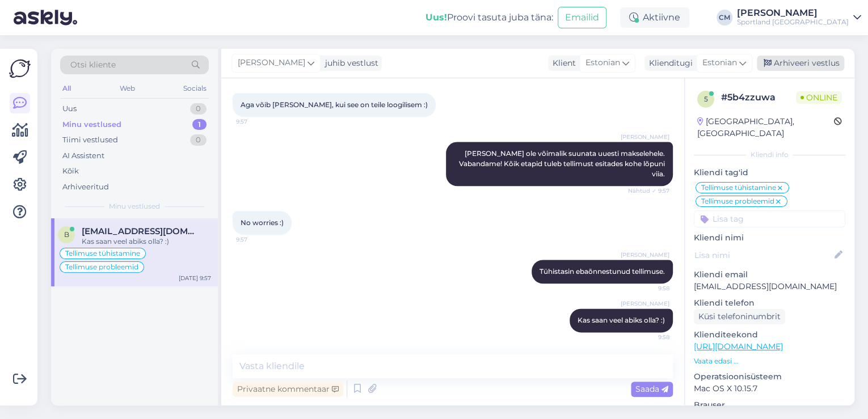
click at [833, 59] on div "Arhiveeri vestlus" at bounding box center [800, 63] width 87 height 15
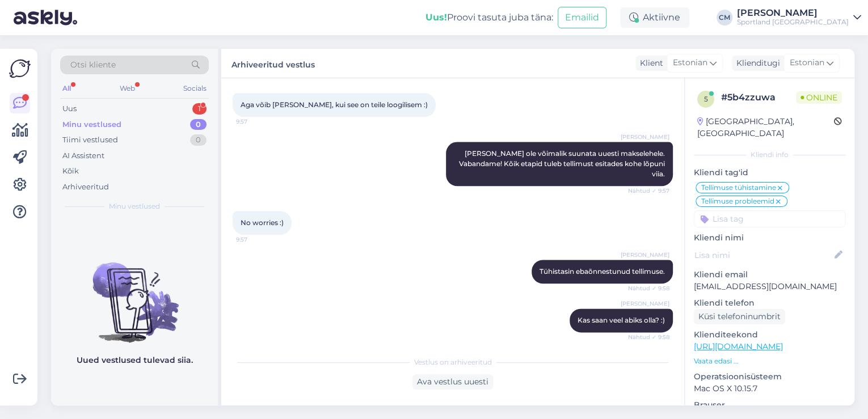
scroll to position [663, 0]
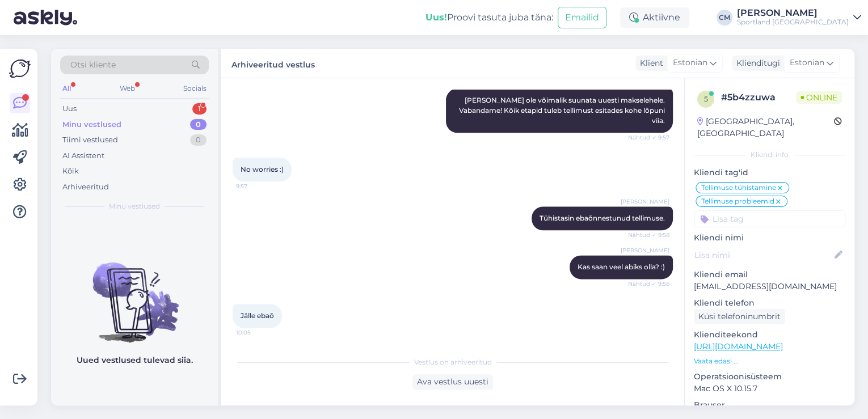
drag, startPoint x: 188, startPoint y: 107, endPoint x: 186, endPoint y: 123, distance: 16.0
click at [188, 107] on div "Uus 1" at bounding box center [134, 109] width 149 height 16
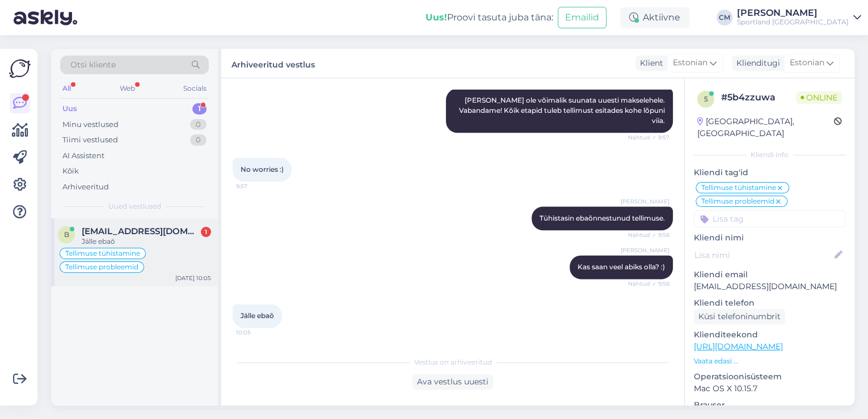
click at [154, 268] on div "Tellimuse tühistamine Tellimuse probleemid" at bounding box center [134, 260] width 153 height 27
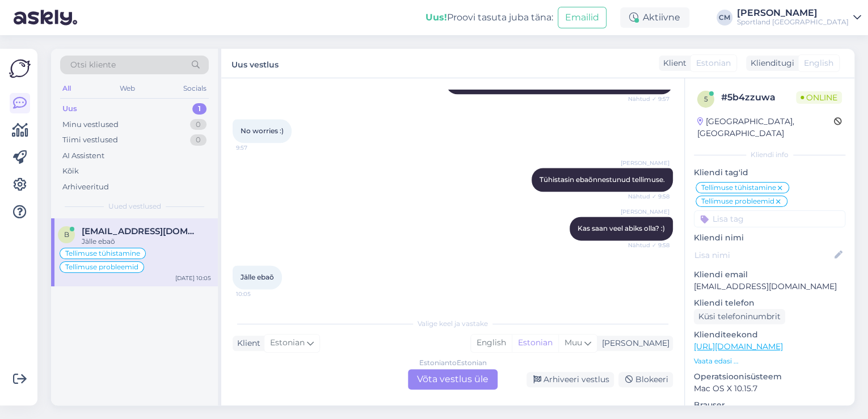
click at [429, 374] on div "Estonian to Estonian Võta vestlus üle" at bounding box center [453, 379] width 90 height 20
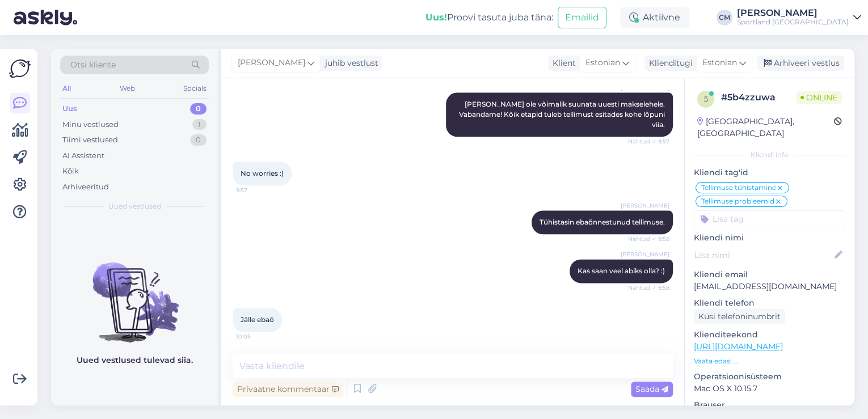
scroll to position [658, 0]
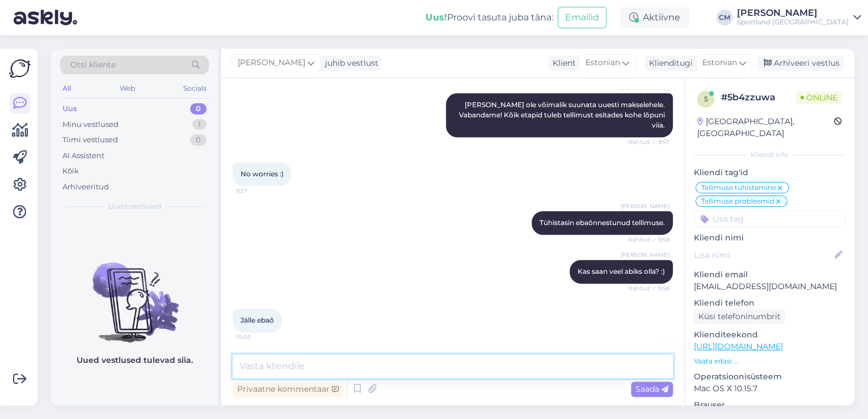
click at [399, 377] on textarea at bounding box center [453, 367] width 440 height 24
type textarea "M"
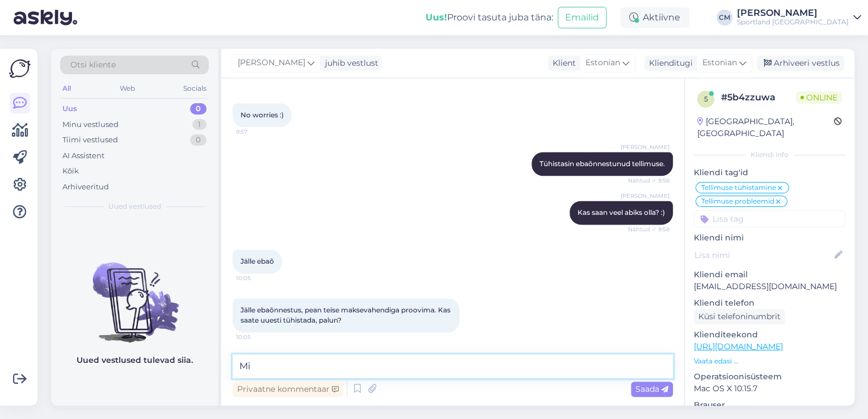
type textarea "M"
type textarea "Kohe vaatan üle"
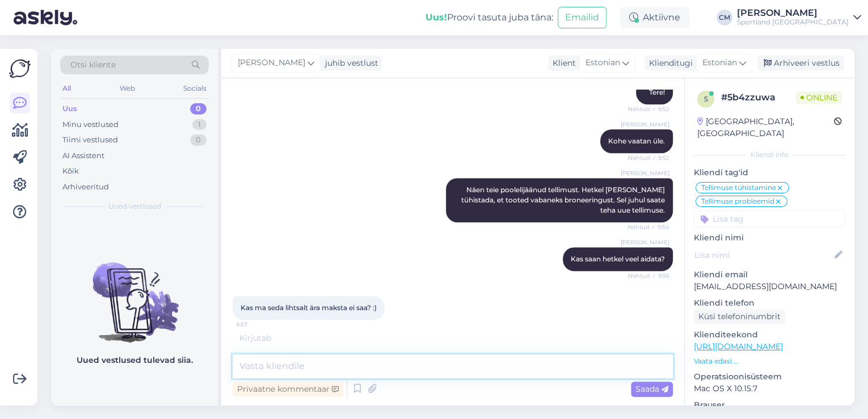
scroll to position [176, 0]
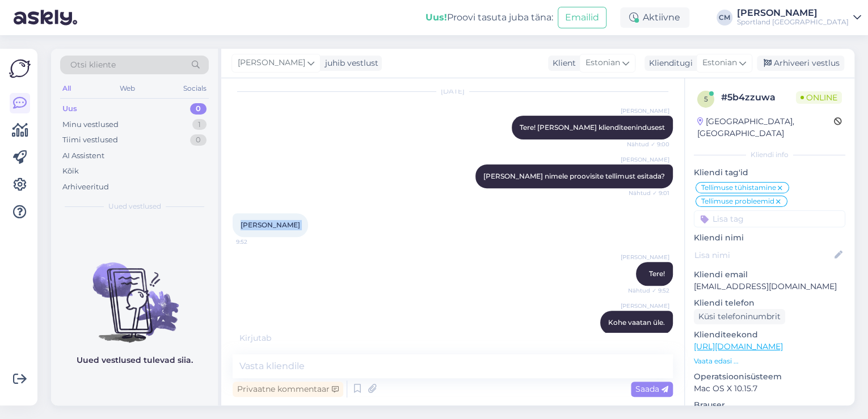
drag, startPoint x: 301, startPoint y: 229, endPoint x: 237, endPoint y: 220, distance: 65.2
click at [237, 220] on div "[PERSON_NAME] 9:52" at bounding box center [270, 225] width 75 height 24
copy div "[PERSON_NAME] 9:52"
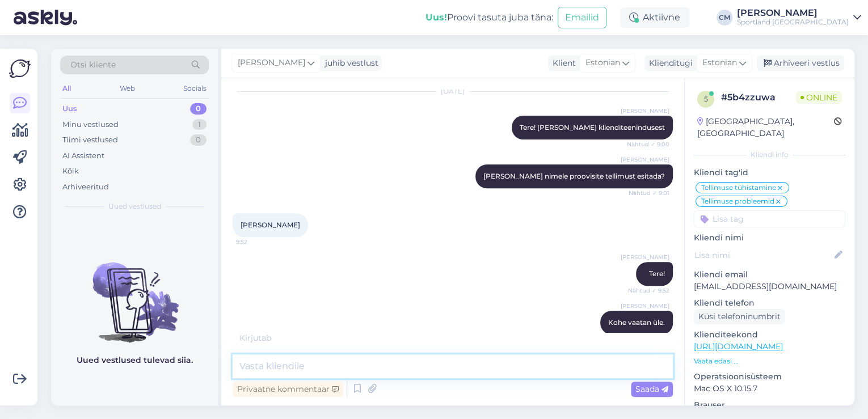
click at [327, 359] on textarea at bounding box center [453, 367] width 440 height 24
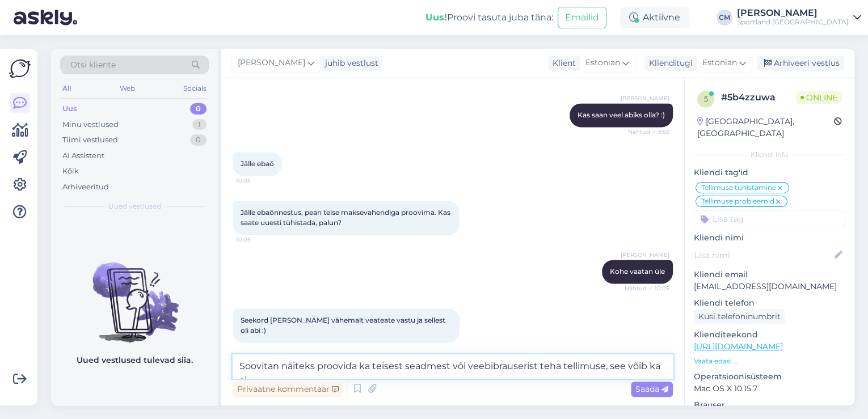
scroll to position [827, 0]
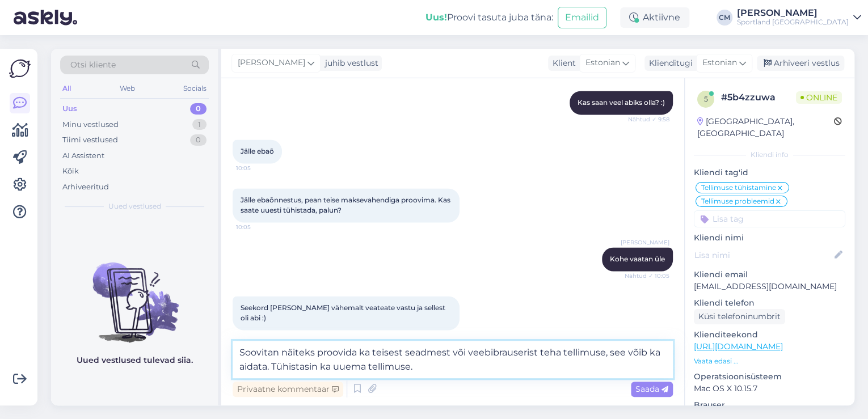
type textarea "Soovitan näiteks proovida ka teisest seadmest või veebibrauserist teha tellimus…"
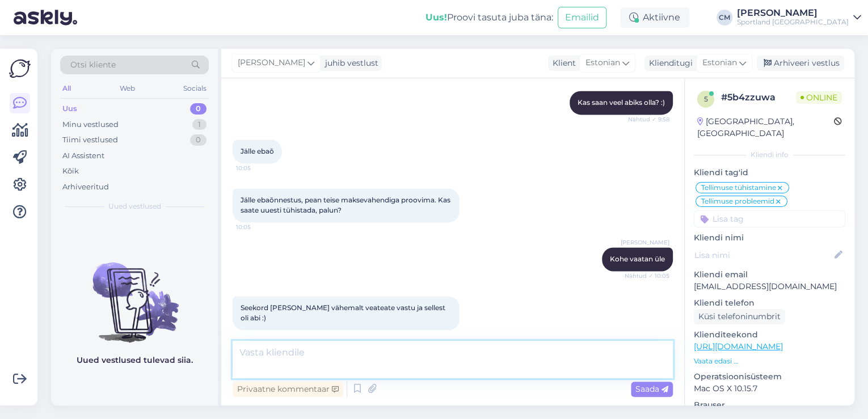
scroll to position [884, 0]
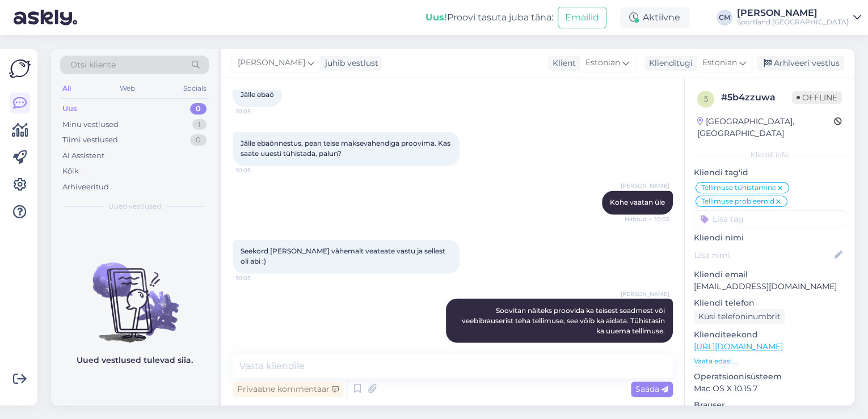
click at [773, 74] on div "[PERSON_NAME] juhib vestlust Klient [DEMOGRAPHIC_DATA] Klienditugi [DEMOGRAPHIC…" at bounding box center [537, 64] width 633 height 30
click at [781, 69] on div "Arhiveeri vestlus" at bounding box center [800, 63] width 87 height 15
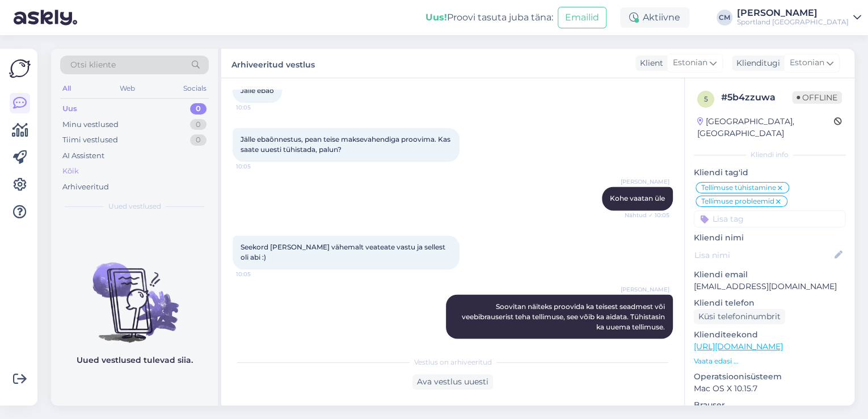
drag, startPoint x: 118, startPoint y: 167, endPoint x: 115, endPoint y: 172, distance: 6.6
click at [117, 170] on div "Uus 0 Minu vestlused 0 Tiimi vestlused 0 AI Assistent Kõik Arhiveeritud" at bounding box center [134, 148] width 149 height 94
click at [115, 172] on div "Kõik" at bounding box center [134, 171] width 149 height 16
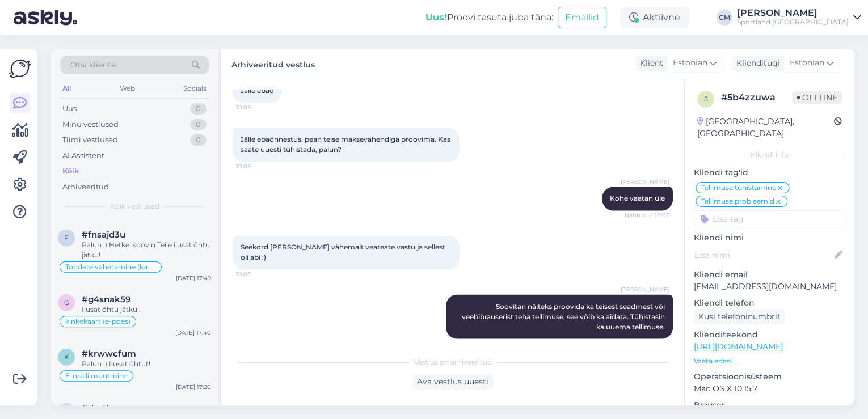
scroll to position [1362, 0]
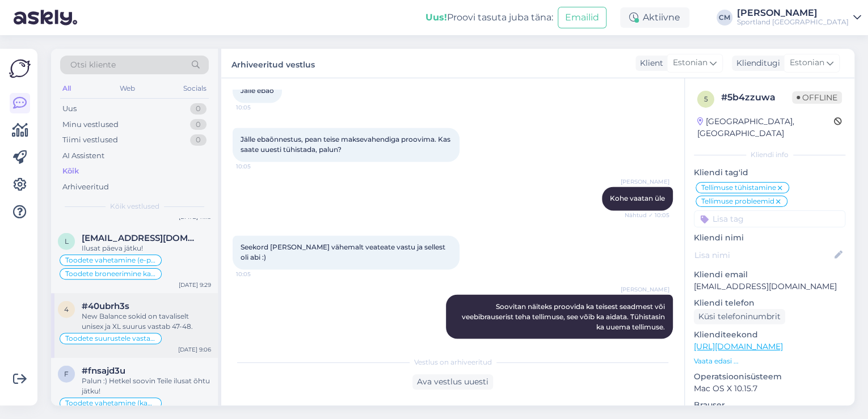
click at [143, 311] on div "New Balance sokid on tavaliselt unisex ja XL suurus vastab 47-48." at bounding box center [146, 321] width 129 height 20
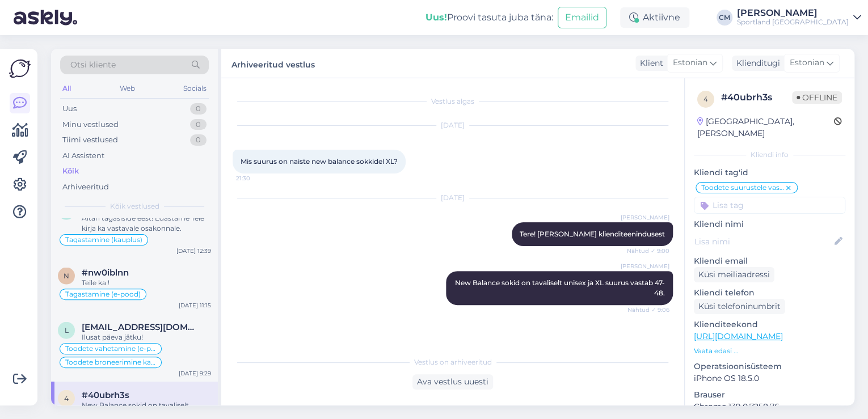
scroll to position [1271, 0]
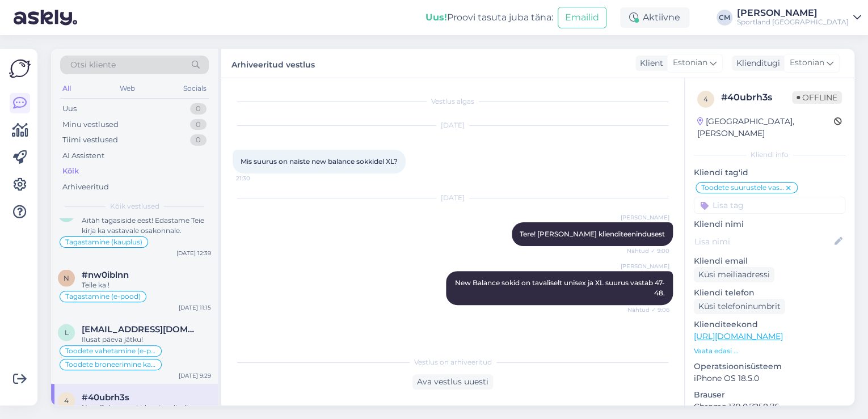
click at [167, 334] on div "Ilusat päeva jätku!" at bounding box center [146, 339] width 129 height 10
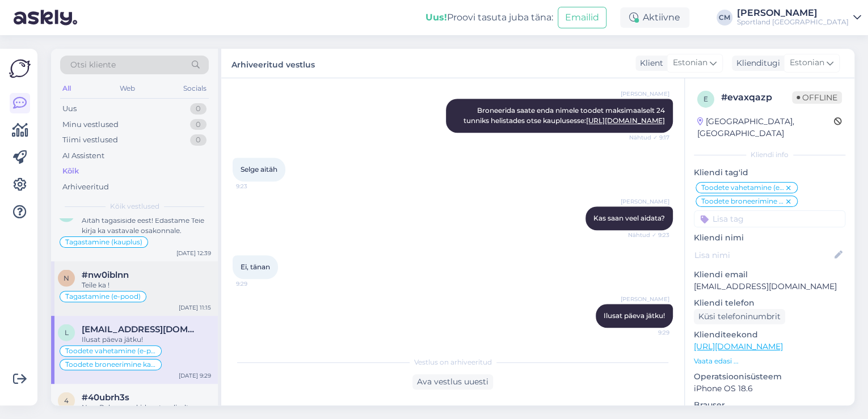
click at [165, 269] on div "#nw0iblnn" at bounding box center [146, 274] width 129 height 10
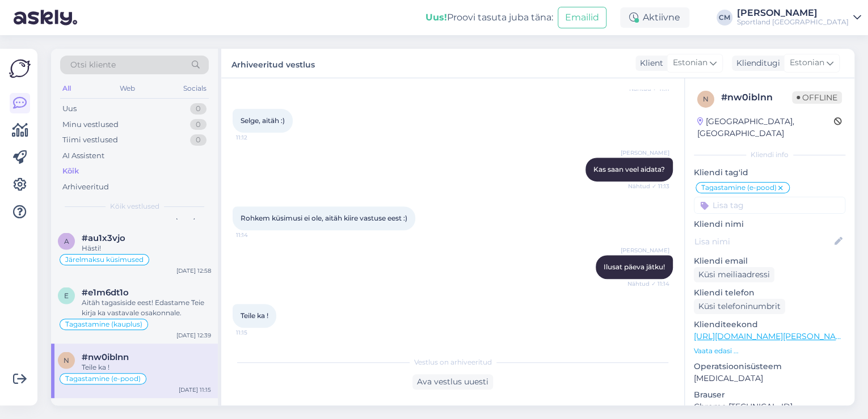
scroll to position [1180, 0]
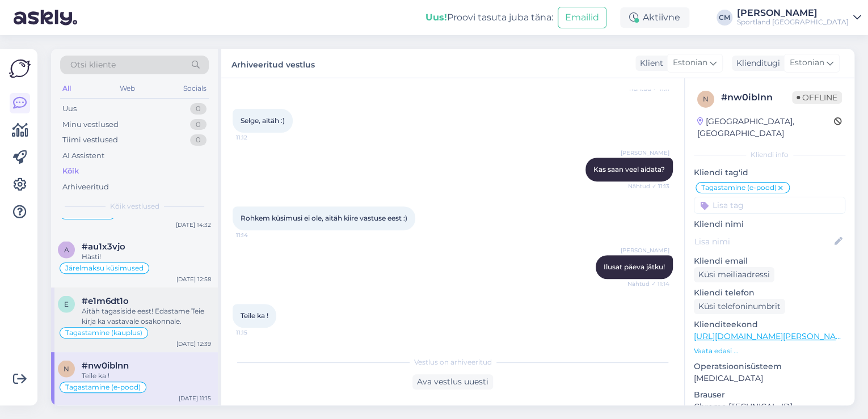
click at [151, 296] on div "#e1m6dt1o" at bounding box center [146, 301] width 129 height 10
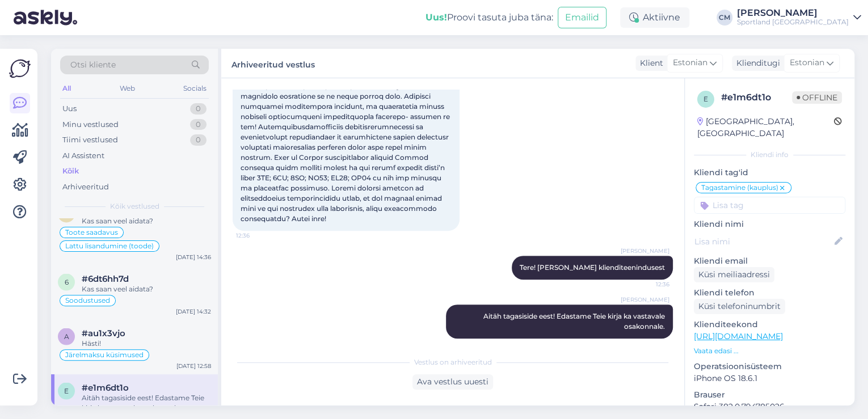
scroll to position [1089, 0]
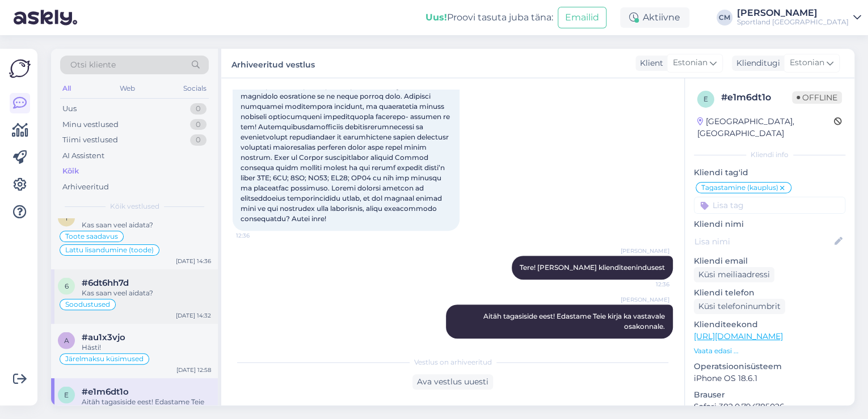
click at [151, 298] on div "Soodustused" at bounding box center [134, 305] width 153 height 14
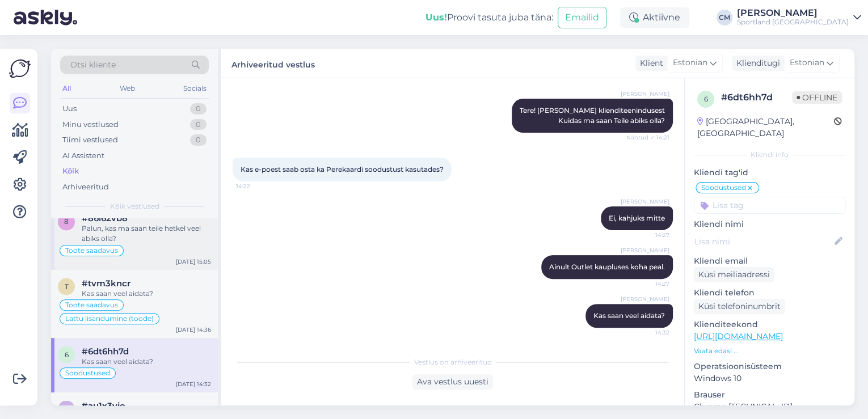
scroll to position [999, 0]
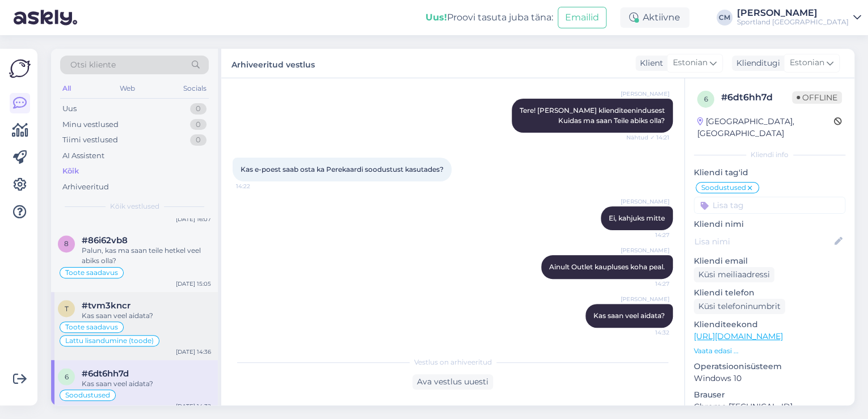
click at [179, 348] on div "[DATE] 14:36" at bounding box center [193, 352] width 35 height 9
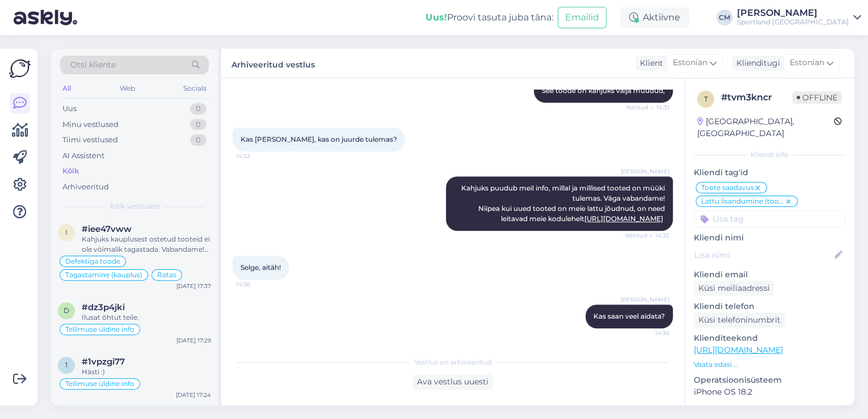
scroll to position [590, 0]
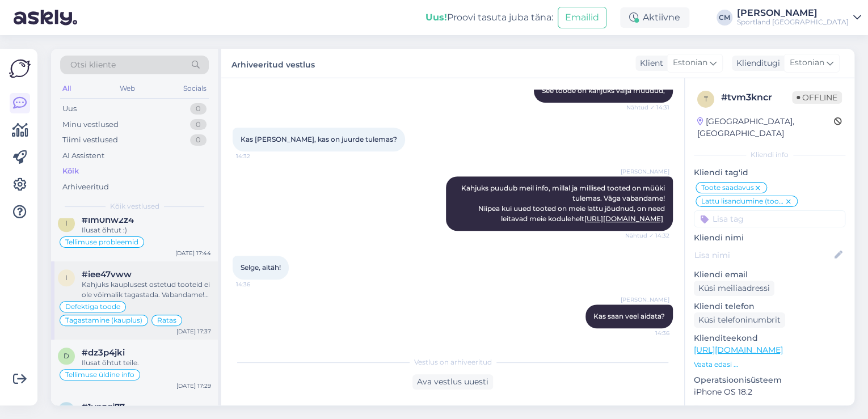
click at [169, 300] on div "Defektiga toode Tagastamine (kauplus) Ratas" at bounding box center [134, 313] width 153 height 27
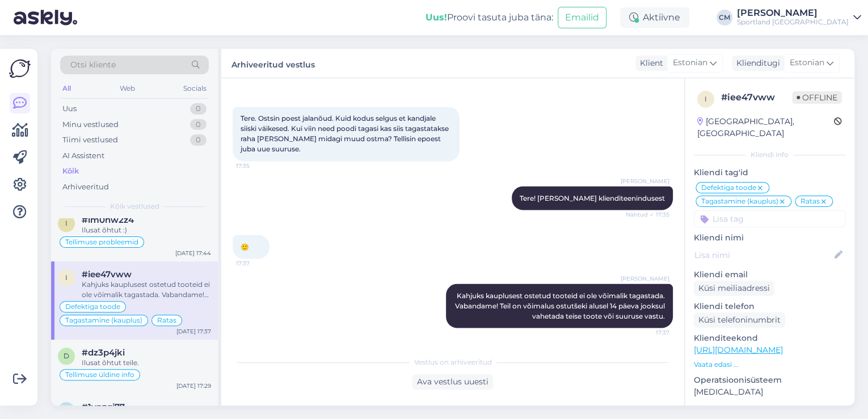
scroll to position [545, 0]
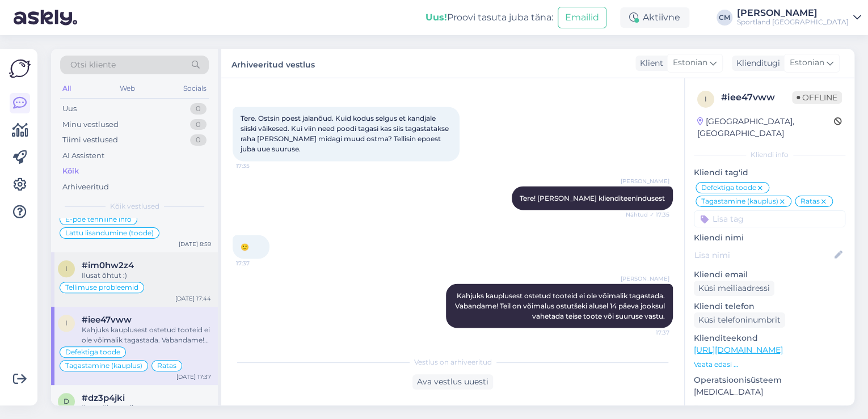
click at [168, 281] on div "Tellimuse probleemid" at bounding box center [134, 288] width 153 height 14
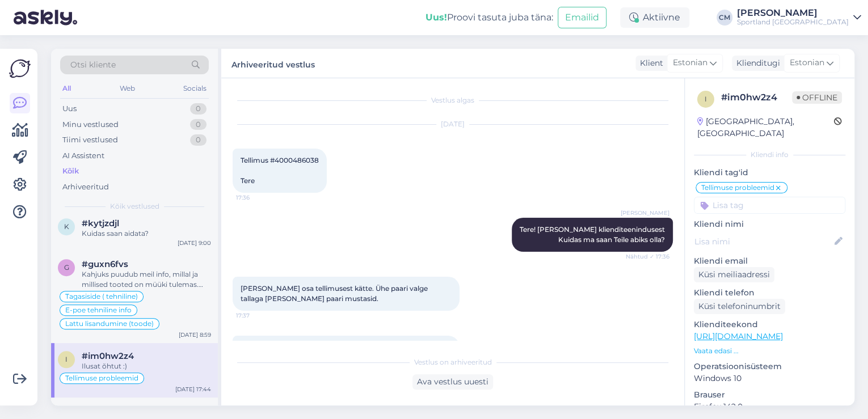
scroll to position [0, 0]
click at [291, 170] on div "Tellimus #4000486038 Tere 17:36" at bounding box center [280, 172] width 94 height 44
click at [294, 165] on span "Tellimus #4000486038 Tere" at bounding box center [280, 171] width 78 height 29
copy span "4000486038"
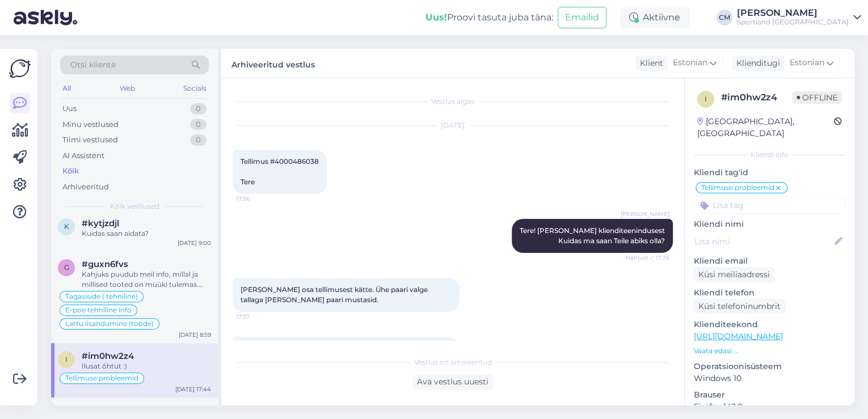
click at [415, 144] on div "[DATE] Tellimus #4000486038 Tere 17:36" at bounding box center [453, 159] width 440 height 93
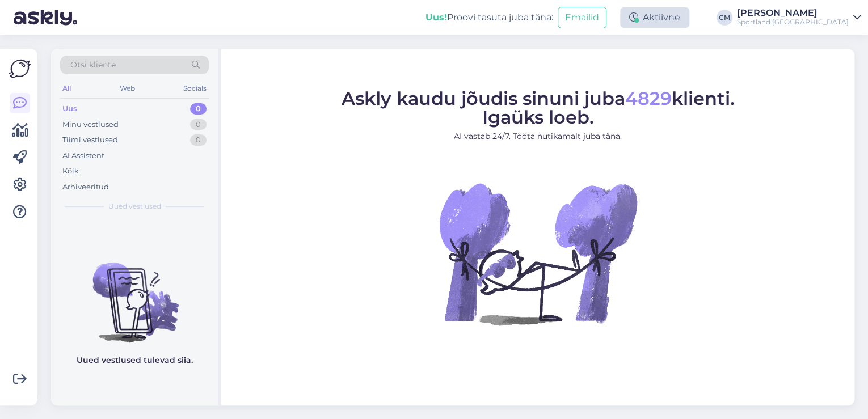
click at [683, 21] on div "Aktiivne" at bounding box center [654, 17] width 69 height 20
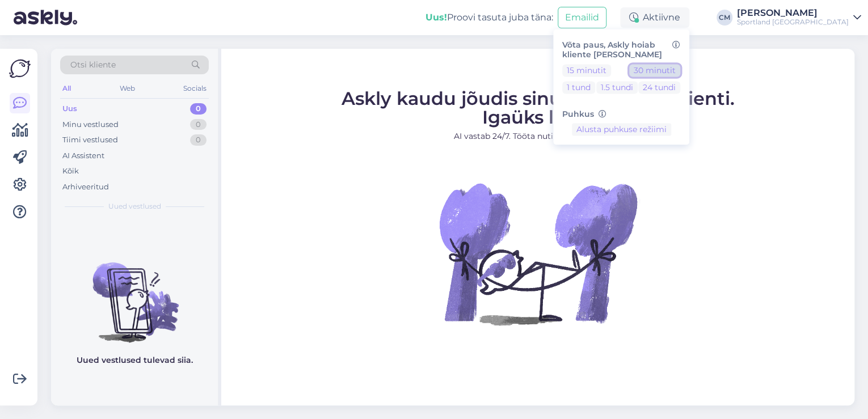
click at [680, 73] on button "30 minutit" at bounding box center [654, 70] width 51 height 12
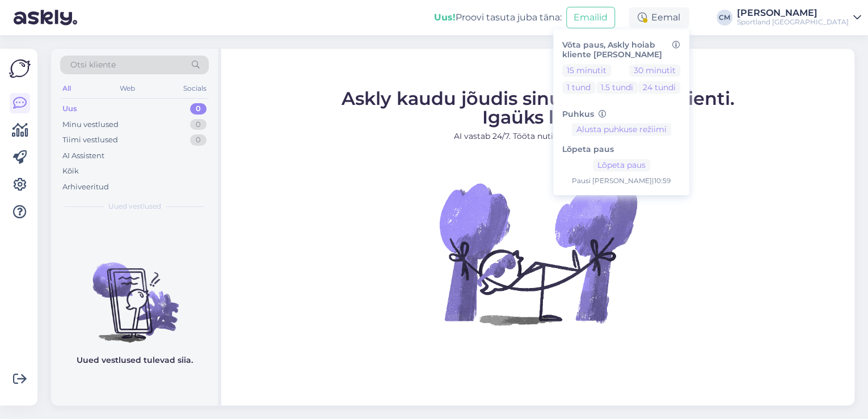
click at [815, 18] on div "Sportland [GEOGRAPHIC_DATA]" at bounding box center [793, 22] width 112 height 9
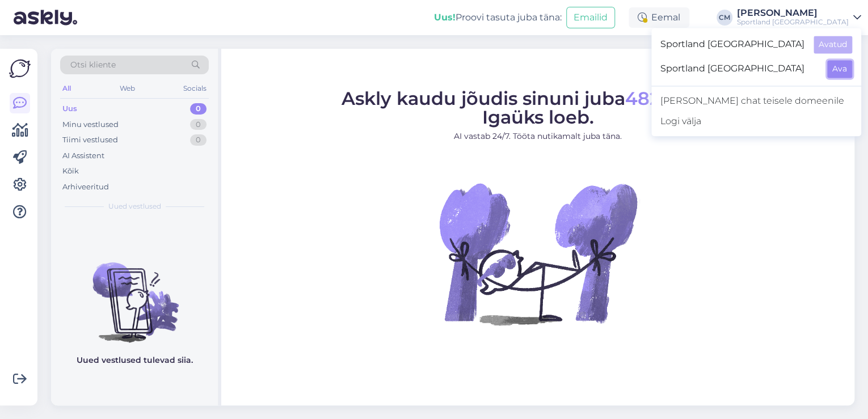
click at [843, 67] on button "Ava" at bounding box center [839, 69] width 25 height 18
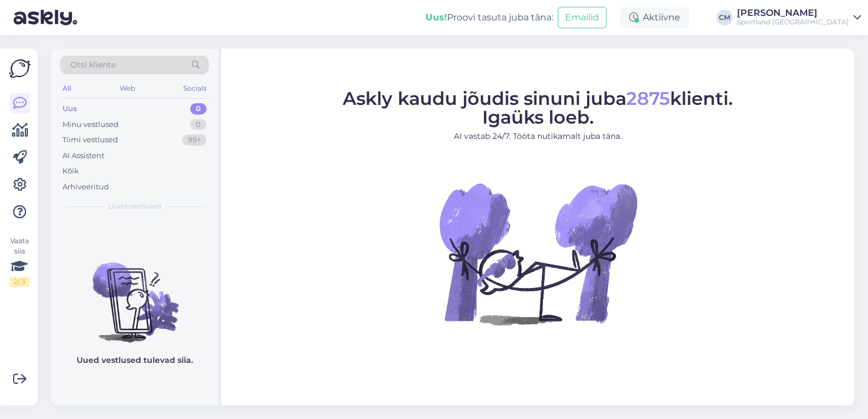
click at [689, 22] on div "Aktiivne" at bounding box center [654, 17] width 69 height 20
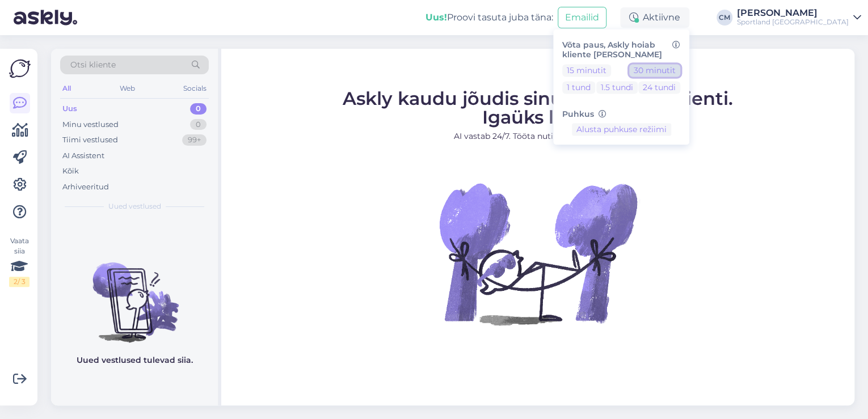
click at [680, 69] on button "30 minutit" at bounding box center [654, 70] width 51 height 12
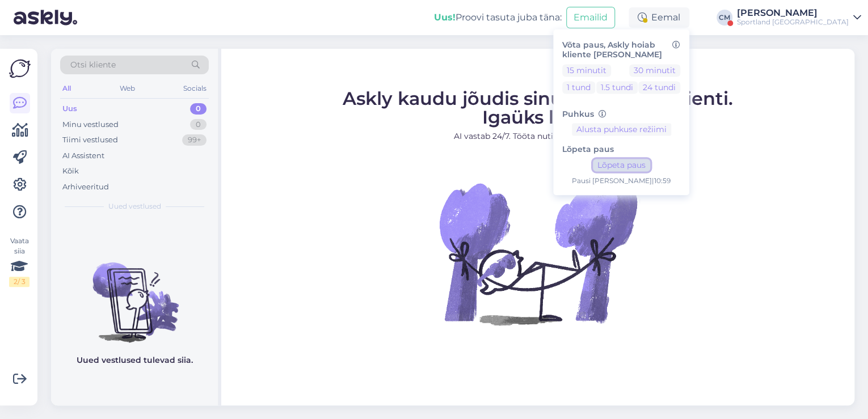
click at [650, 159] on button "Lõpeta paus" at bounding box center [621, 165] width 57 height 12
click at [819, 25] on div "Sportland Finland" at bounding box center [793, 22] width 112 height 9
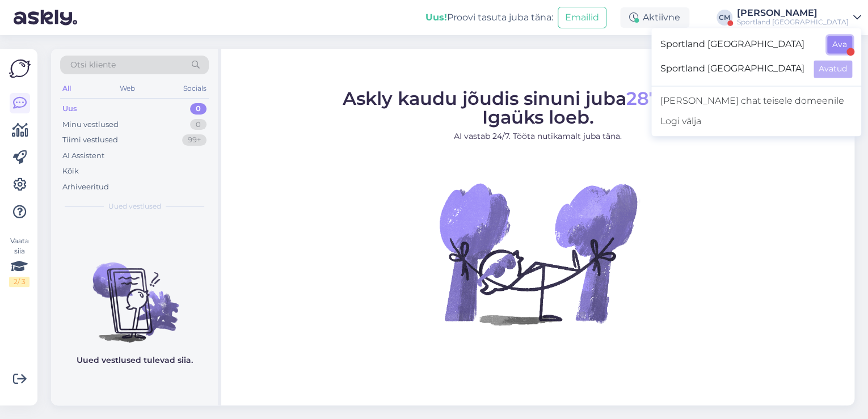
click at [847, 45] on button "Ava" at bounding box center [839, 45] width 25 height 18
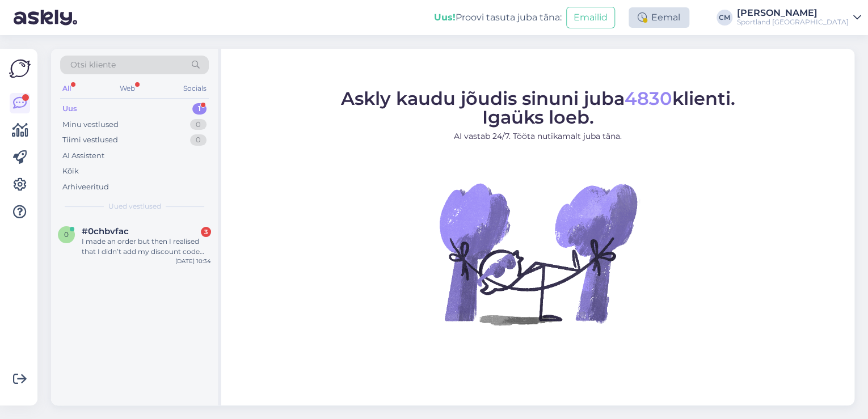
click at [689, 19] on div "Eemal" at bounding box center [659, 17] width 61 height 20
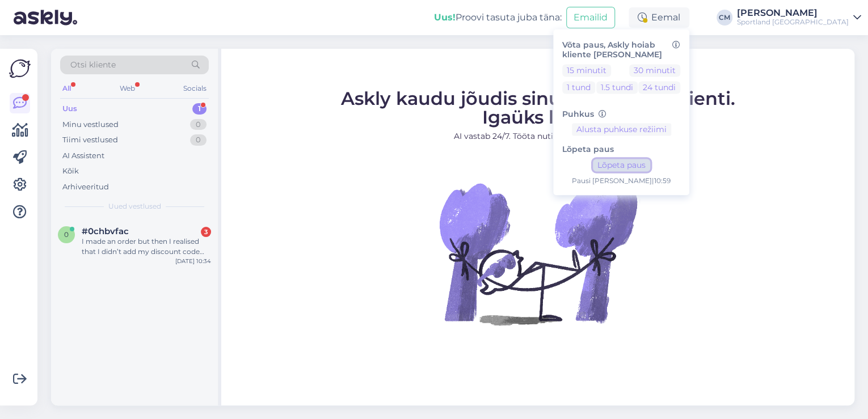
click at [650, 165] on button "Lõpeta paus" at bounding box center [621, 165] width 57 height 12
click at [185, 222] on div "0 #0chbvfac 3 I made an order but then I realised that I didn’t add my discount…" at bounding box center [134, 243] width 167 height 51
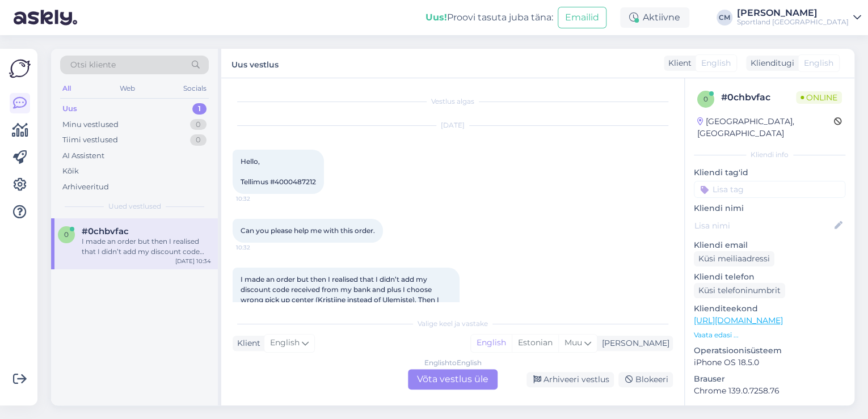
scroll to position [64, 0]
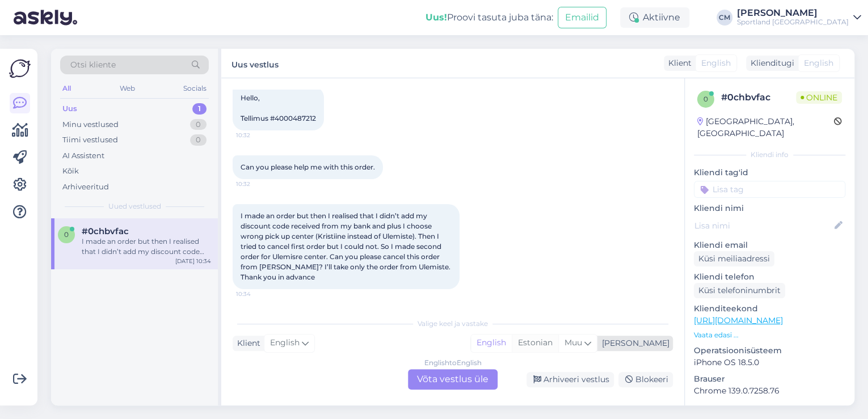
click at [558, 346] on div "Estonian" at bounding box center [535, 343] width 47 height 17
click at [460, 376] on div "English to Estonian Võta vestlus üle" at bounding box center [453, 379] width 90 height 20
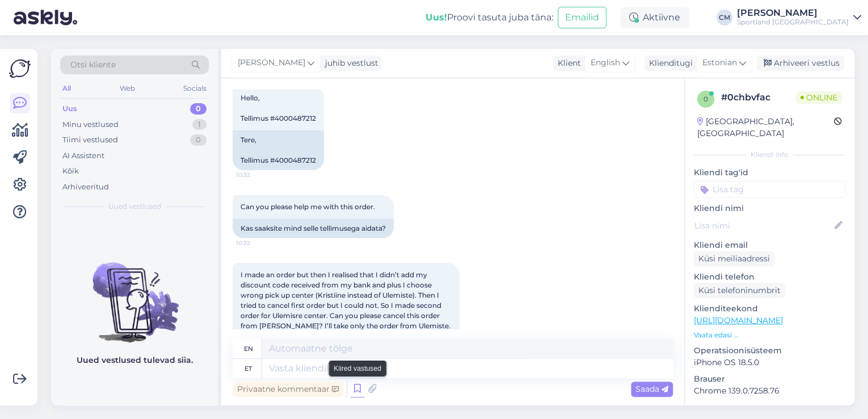
click at [352, 385] on icon at bounding box center [358, 389] width 14 height 17
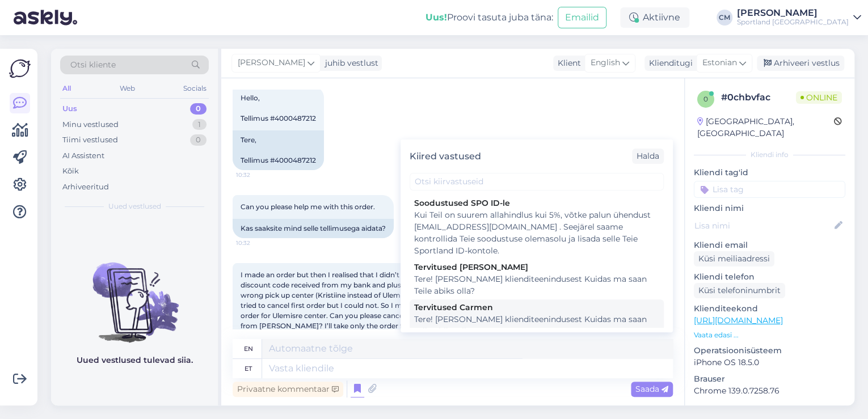
click at [474, 316] on div "Tere! [PERSON_NAME] klienditeenindusest Kuidas ma saan Teile abiks olla?" at bounding box center [536, 326] width 245 height 24
type textarea "Hello! I'm Carmen from customer service How can I help you?"
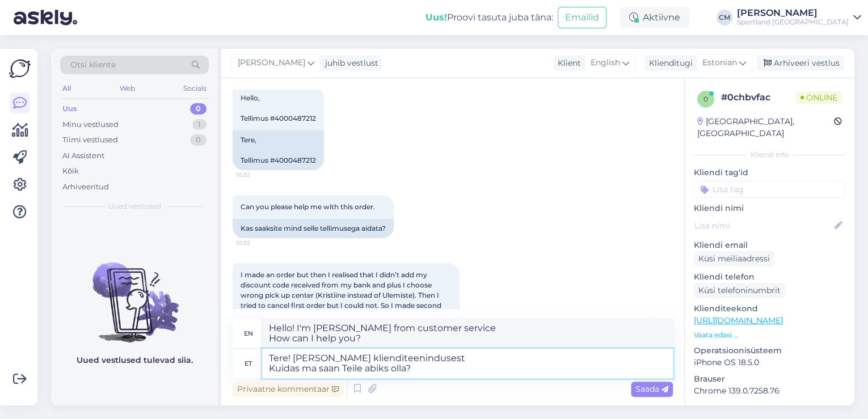
drag, startPoint x: 439, startPoint y: 368, endPoint x: 254, endPoint y: 376, distance: 185.2
click at [254, 376] on div "et Tere! Olen Carmen klienditeenindusest Kuidas ma saan Teile abiks olla?" at bounding box center [453, 364] width 440 height 30
type textarea "Tere! [PERSON_NAME] klienditeenindusest"
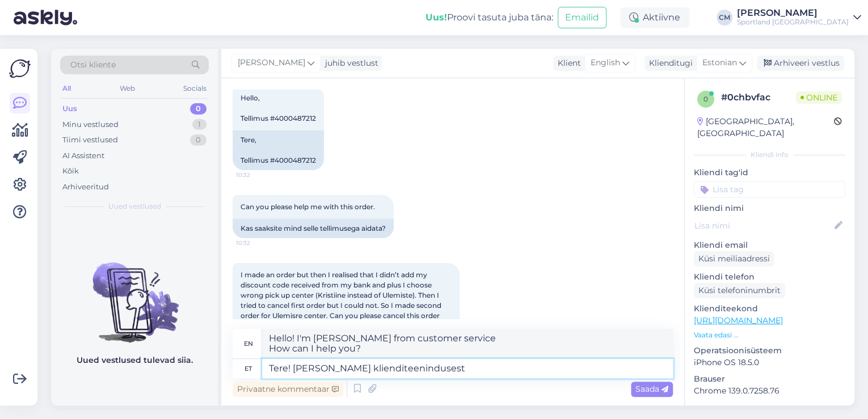
type textarea "Hello! I'm Carmen from customer service"
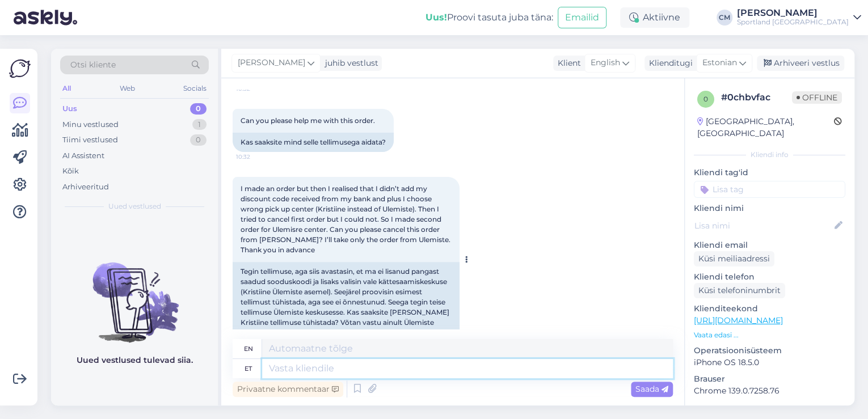
scroll to position [62, 0]
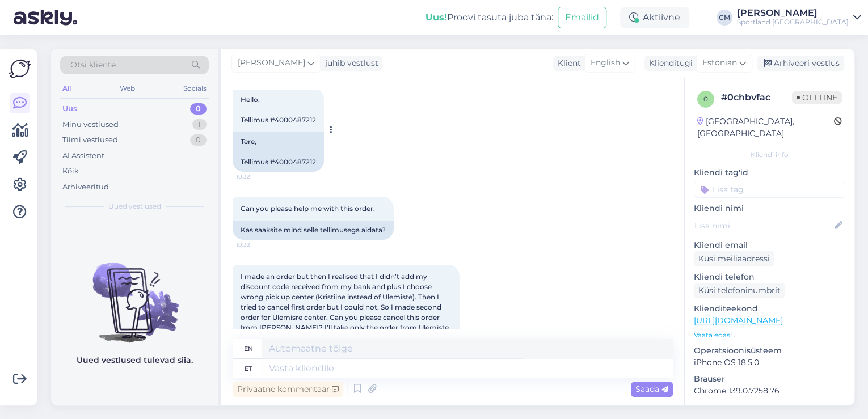
click at [306, 166] on div "Tere, Tellimus #4000487212" at bounding box center [278, 152] width 91 height 40
click at [296, 161] on div "Tere, Tellimus #4000487212" at bounding box center [278, 152] width 91 height 40
copy div "4000487212"
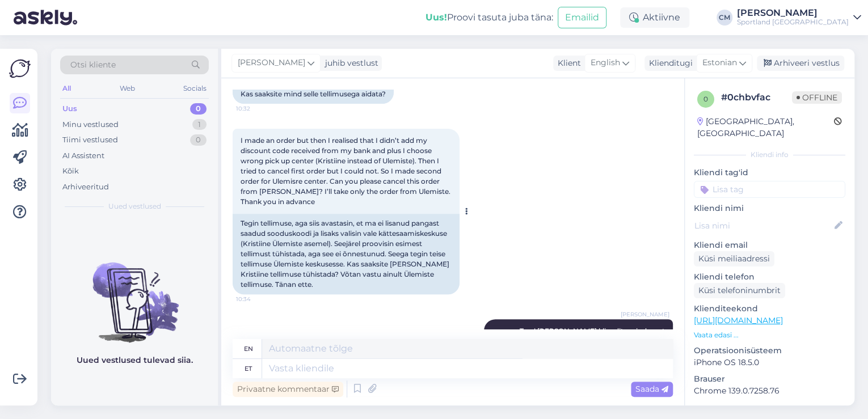
scroll to position [243, 0]
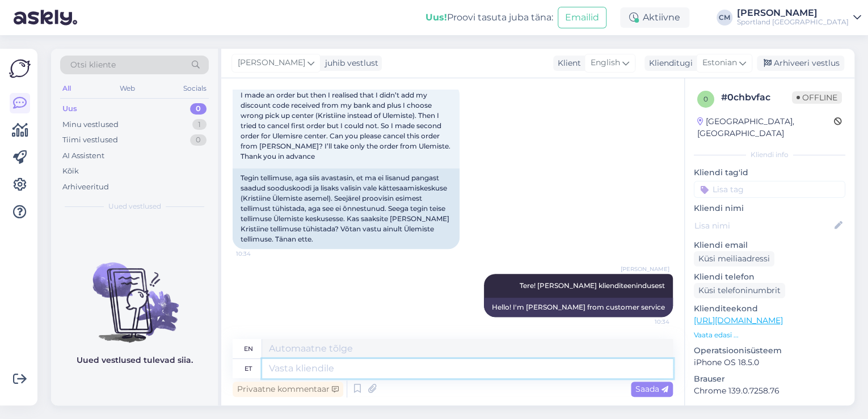
click at [432, 369] on textarea at bounding box center [467, 368] width 411 height 19
type textarea "Kohe v"
type textarea "Immediately"
type textarea "Kohe vaatan ü"
type textarea "I'll look right away."
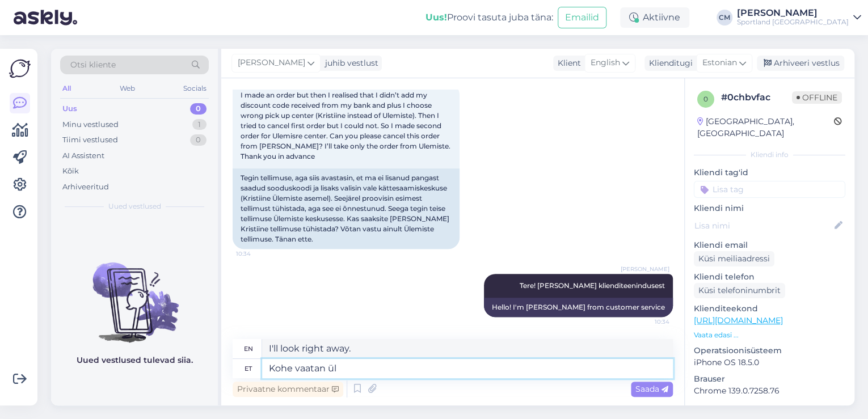
type textarea "Kohe vaatan üle"
type textarea "I'll check it right away."
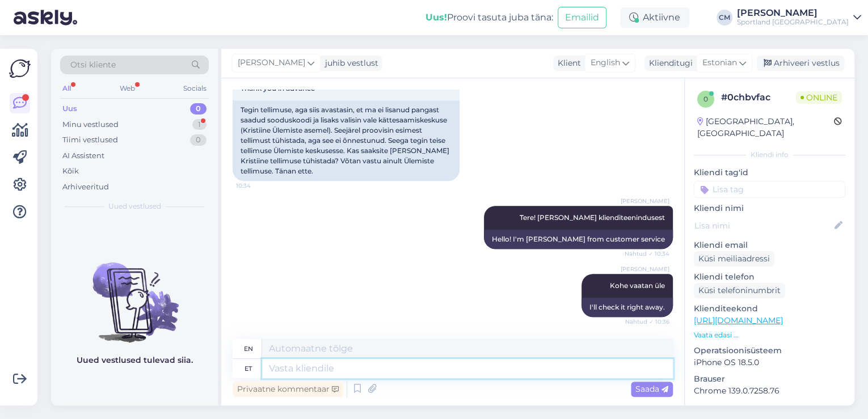
scroll to position [380, 0]
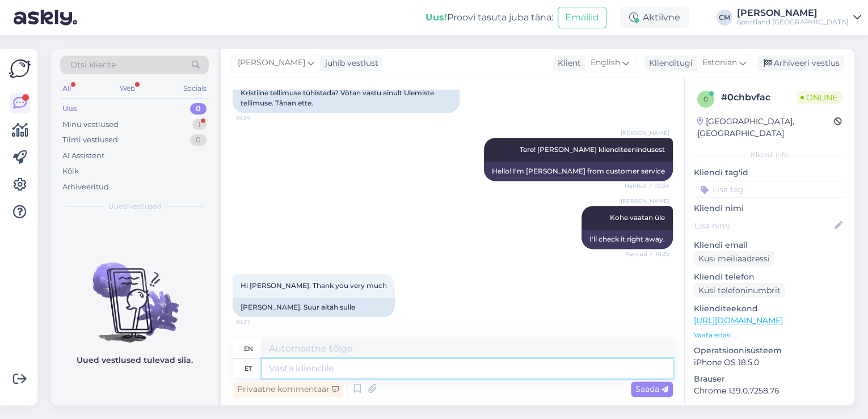
click at [313, 373] on textarea at bounding box center [467, 368] width 411 height 19
type textarea "Tühistasin t"
type textarea "Canceled"
type textarea "Tühistasin tellimuse."
type textarea "I canceled the order."
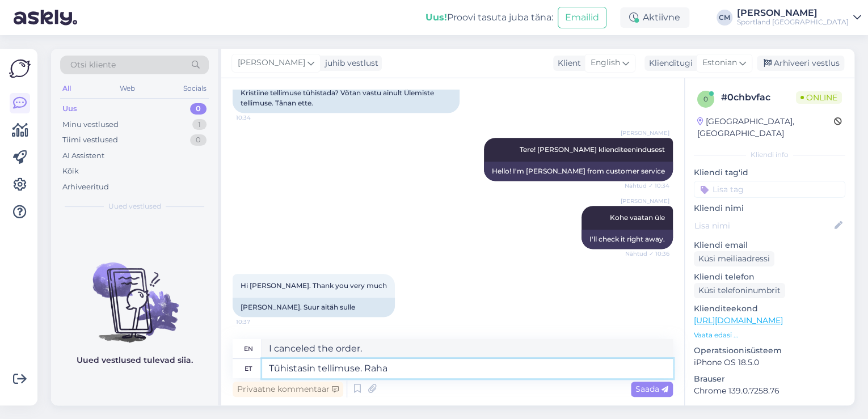
type textarea "Tühistasin tellimuse. Raha l"
type textarea "I cancelled the order. Money"
type textarea "Tühistasin tellimuse. Raha lekub 1"
type textarea "I cancelled the order. Money is leaking."
type textarea "Tühistasin tellimuse. Raha lekub 1-3 t"
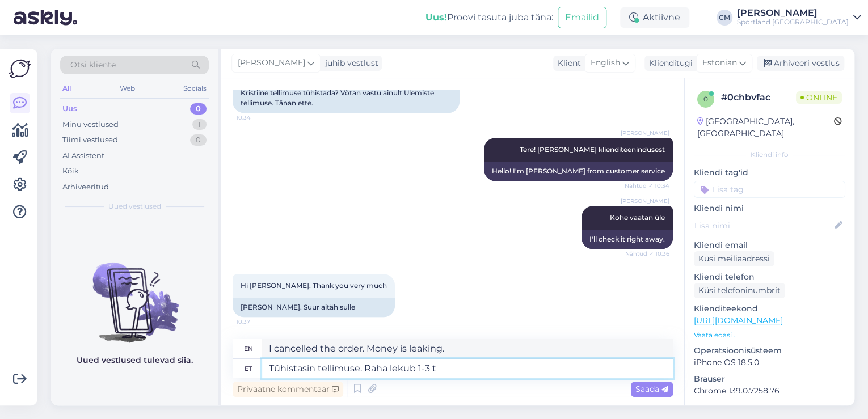
type textarea "I cancelled the order. Money is leaking 1-3"
type textarea "Tühistasin tellimuse. Raha lekub 1-3 tööpäeva j"
type textarea "I cancelled the order. The money will be released in 1-3 business days."
type textarea "Tühistasin tellimuse. Raha lekub 1-3 tööpäeva jooksul ta"
type textarea "I cancelled the order. The money will be released within 1-3 business days."
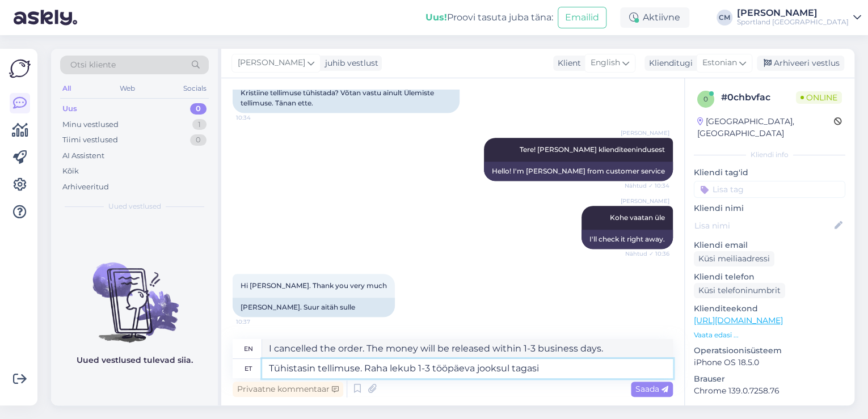
type textarea "Tühistasin tellimuse. Raha lekub 1-3 tööpäeva jooksul tagasi"
type textarea "I cancelled the order. The money will be refunded within 1-3 business days."
type textarea "Tühistasin tellimuse. Raha lekub 1-3 tööpäeva jooksul tagasi teile."
type textarea "I cancelled the order. The money will be refunded to you within 1-3 business da…"
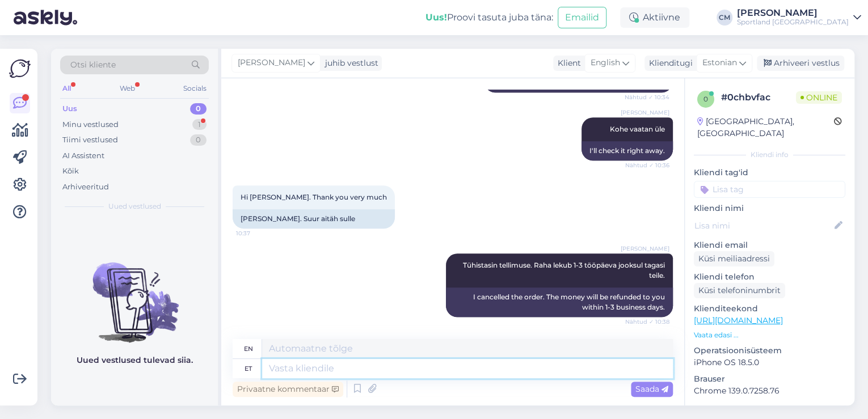
scroll to position [536, 0]
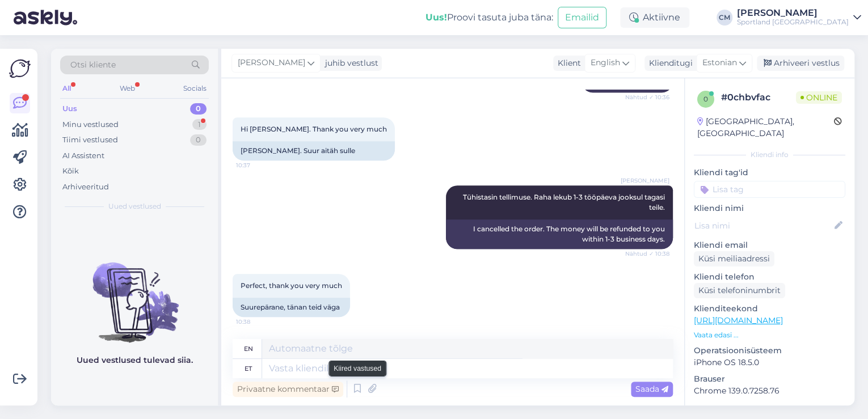
click at [342, 382] on div "Privaatne kommentaar" at bounding box center [288, 389] width 111 height 15
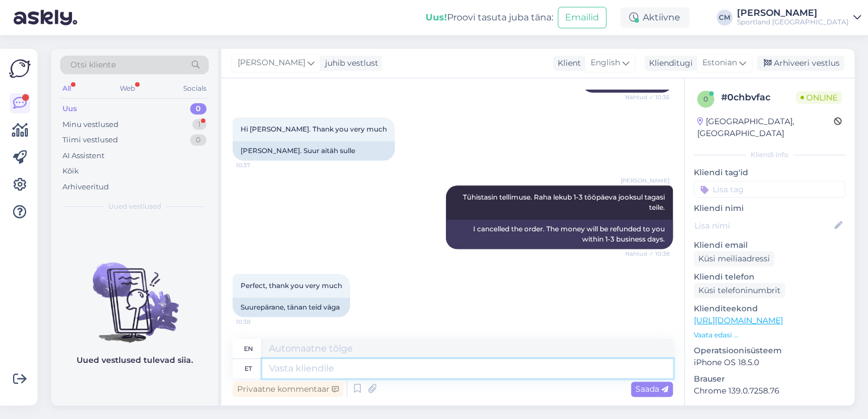
click at [330, 372] on textarea at bounding box center [467, 368] width 411 height 19
type textarea "Kas"
type textarea "Is"
type textarea "Kas saan"
type textarea "Can I"
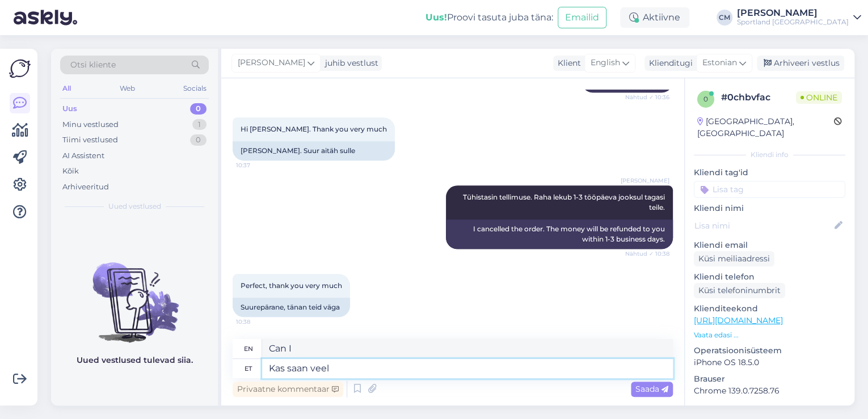
type textarea "Kas saan veel m"
type textarea "Can I have more?"
type textarea "Kas saan veel millegagi ai"
type textarea "Can I get anything else?"
type textarea "Kas saan veel millegagi aid"
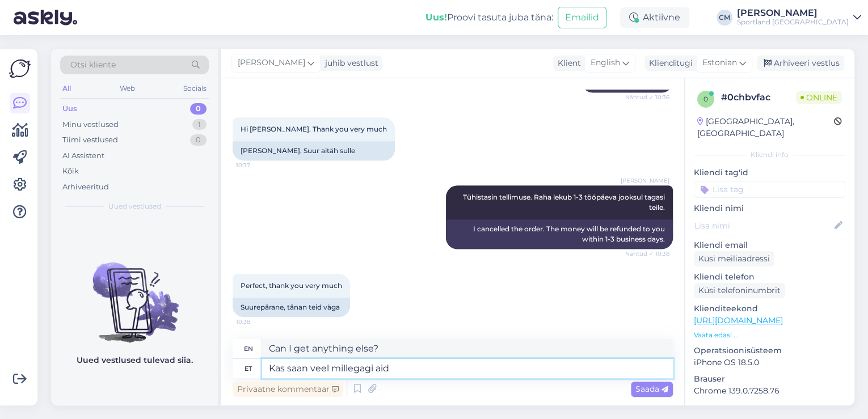
type textarea "Can I get something else?"
type textarea "Kas saan veel millegagi aidata"
type textarea "Is there anything else I can help with?"
type textarea "Kas saan veel millegagi aidata praegu?"
type textarea "Is there anything else I can help with right now?"
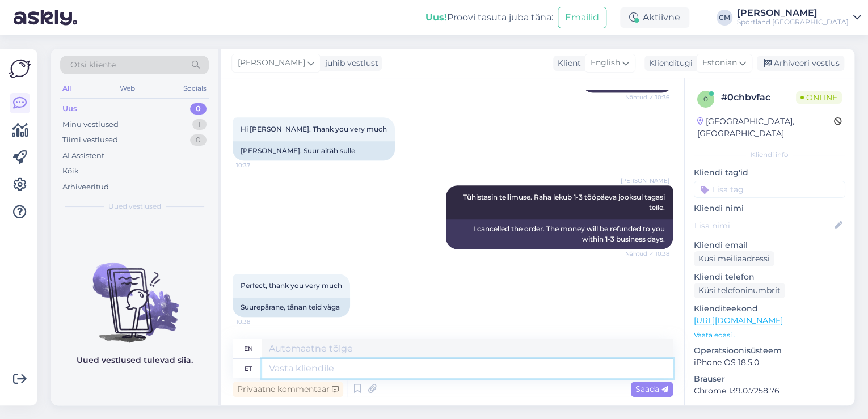
scroll to position [604, 0]
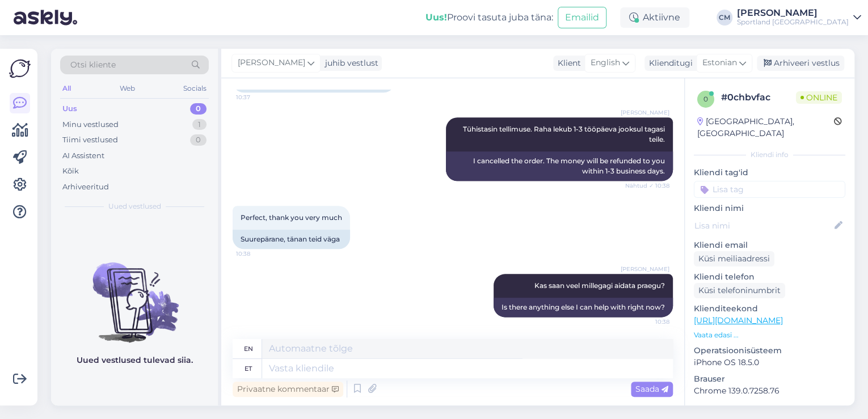
click at [776, 181] on input at bounding box center [769, 189] width 151 height 17
type input "tüh"
click at [769, 216] on span "Tellimuse tühistamine" at bounding box center [769, 219] width 75 height 7
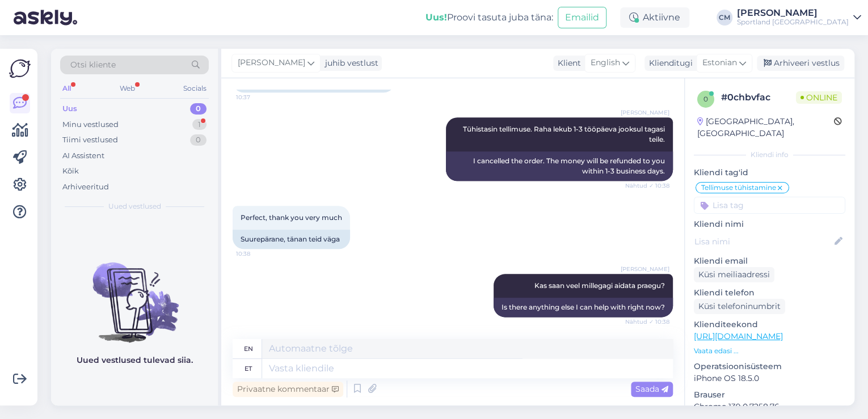
scroll to position [672, 0]
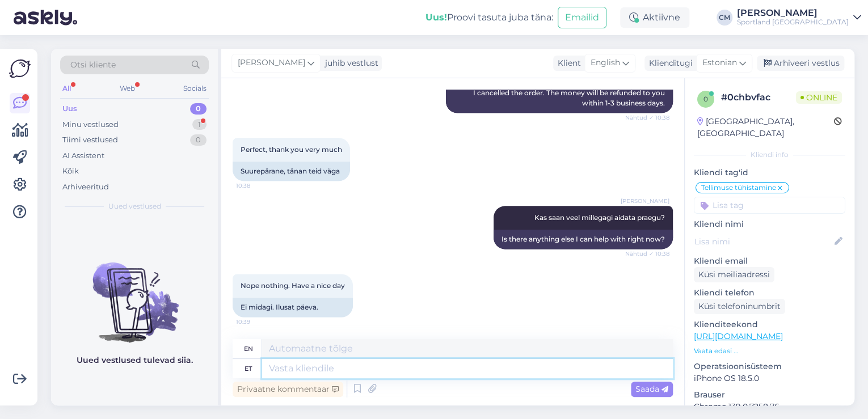
click at [297, 369] on textarea at bounding box center [467, 368] width 411 height 19
type textarea "Kena p"
type textarea "Nice"
type textarea "Kena päeva j"
type textarea "Have a nice day"
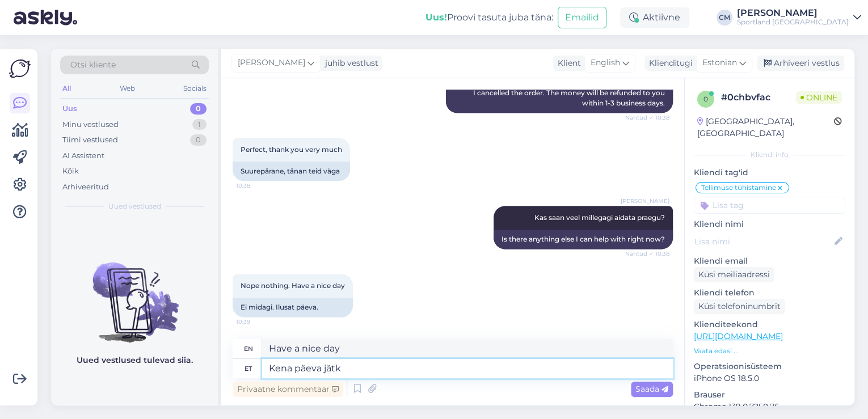
type textarea "Kena päeva jätku"
type textarea "Have a nice day."
type textarea "Kena päeva jätku. :)"
type textarea "Have a nice day. :)"
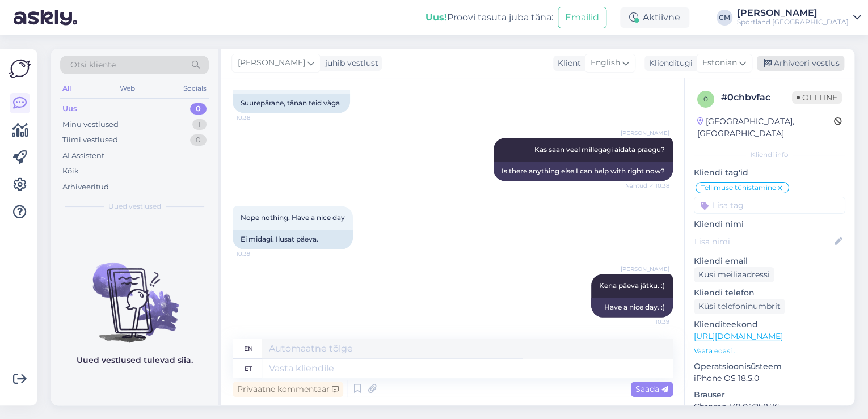
click at [806, 62] on div "Arhiveeri vestlus" at bounding box center [800, 63] width 87 height 15
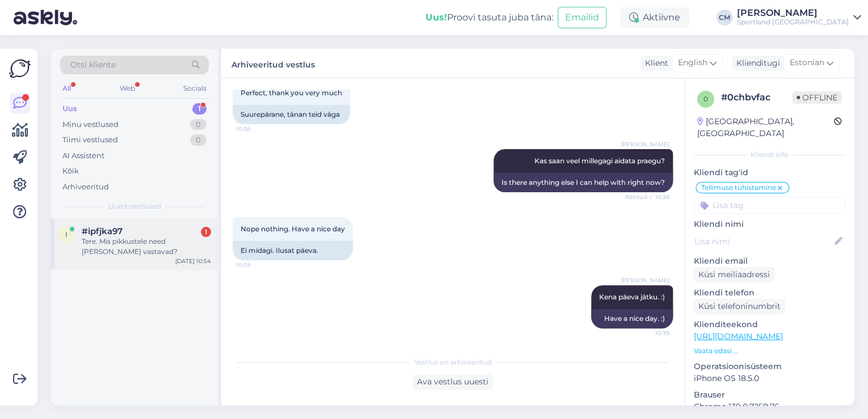
click at [154, 231] on div "#ipfjka97 1" at bounding box center [146, 231] width 129 height 10
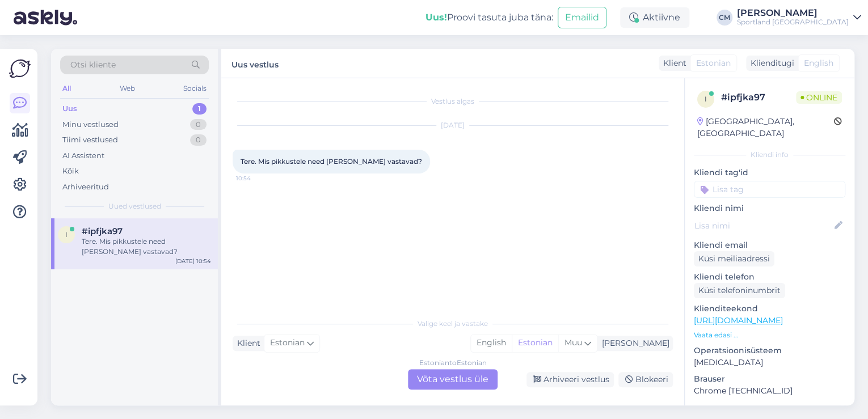
click at [444, 374] on div "Estonian to Estonian Võta vestlus üle" at bounding box center [453, 379] width 90 height 20
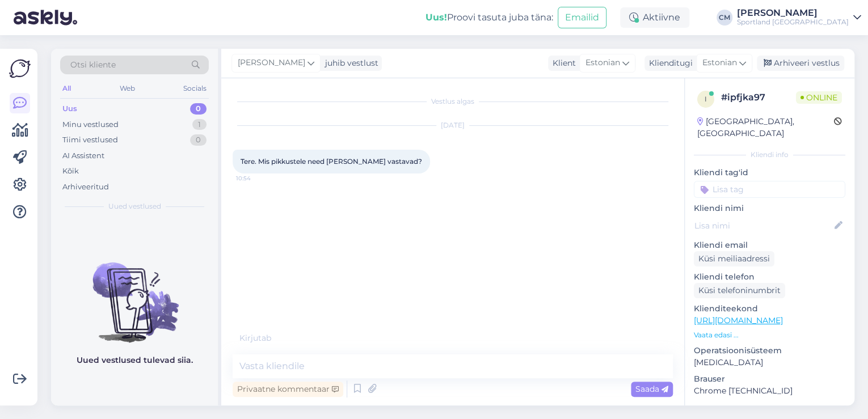
click at [348, 388] on div "Privaatne kommentaar Saada" at bounding box center [453, 389] width 440 height 22
click at [356, 385] on icon at bounding box center [358, 389] width 14 height 17
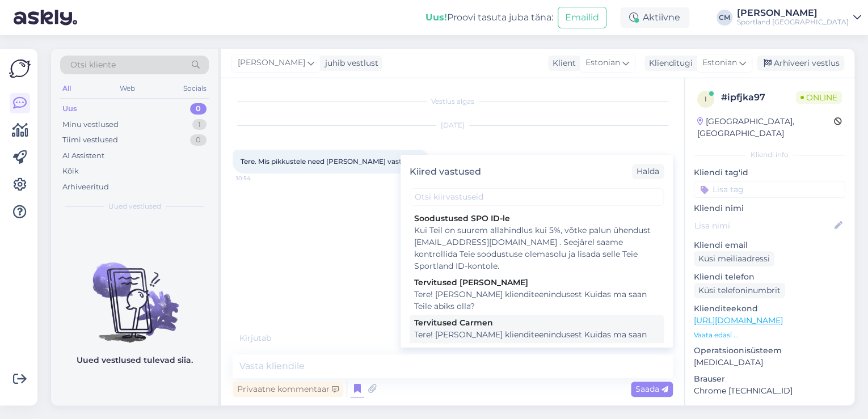
click at [556, 331] on div "Tere! [PERSON_NAME] klienditeenindusest Kuidas ma saan Teile abiks olla?" at bounding box center [536, 341] width 245 height 24
type textarea "Tere! [PERSON_NAME] klienditeenindusest Kuidas ma saan Teile abiks olla?"
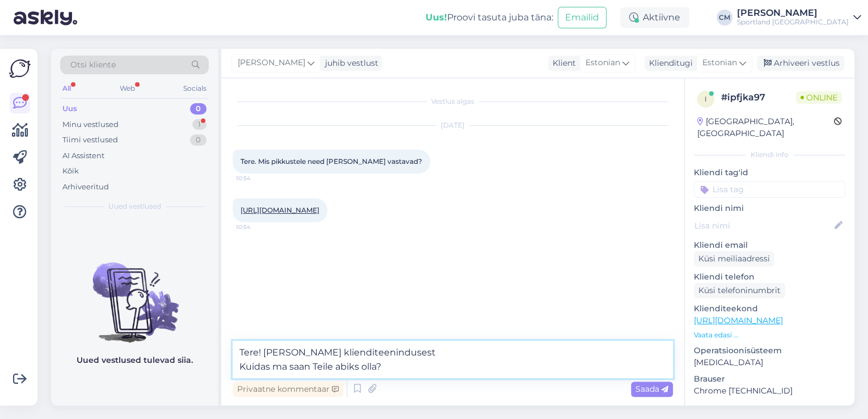
click at [530, 357] on textarea "Tere! [PERSON_NAME] klienditeenindusest Kuidas ma saan Teile abiks olla?" at bounding box center [453, 359] width 440 height 37
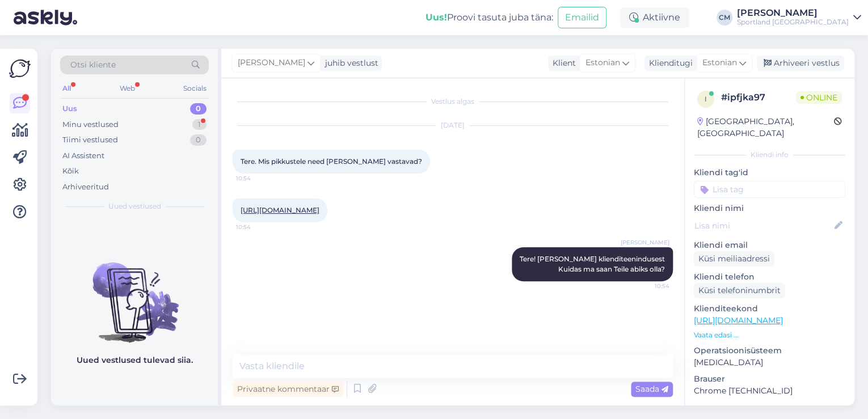
click at [319, 211] on link "https://sportland.ee/product/nike_boys_hydrastrong_square_swimming_shorts_ness9…" at bounding box center [280, 210] width 79 height 9
click at [285, 363] on textarea at bounding box center [453, 367] width 440 height 24
paste textarea "S"
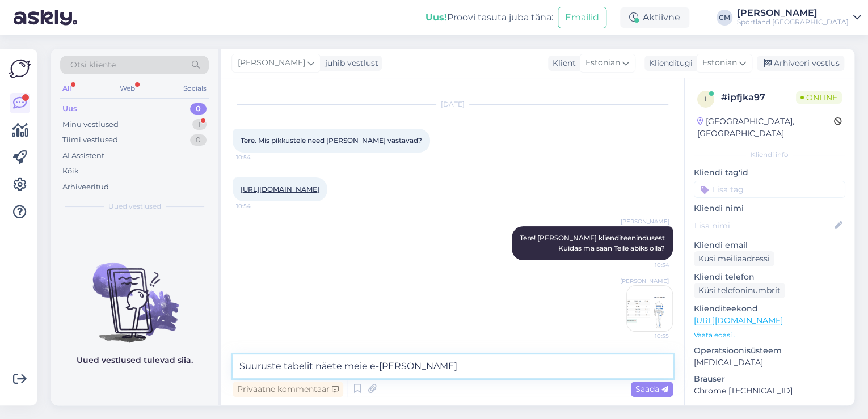
type textarea "Suuruste tabelit näete meie e-poes"
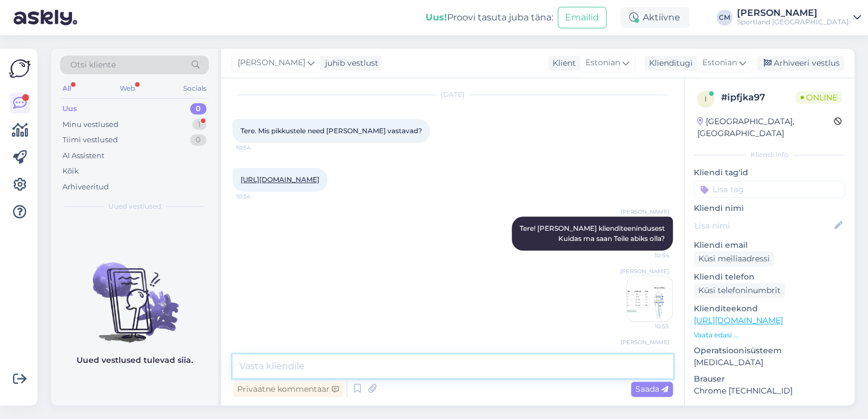
scroll to position [79, 0]
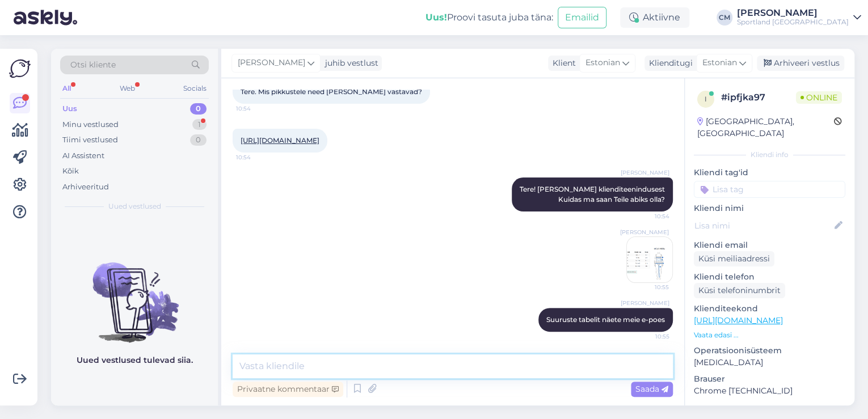
click at [373, 368] on textarea at bounding box center [453, 367] width 440 height 24
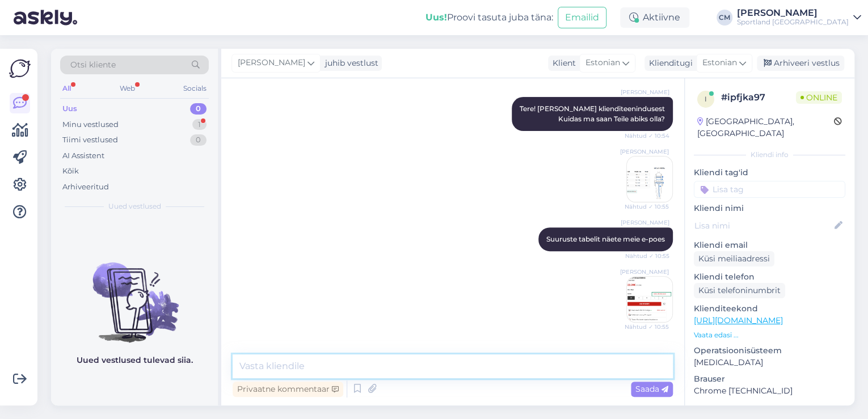
scroll to position [200, 0]
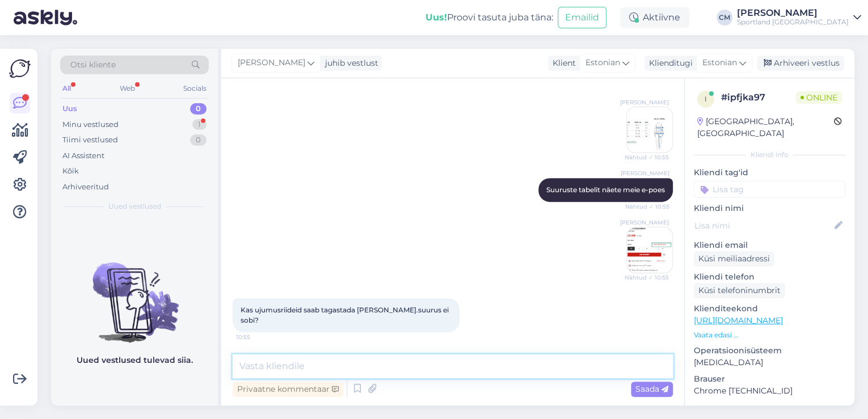
click at [378, 364] on textarea at bounding box center [453, 367] width 440 height 24
type textarea "Kui proovite neid riiete peale, siis saab."
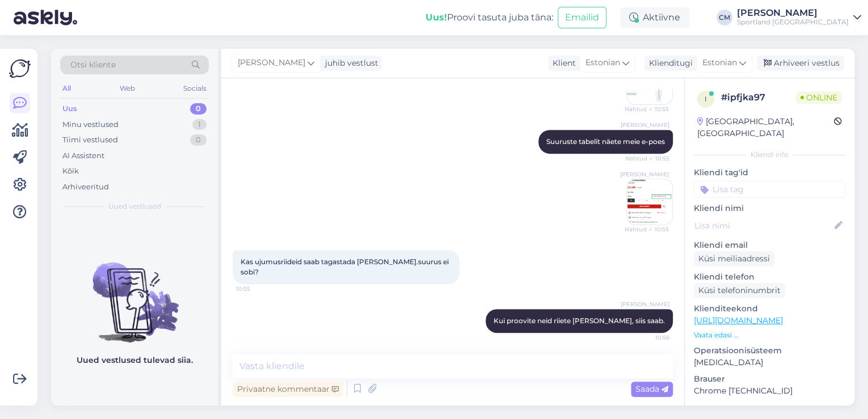
click at [395, 344] on div "Vestlus algas Aug 27 2025 Tere. Mis pikkustele need tähed vastavad? 10:54 https…" at bounding box center [452, 241] width 463 height 327
click at [395, 355] on textarea at bounding box center [453, 367] width 440 height 24
type textarea "k"
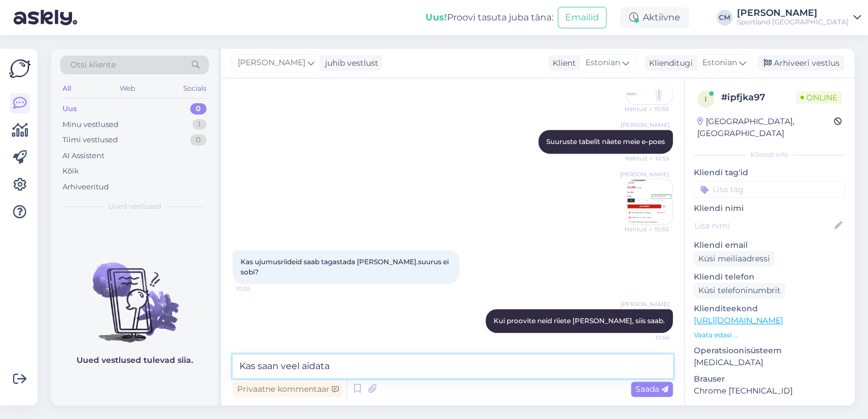
type textarea "Kas saan veel aidata?"
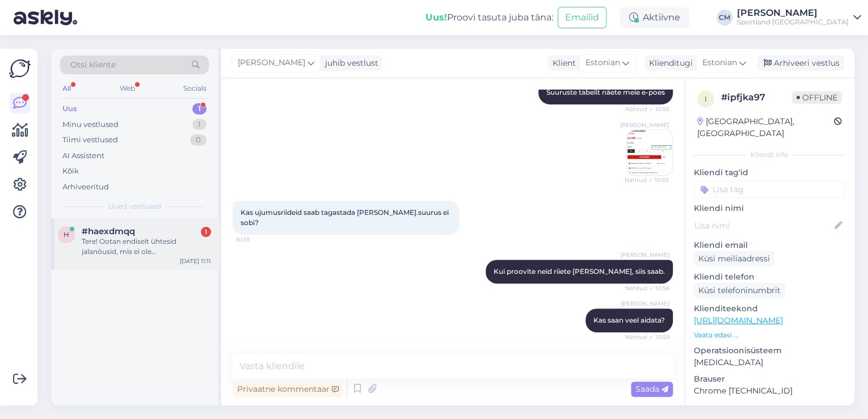
click at [148, 241] on div "Tere! Ootan endiselt ühtesid jalanõusid, mis ei ole minu teada veel saabunud. K…" at bounding box center [146, 247] width 129 height 20
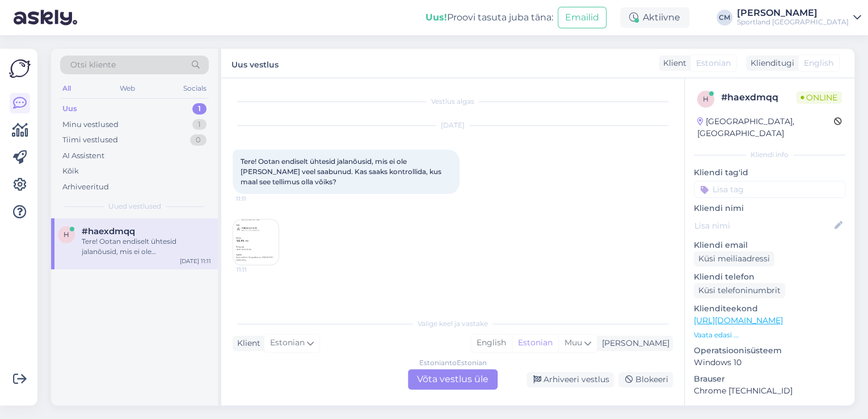
click at [458, 385] on div "Estonian to Estonian Võta vestlus üle" at bounding box center [453, 379] width 90 height 20
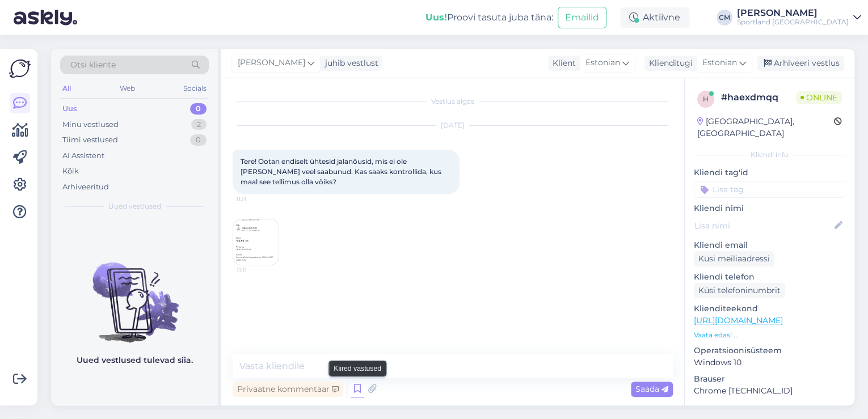
click at [358, 386] on icon at bounding box center [358, 389] width 14 height 17
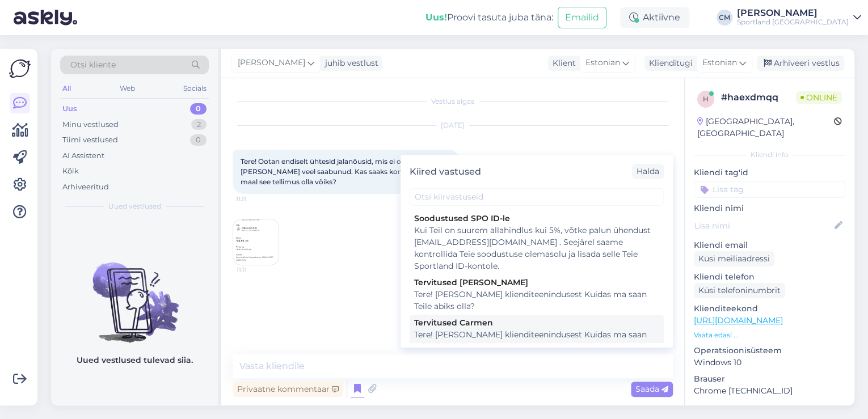
click at [515, 331] on div "Tere! [PERSON_NAME] klienditeenindusest Kuidas ma saan Teile abiks olla?" at bounding box center [536, 341] width 245 height 24
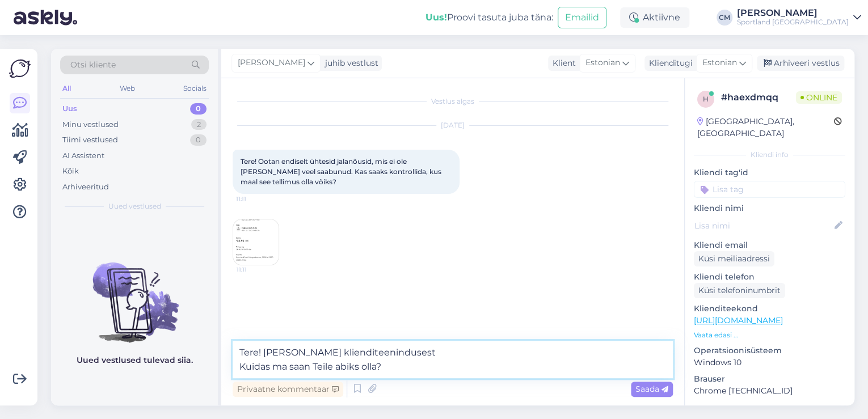
drag, startPoint x: 430, startPoint y: 371, endPoint x: 241, endPoint y: 373, distance: 188.9
click at [241, 373] on textarea "Tere! [PERSON_NAME] klienditeenindusest Kuidas ma saan Teile abiks olla?" at bounding box center [453, 359] width 440 height 37
type textarea "Tere! [PERSON_NAME] klienditeenindusest"
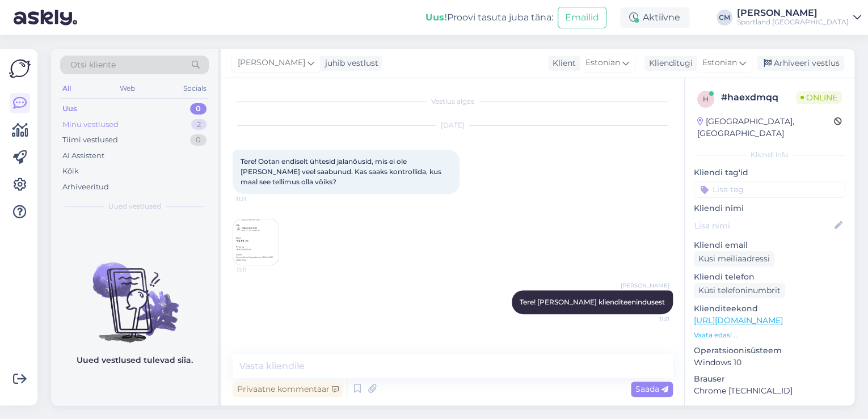
click at [185, 118] on div "Minu vestlused 2" at bounding box center [134, 125] width 149 height 16
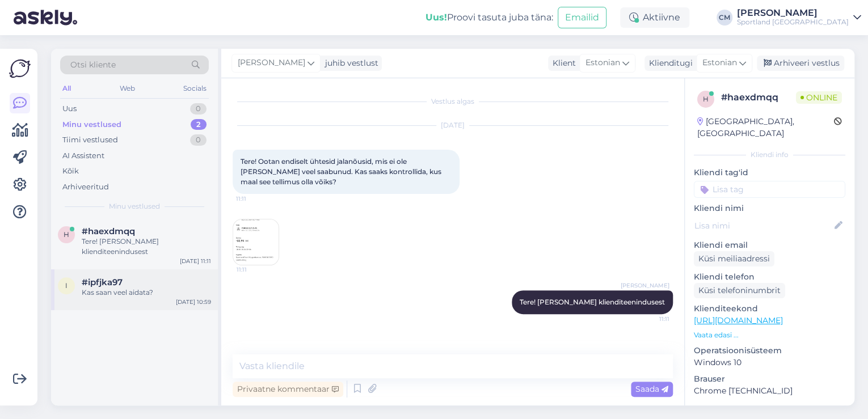
drag, startPoint x: 177, startPoint y: 259, endPoint x: 174, endPoint y: 279, distance: 20.1
click at [178, 260] on div "h #haexdmqq Tere! Olen Carmen klienditeenindusest Aug 27 11:11" at bounding box center [134, 243] width 167 height 51
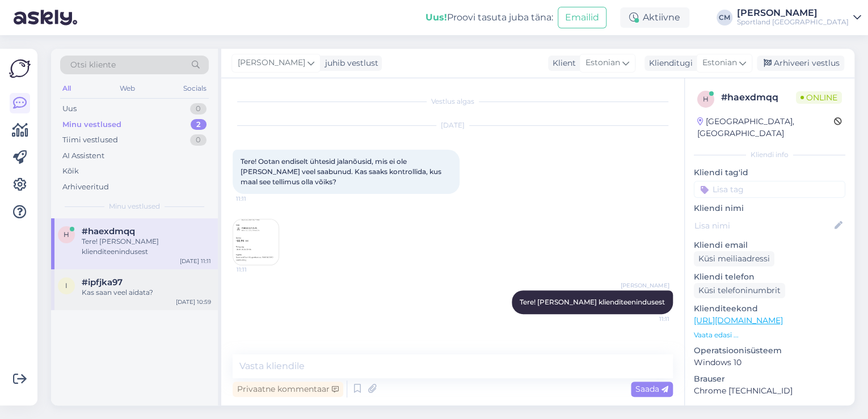
click at [171, 293] on div "Kas saan veel aidata?" at bounding box center [146, 293] width 129 height 10
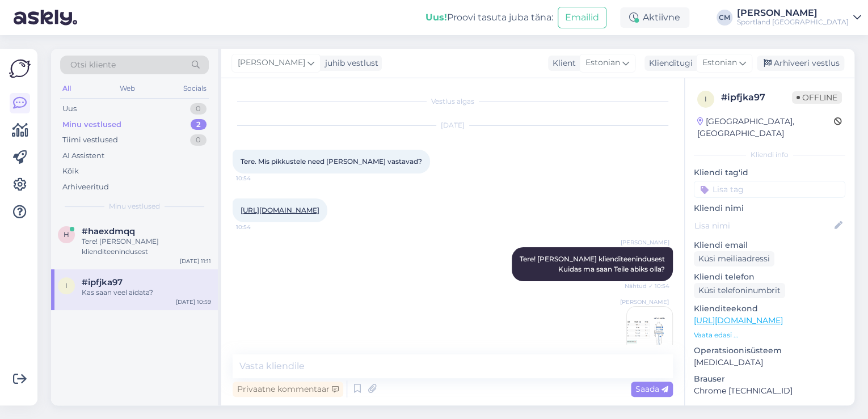
scroll to position [297, 0]
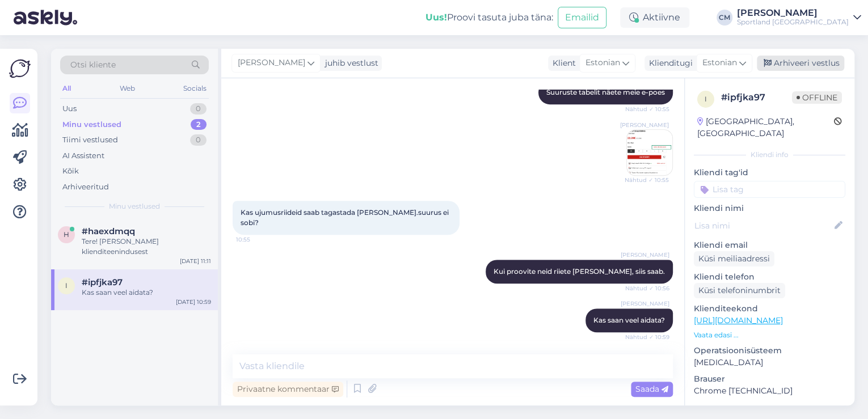
click at [800, 64] on div "Arhiveeri vestlus" at bounding box center [800, 63] width 87 height 15
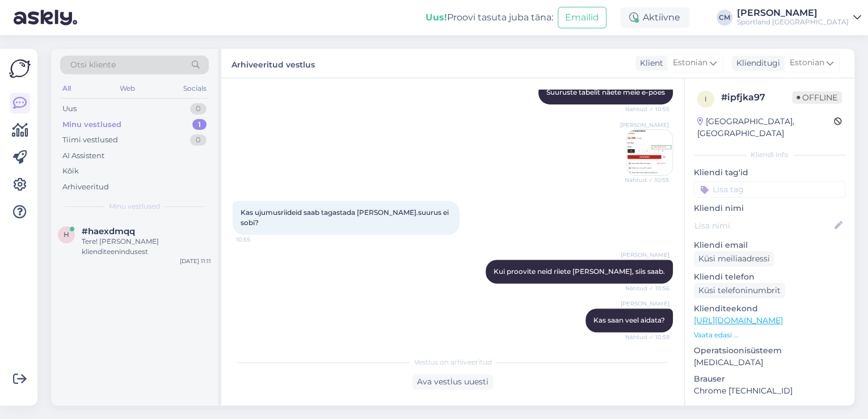
click at [772, 181] on input at bounding box center [769, 189] width 151 height 17
type input "suuru"
click at [774, 216] on span "Toodete suurustele vastavus (suurustetabelid)" at bounding box center [770, 219] width 91 height 7
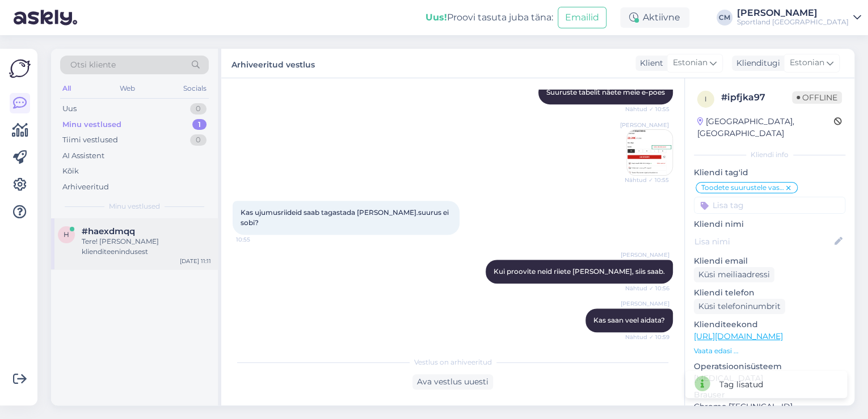
click at [131, 241] on div "Tere! [PERSON_NAME] klienditeenindusest" at bounding box center [146, 247] width 129 height 20
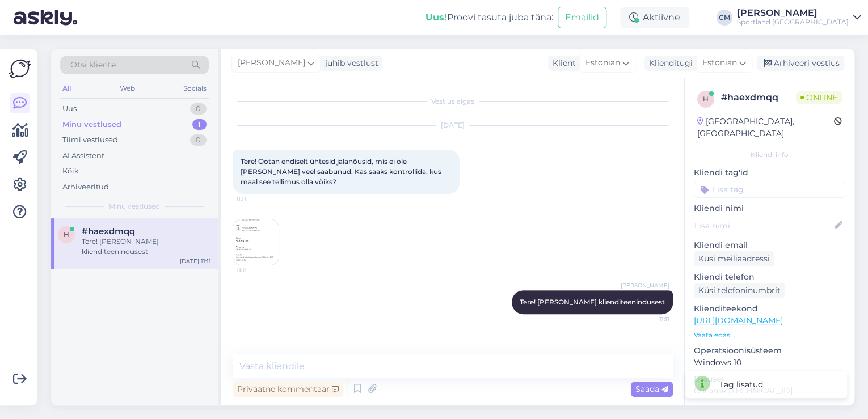
click at [279, 235] on div "11:11" at bounding box center [256, 242] width 47 height 47
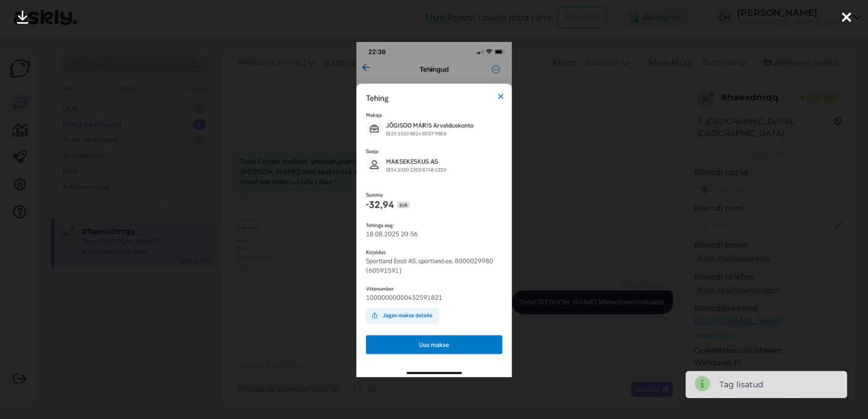
click at [286, 233] on div at bounding box center [434, 209] width 868 height 419
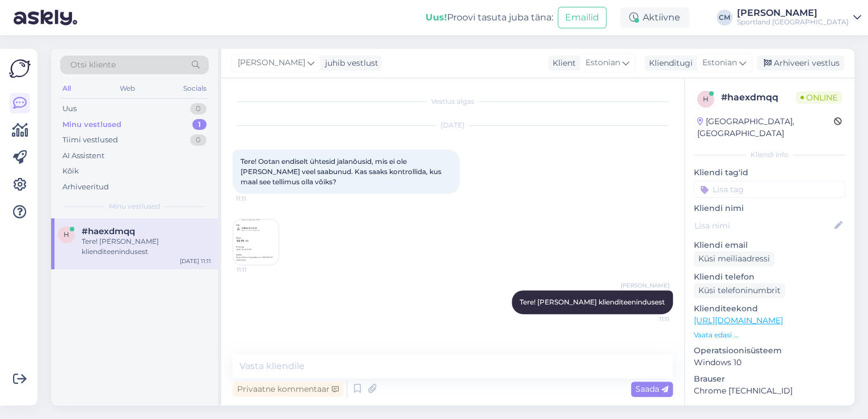
click at [243, 245] on img at bounding box center [255, 242] width 45 height 45
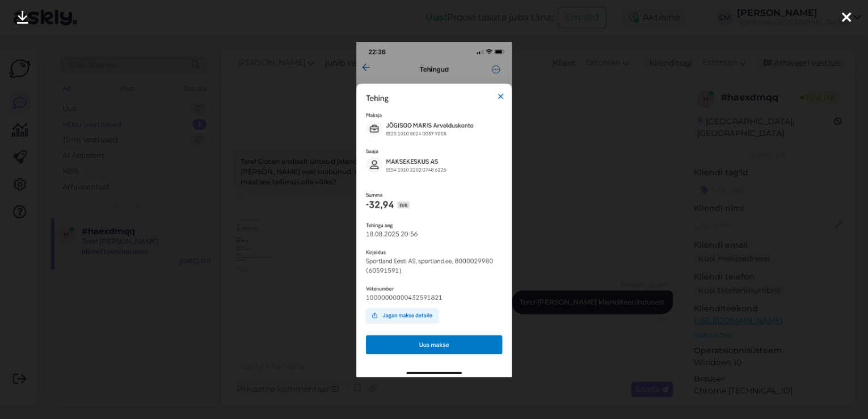
click at [309, 256] on div at bounding box center [434, 209] width 868 height 419
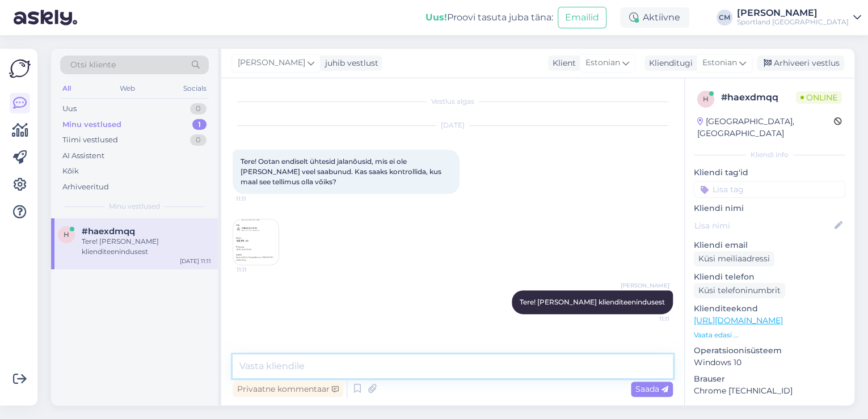
click at [312, 363] on textarea at bounding box center [453, 367] width 440 height 24
type textarea "K"
click at [254, 231] on img at bounding box center [255, 242] width 45 height 45
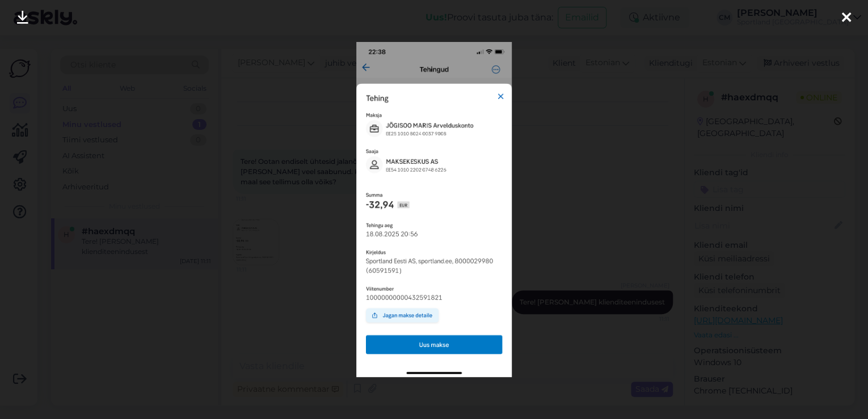
click at [286, 158] on div at bounding box center [434, 209] width 868 height 419
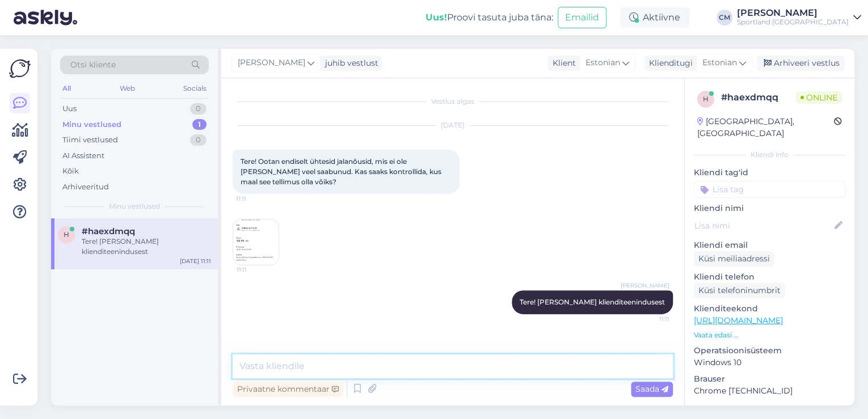
click at [300, 368] on textarea at bounding box center [453, 367] width 440 height 24
type textarea "T"
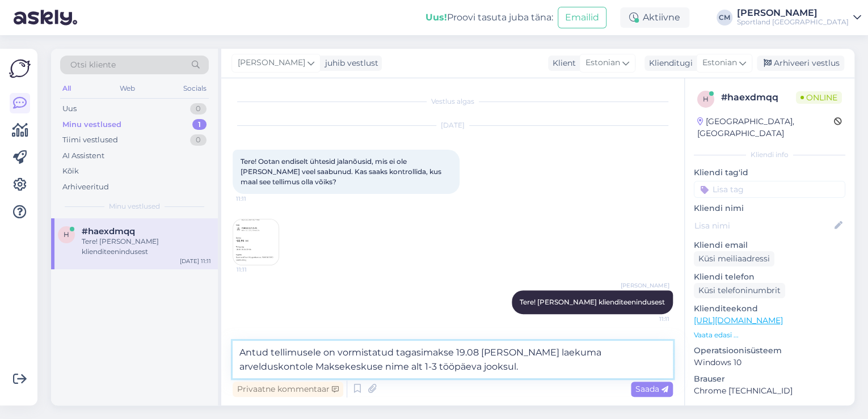
type textarea "Antud tellimusele on vormistatud tagasimakse 19.08 ja pidi laekuma arvelduskont…"
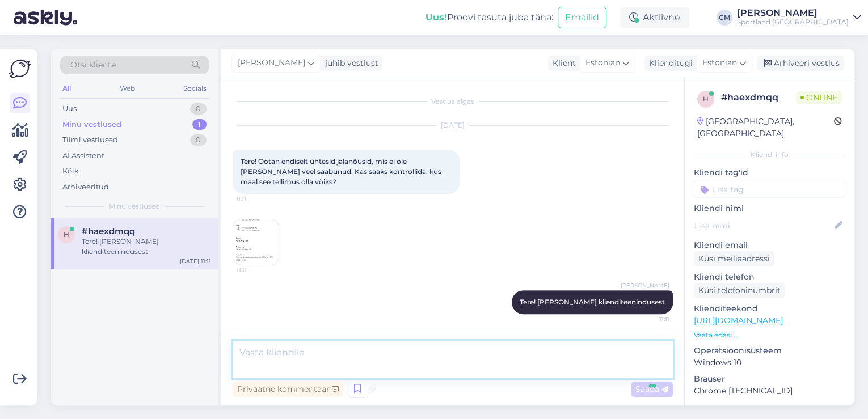
scroll to position [51, 0]
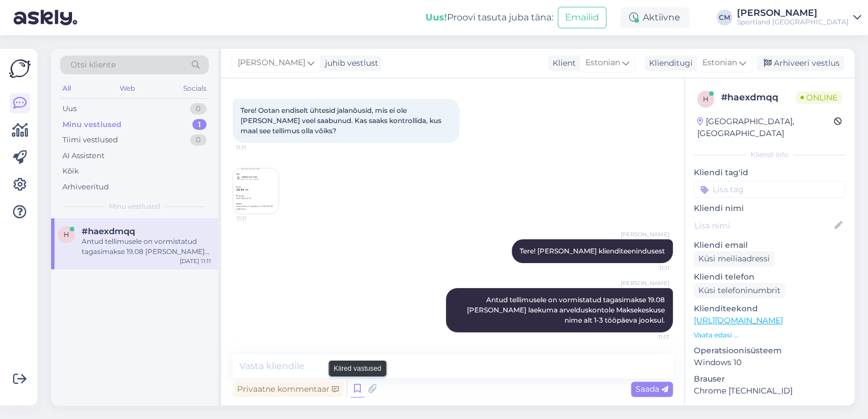
click at [358, 388] on icon at bounding box center [358, 389] width 14 height 17
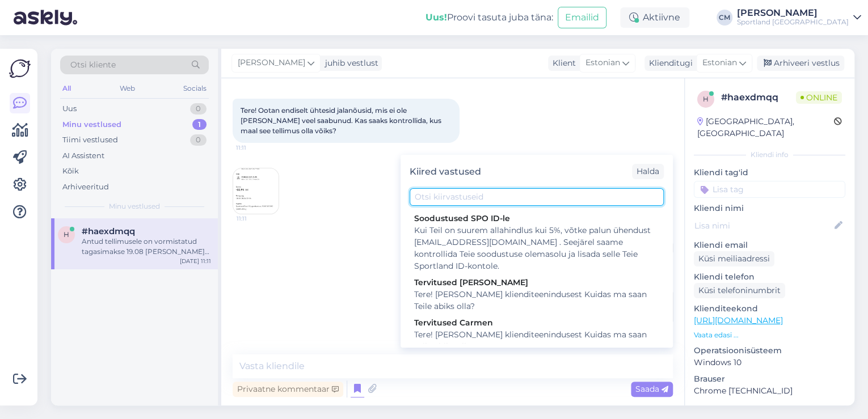
click at [477, 202] on input "text" at bounding box center [537, 197] width 254 height 18
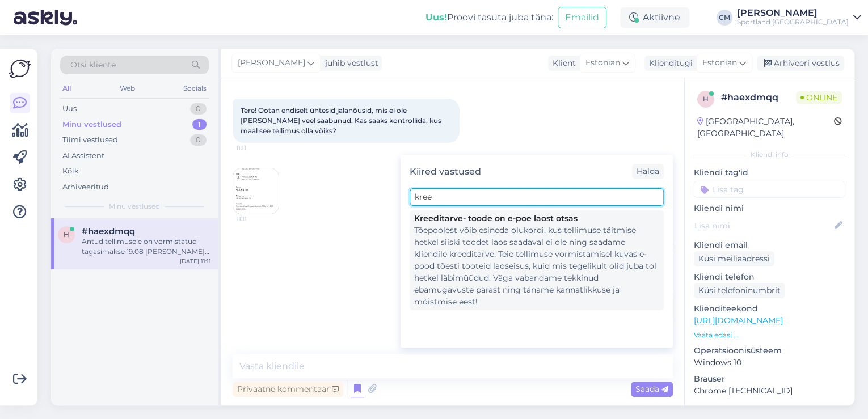
type input "kree"
click at [478, 230] on div "Tõepoolest võib esineda olukordi, kus tellimuse täitmise hetkel siiski toodet l…" at bounding box center [536, 266] width 245 height 83
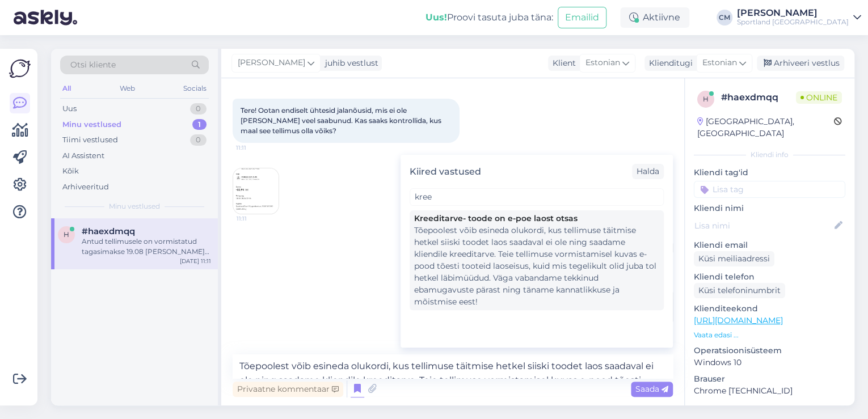
scroll to position [65, 0]
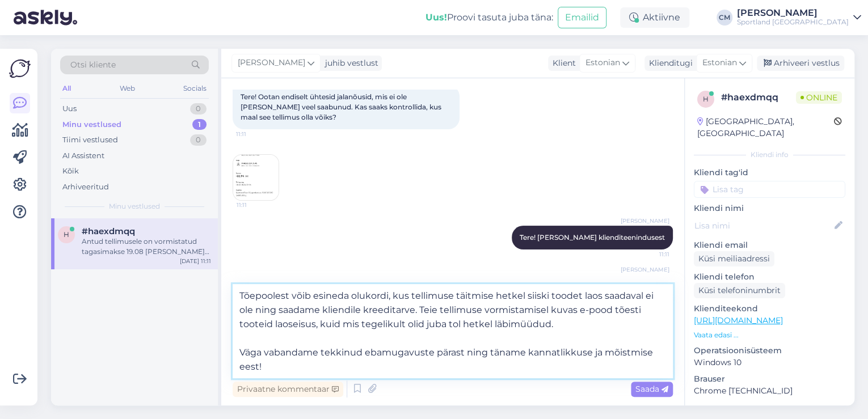
drag, startPoint x: 418, startPoint y: 306, endPoint x: 231, endPoint y: 285, distance: 187.3
click at [231, 285] on div "Vestlus algas Aug 27 2025 Tere! Ootan endiselt ühtesid jalanõusid, mis ei ole m…" at bounding box center [452, 241] width 463 height 327
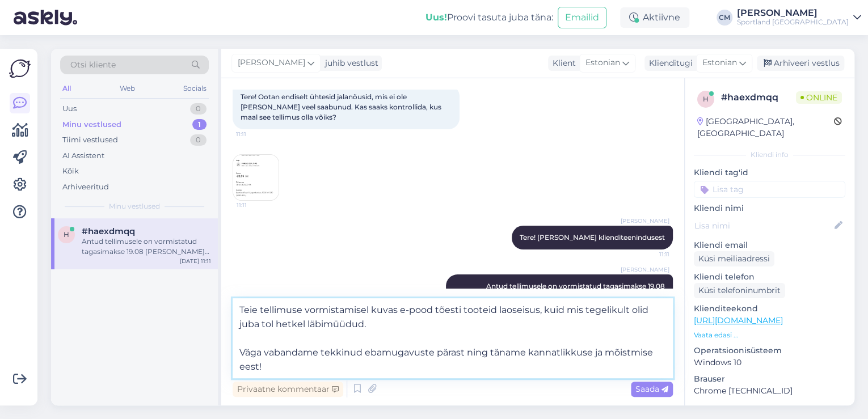
drag, startPoint x: 275, startPoint y: 365, endPoint x: 247, endPoint y: 334, distance: 41.8
click at [247, 334] on textarea "Teie tellimuse vormistamisel kuvas e-pood tõesti tooteid laoseisus, kuid mis te…" at bounding box center [453, 338] width 440 height 80
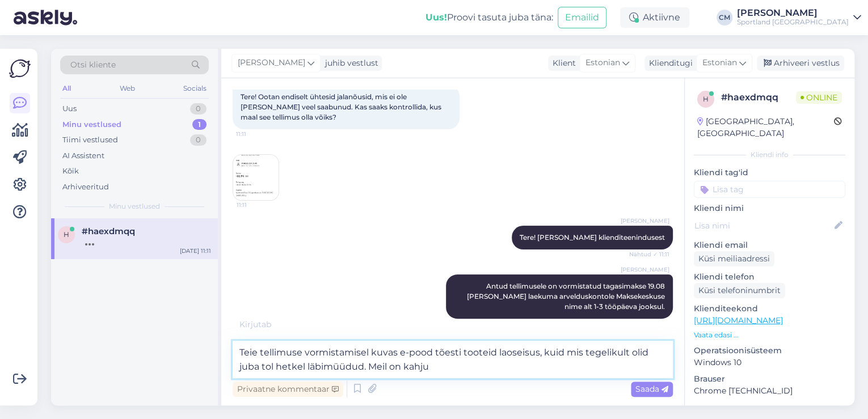
type textarea "Teie tellimuse vormistamisel kuvas e-pood tõesti tooteid laoseisus, kuid mis te…"
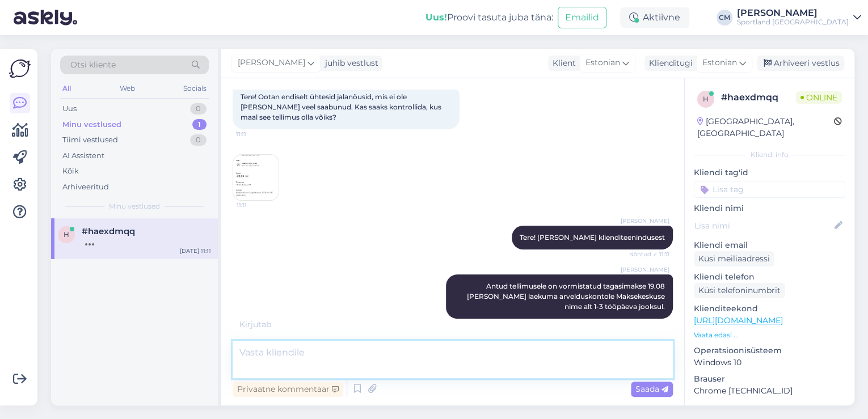
scroll to position [120, 0]
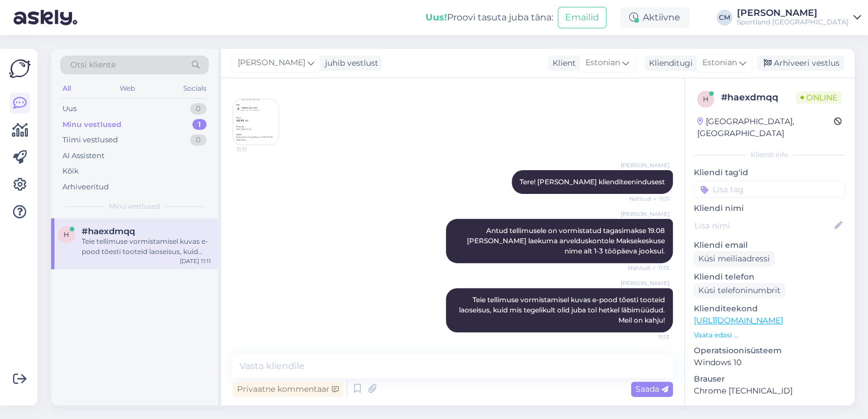
click at [758, 185] on input at bounding box center [769, 189] width 151 height 17
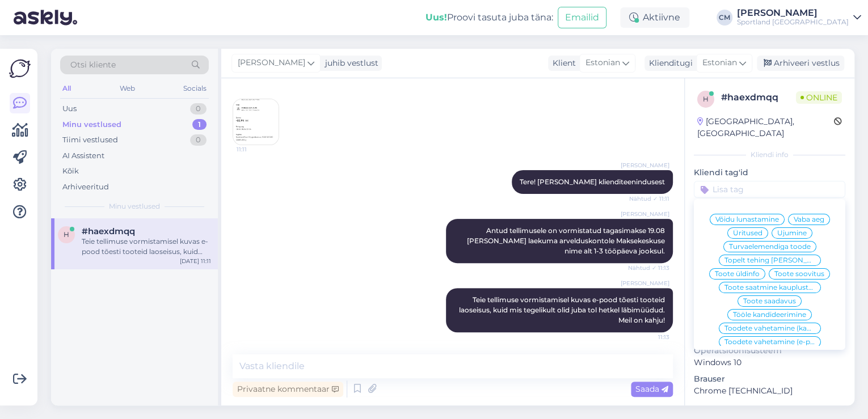
scroll to position [132, 0]
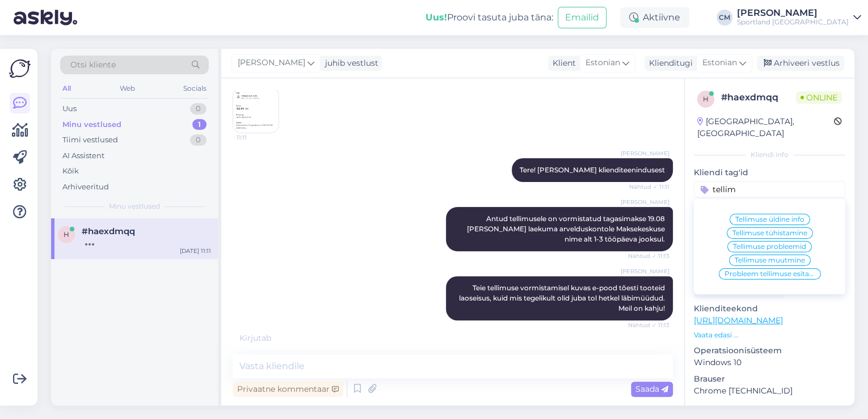
type input "tellim"
click at [768, 214] on div "Tellimuse üldine info" at bounding box center [770, 219] width 81 height 11
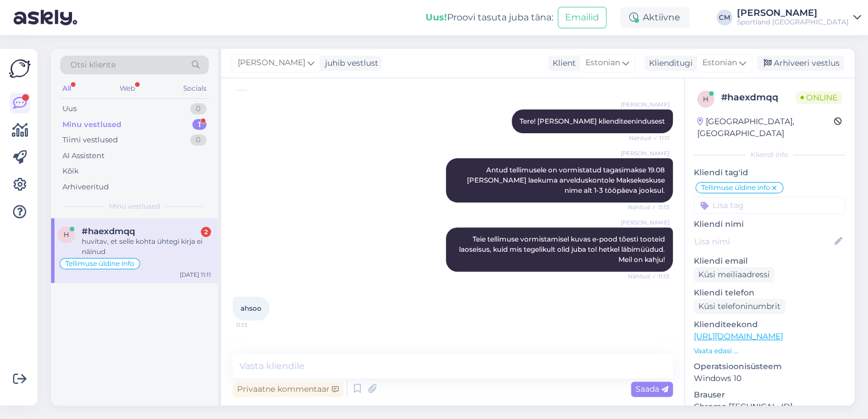
scroll to position [218, 0]
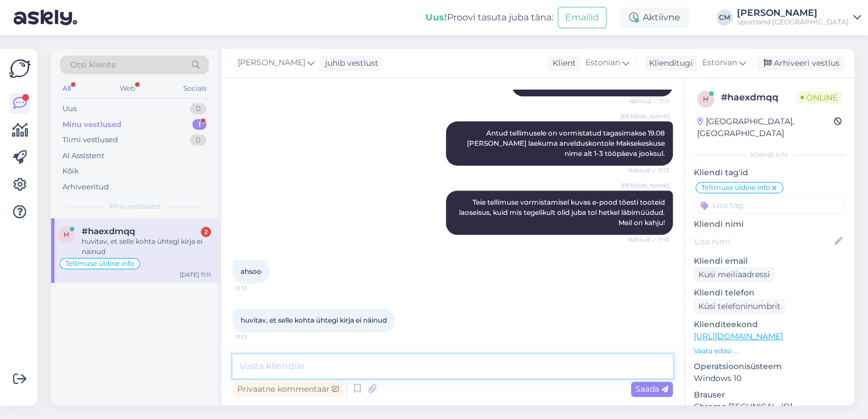
click at [302, 370] on textarea at bounding box center [453, 367] width 440 height 24
click at [321, 357] on textarea at bounding box center [453, 367] width 440 height 24
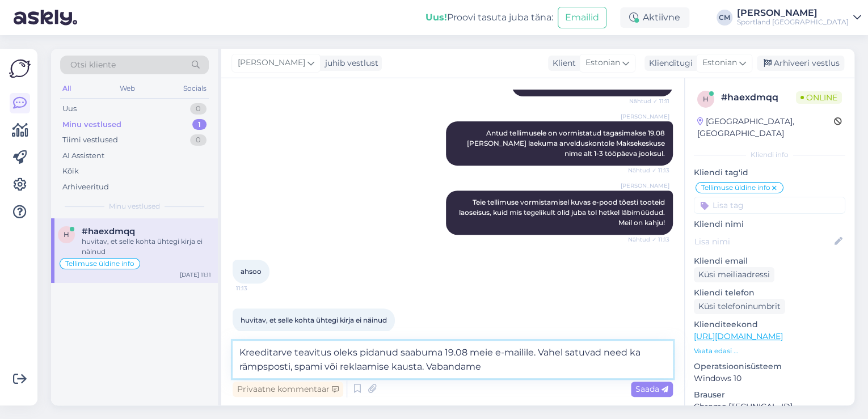
type textarea "Kreeditarve teavitus oleks pidanud saabuma 19.08 meie e-mailile. Vahel satuvad …"
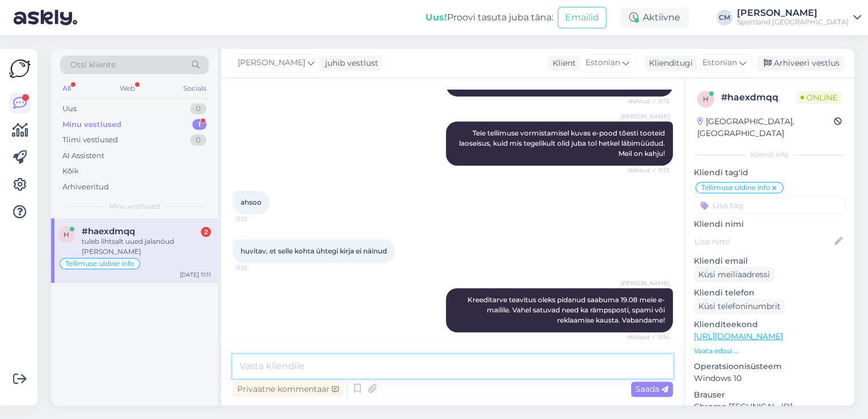
scroll to position [385, 0]
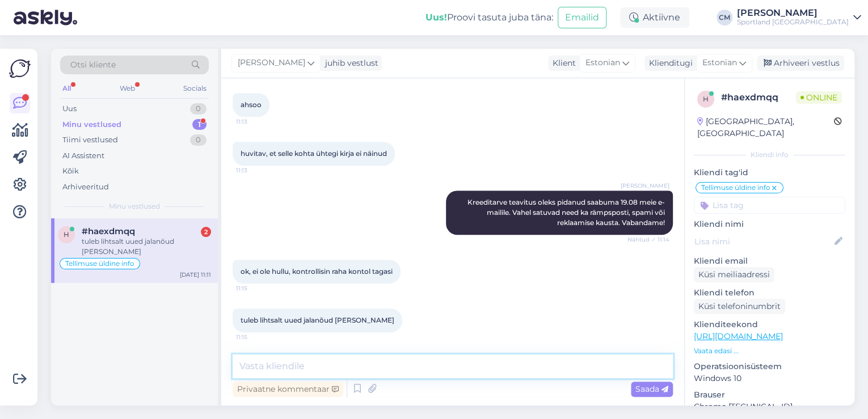
click at [349, 378] on textarea at bounding box center [453, 367] width 440 height 24
type textarea "Kas hetkel saan veel kuidagi aidata? :)"
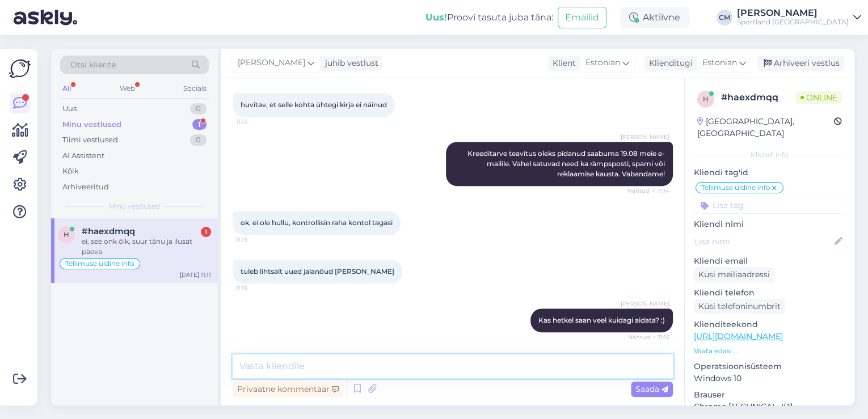
scroll to position [482, 0]
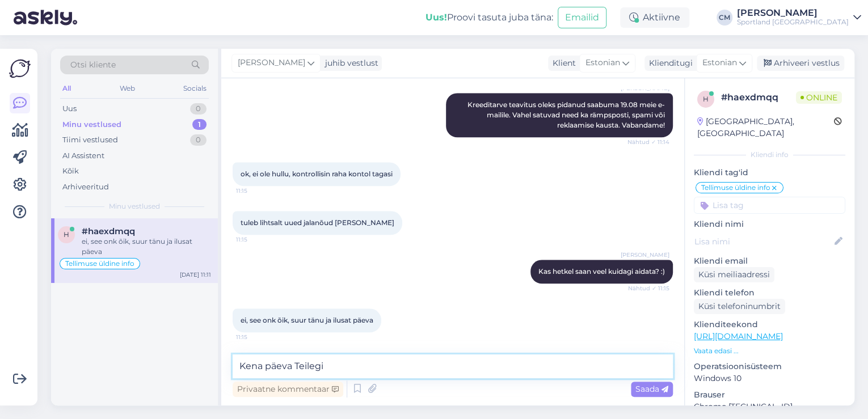
type textarea "Kena päeva Teilegi!"
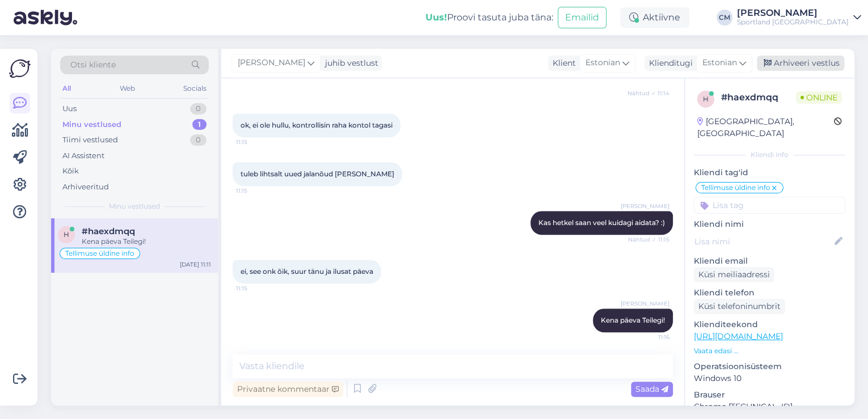
click at [782, 66] on div "Arhiveeri vestlus" at bounding box center [800, 63] width 87 height 15
